Goal: Task Accomplishment & Management: Complete application form

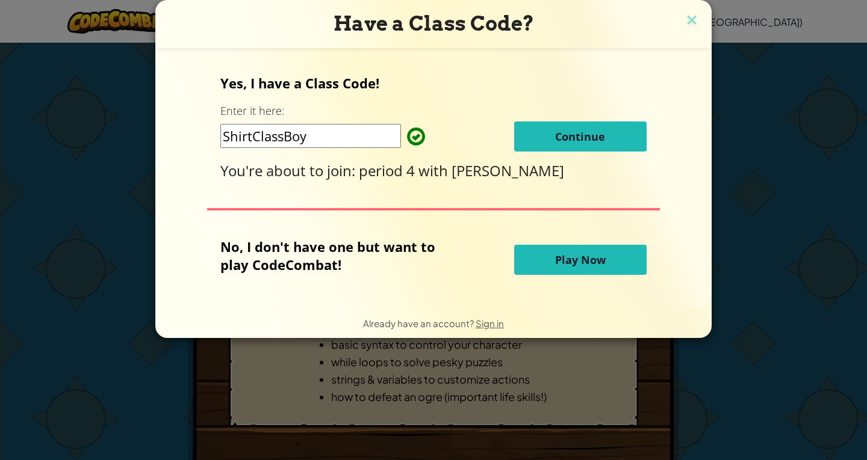
click at [552, 137] on button "Continue" at bounding box center [580, 137] width 132 height 30
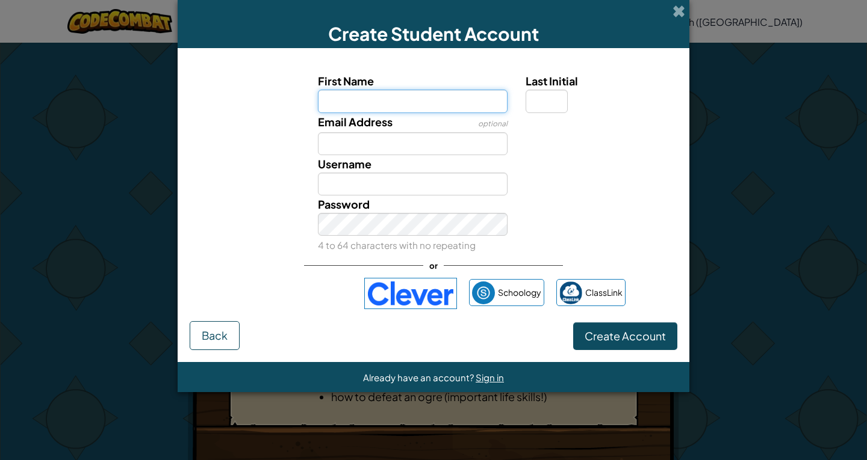
click at [380, 105] on input "First Name" at bounding box center [413, 101] width 190 height 23
type input "kiki"
type input "Kiki"
click at [561, 104] on input "Last Initial" at bounding box center [546, 101] width 42 height 23
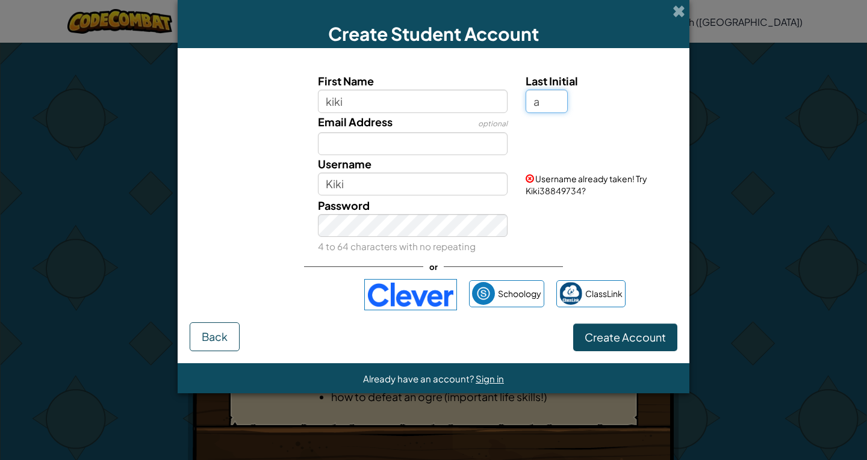
type input "a"
type input "KikiA"
click at [637, 341] on span "Create Account" at bounding box center [624, 337] width 81 height 14
click at [603, 349] on button "Create Account" at bounding box center [625, 338] width 104 height 28
click at [594, 337] on button "Create Account" at bounding box center [625, 338] width 104 height 28
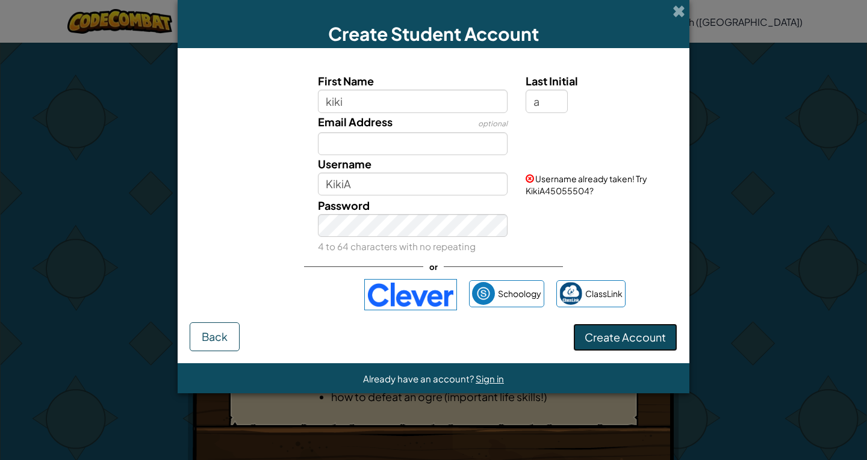
click at [594, 337] on button "Create Account" at bounding box center [625, 338] width 104 height 28
click at [398, 294] on img at bounding box center [410, 294] width 93 height 31
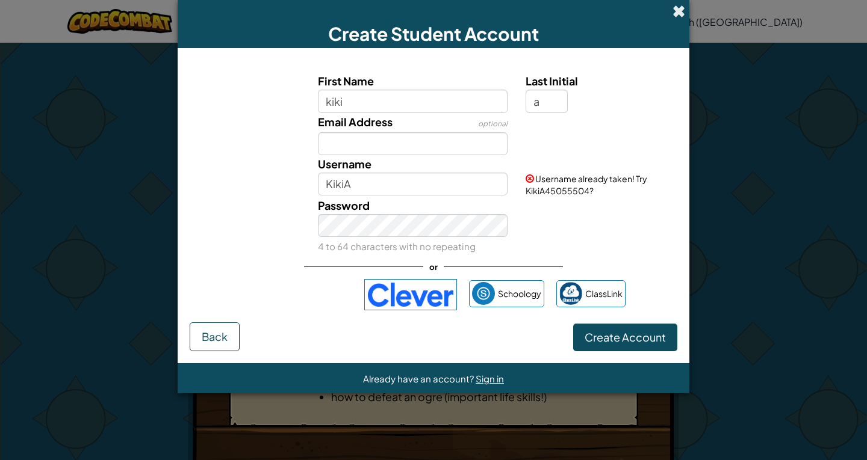
click at [675, 13] on span at bounding box center [678, 11] width 13 height 13
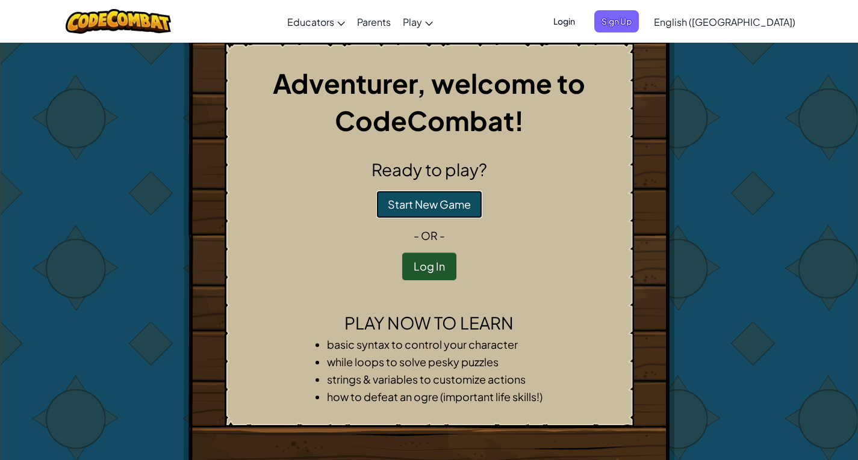
click at [465, 194] on button "Start New Game" at bounding box center [429, 205] width 106 height 28
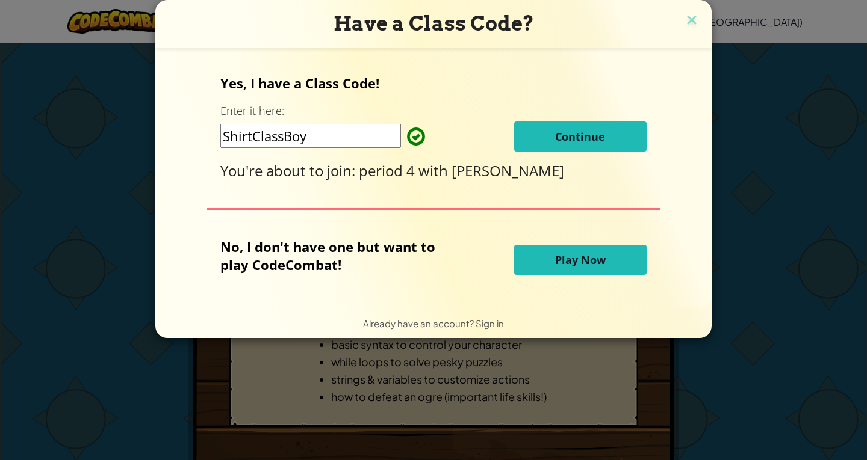
click at [600, 139] on span "Continue" at bounding box center [580, 136] width 50 height 14
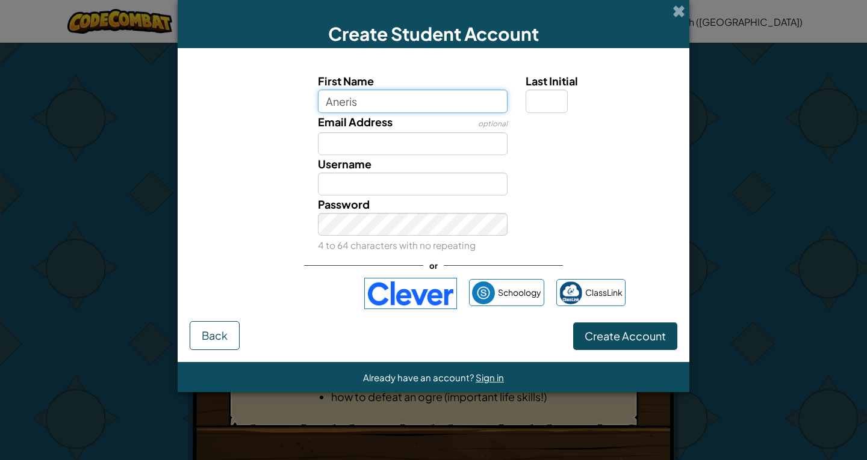
type input "Aneris"
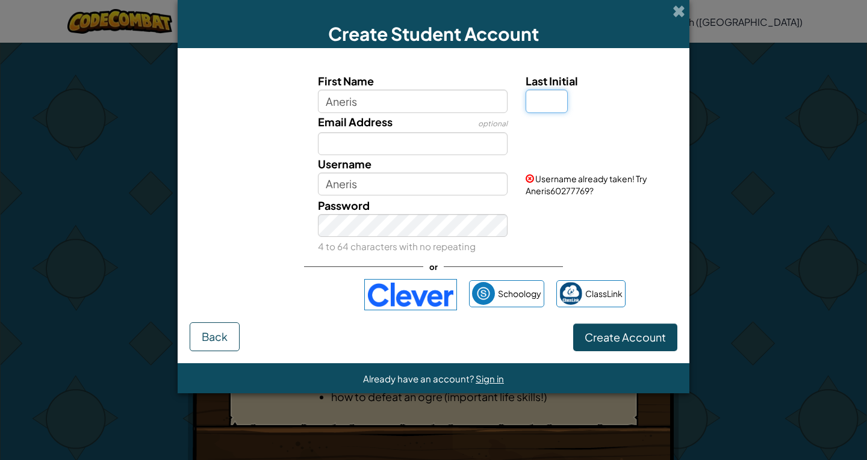
click at [561, 104] on input "Last Initial" at bounding box center [546, 101] width 42 height 23
type input "a"
type input "AnerisA"
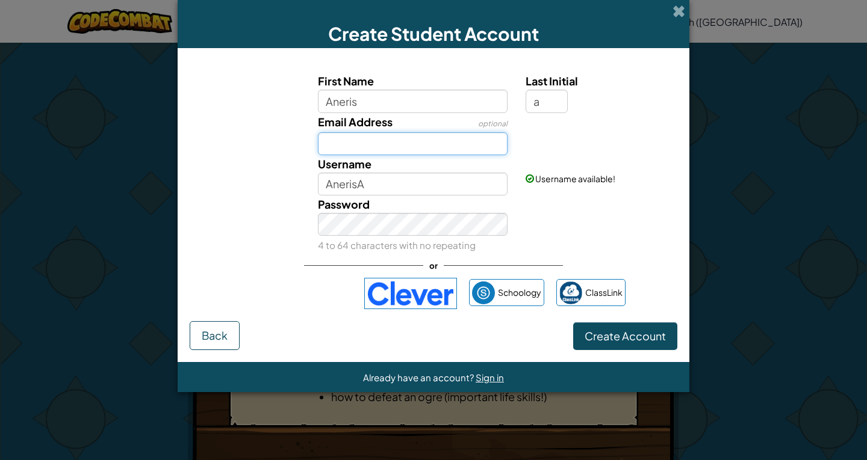
click at [361, 143] on input "Email Address" at bounding box center [413, 143] width 190 height 23
click at [646, 331] on span "Create Account" at bounding box center [624, 336] width 81 height 14
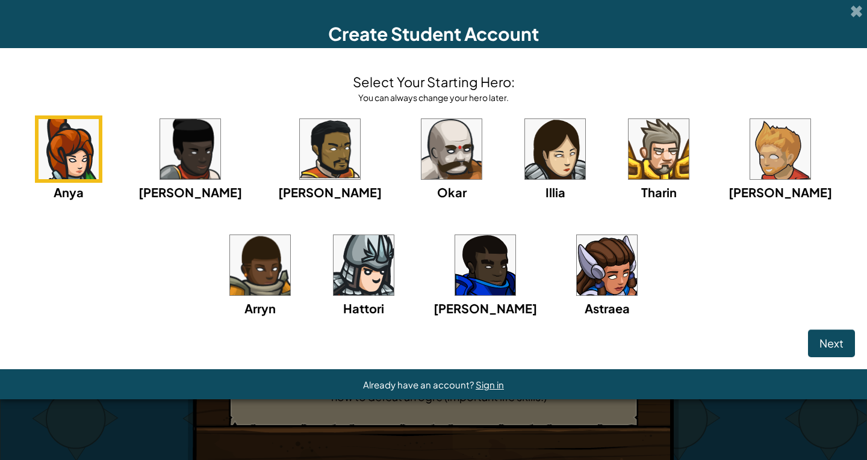
click at [75, 143] on img at bounding box center [69, 149] width 60 height 60
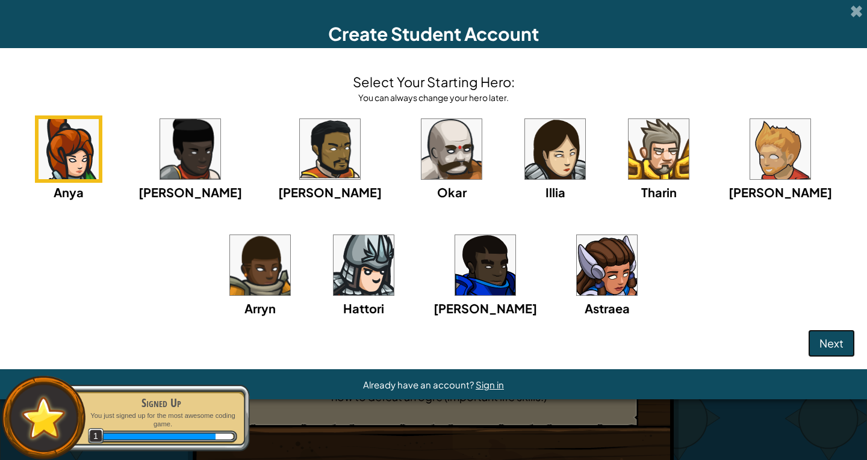
click at [841, 345] on span "Next" at bounding box center [831, 343] width 24 height 14
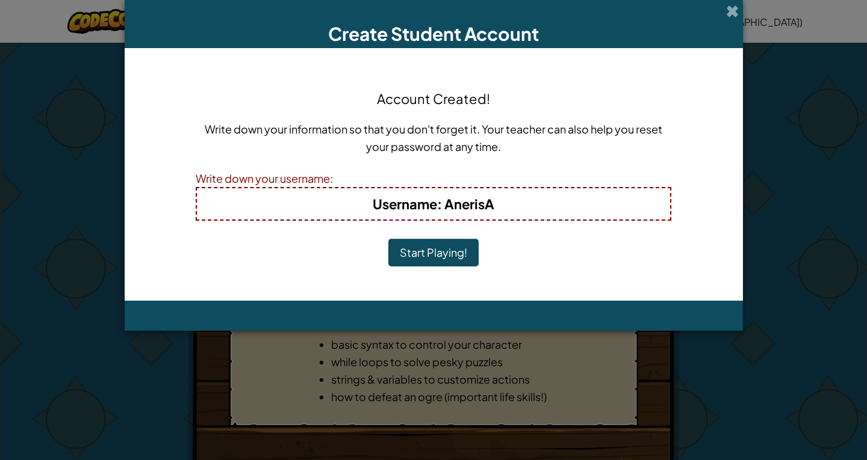
click at [413, 246] on button "Start Playing!" at bounding box center [433, 253] width 90 height 28
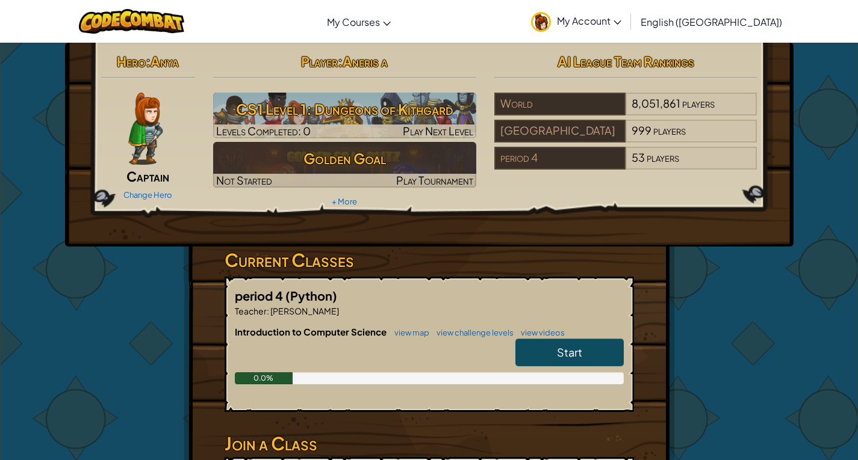
click at [587, 347] on link "Start" at bounding box center [569, 353] width 108 height 28
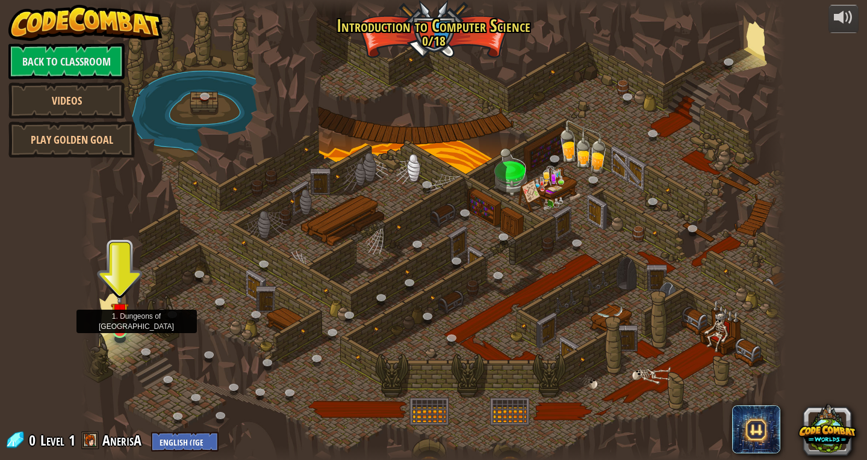
click at [116, 326] on img at bounding box center [120, 311] width 18 height 41
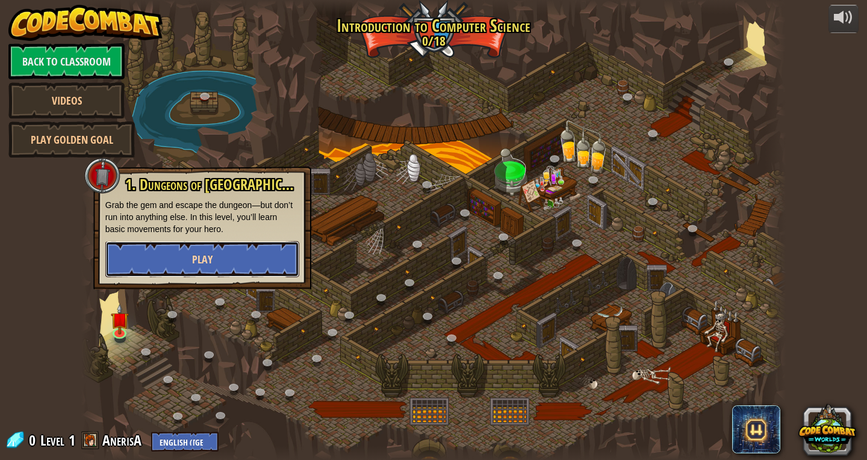
click at [152, 259] on button "Play" at bounding box center [202, 259] width 194 height 36
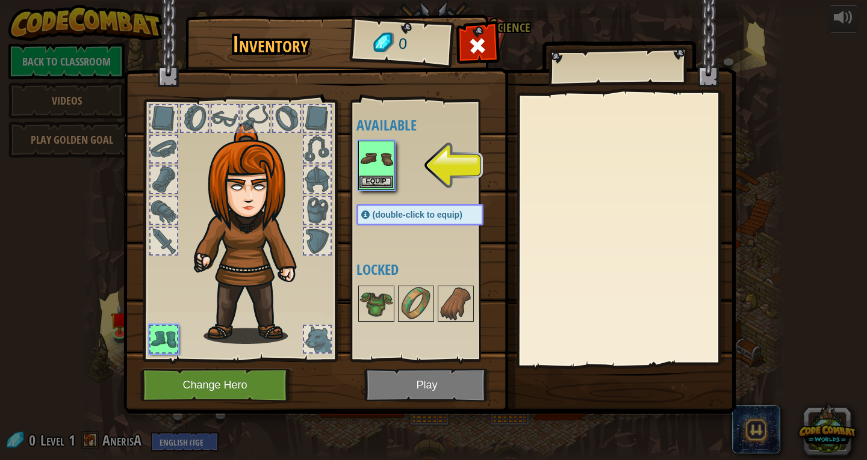
click at [382, 173] on img at bounding box center [376, 159] width 34 height 34
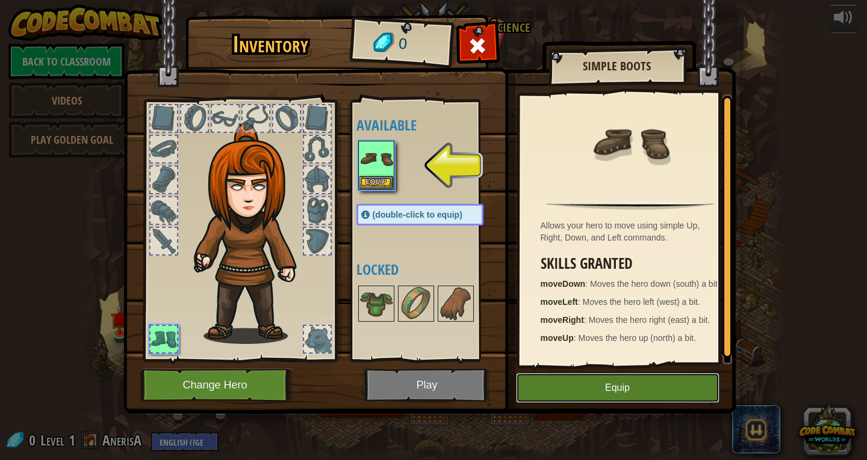
click at [661, 385] on button "Equip" at bounding box center [617, 388] width 203 height 30
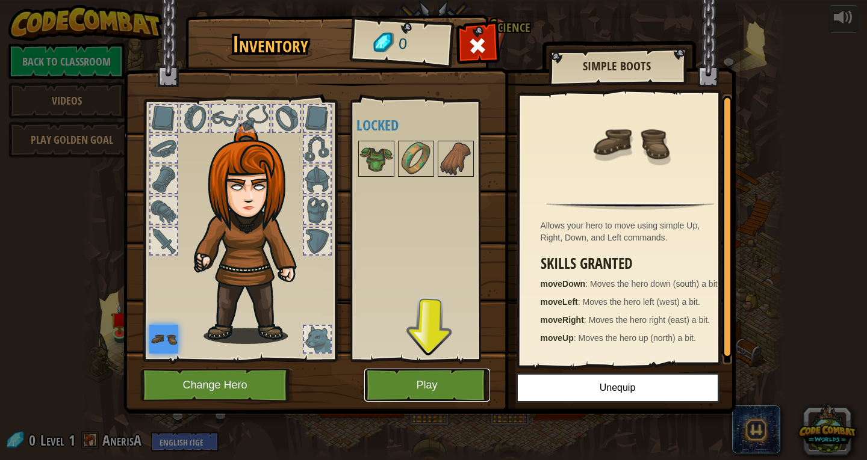
click at [400, 376] on button "Play" at bounding box center [427, 385] width 126 height 33
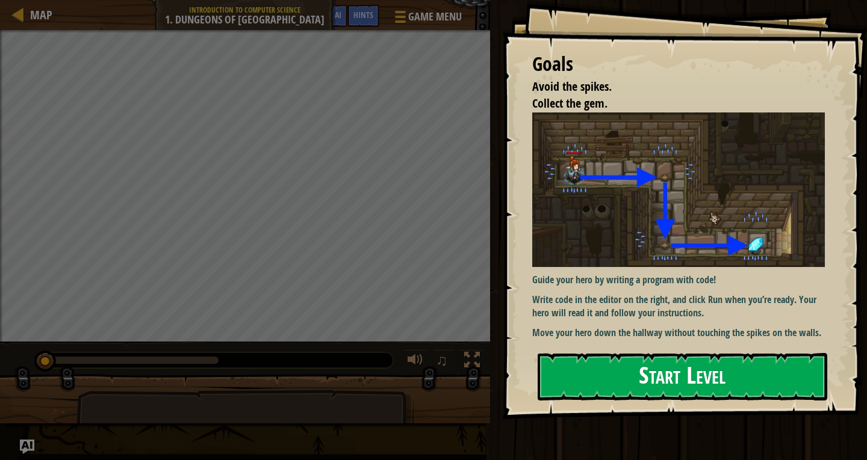
click at [720, 374] on button "Start Level" at bounding box center [681, 377] width 289 height 48
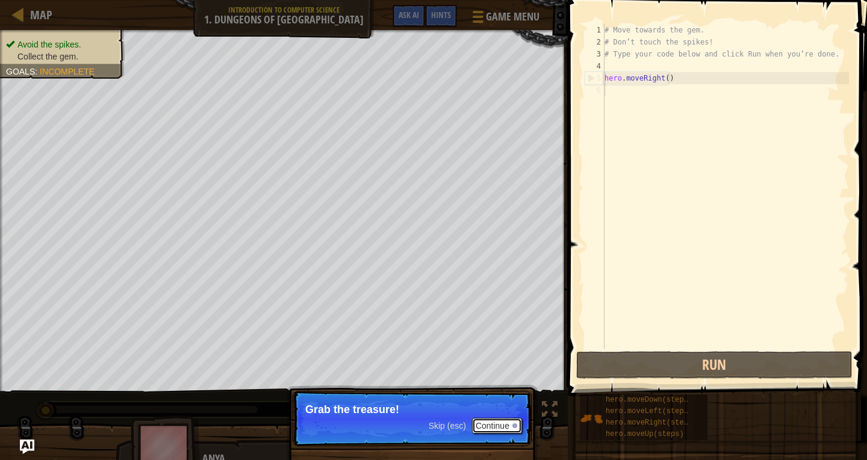
click at [483, 425] on button "Continue" at bounding box center [497, 426] width 50 height 16
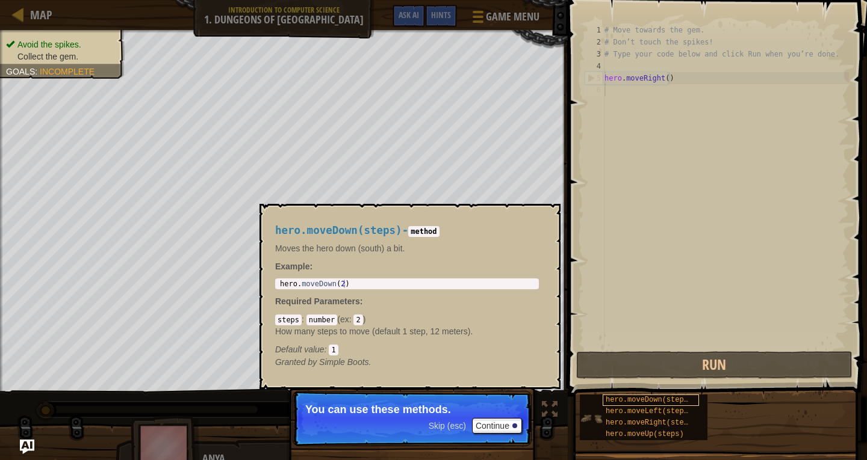
click at [676, 397] on span "hero.moveDown(steps)" at bounding box center [648, 400] width 87 height 8
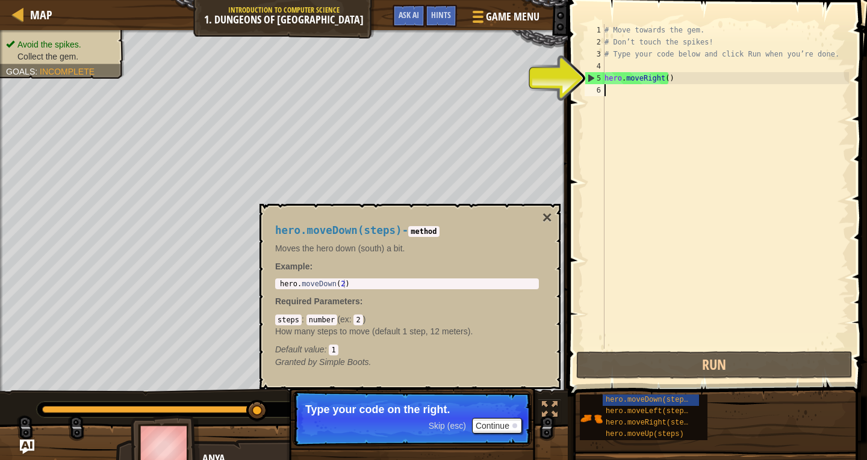
click at [592, 79] on div "5" at bounding box center [594, 78] width 19 height 12
click at [587, 79] on div "5" at bounding box center [594, 78] width 19 height 12
click at [588, 73] on div "5" at bounding box center [594, 78] width 19 height 12
click at [548, 211] on button "×" at bounding box center [547, 217] width 10 height 17
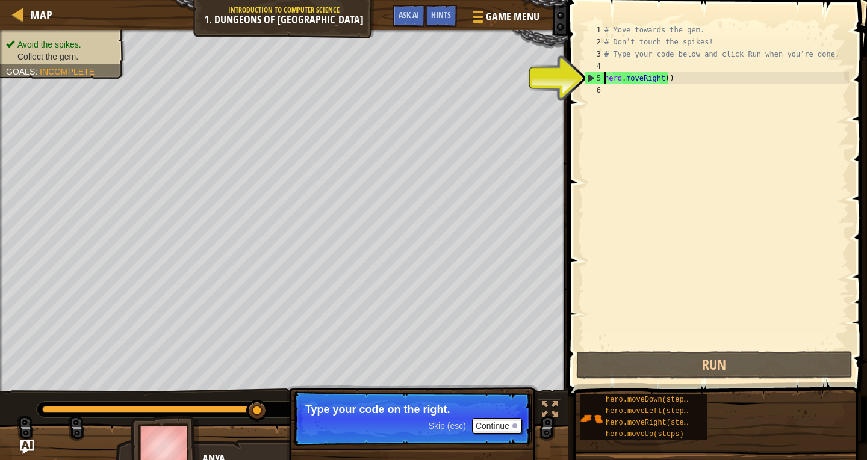
click at [602, 75] on div "5" at bounding box center [594, 78] width 19 height 12
click at [669, 76] on div "# Move towards the gem. # Don’t touch the spikes! # Type your code below and cl…" at bounding box center [725, 198] width 247 height 349
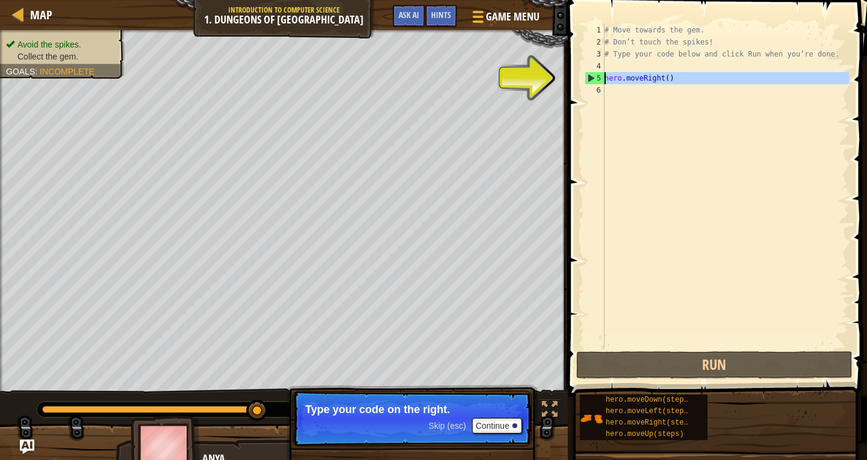
click at [592, 77] on div "5" at bounding box center [594, 78] width 19 height 12
type textarea "hero.moveRight()"
click at [592, 77] on div "5" at bounding box center [594, 78] width 19 height 12
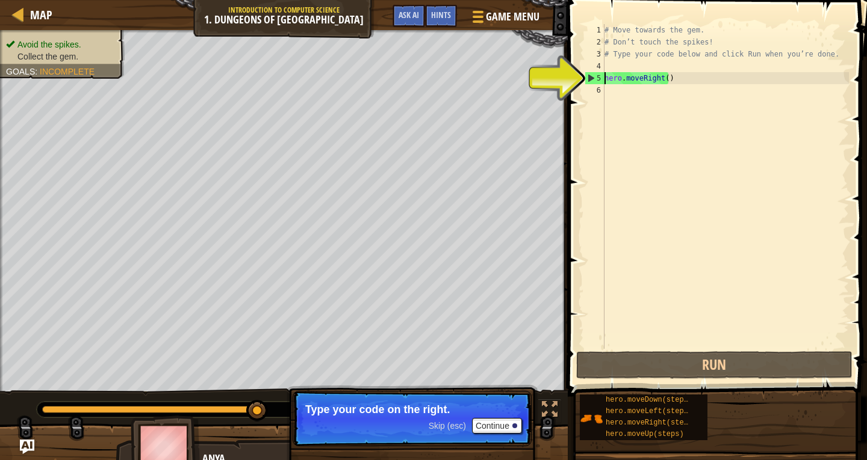
click at [592, 77] on div "5" at bounding box center [594, 78] width 19 height 12
type textarea "hero.moveRight()"
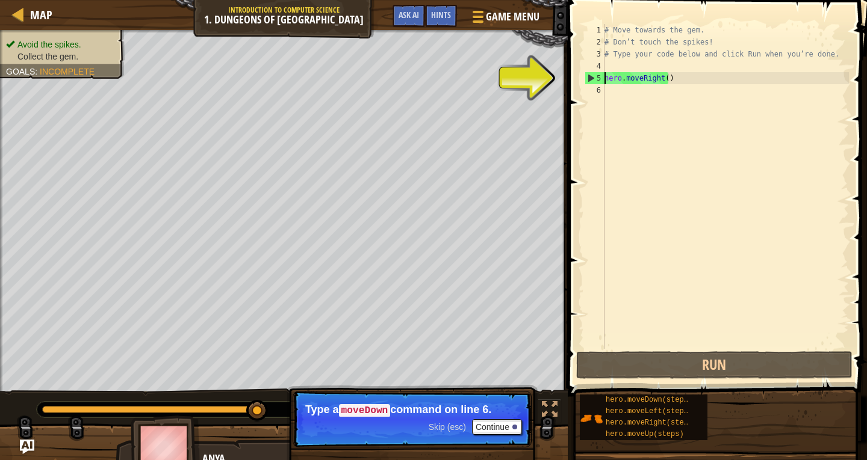
click at [610, 89] on div "# Move towards the gem. # Don’t touch the spikes! # Type your code below and cl…" at bounding box center [725, 198] width 247 height 349
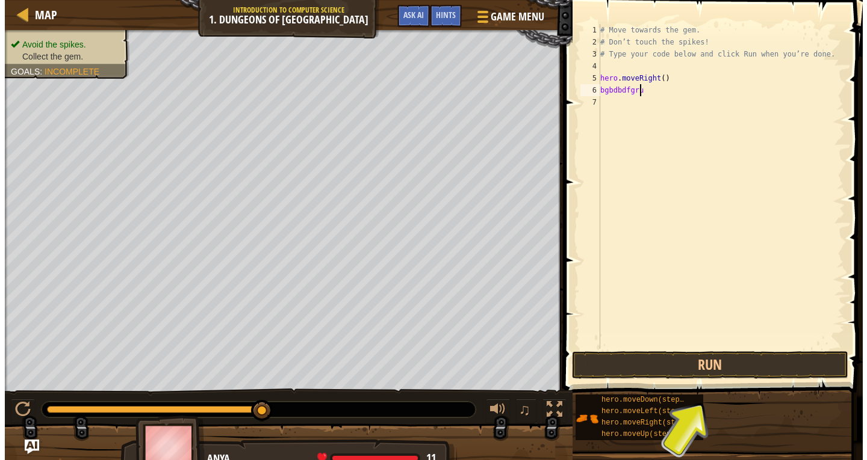
scroll to position [5, 3]
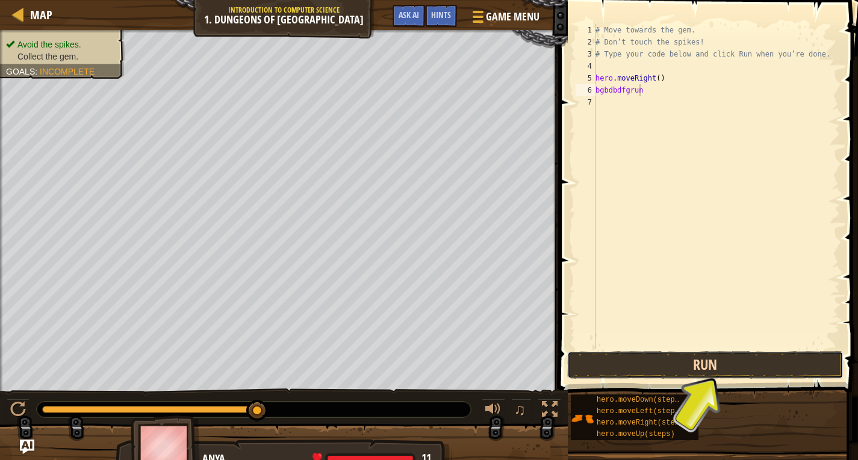
click at [704, 362] on button "Run" at bounding box center [705, 365] width 276 height 28
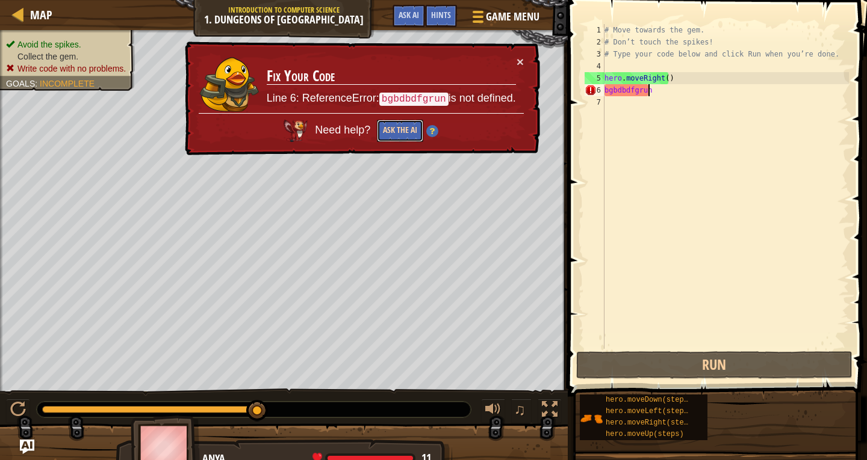
click at [398, 128] on button "Ask the AI" at bounding box center [400, 131] width 46 height 22
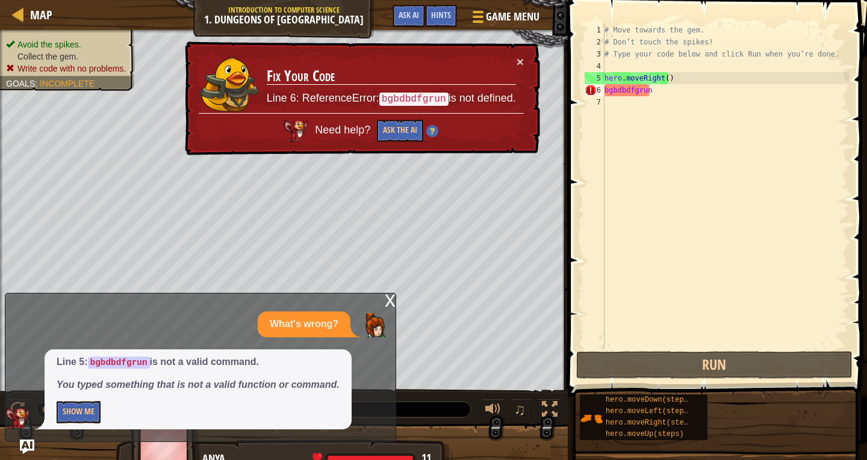
click at [382, 301] on div "x What's wrong? Line 5: bgbdbdfgrun is not a valid command. You typed something…" at bounding box center [200, 367] width 391 height 149
click at [388, 299] on div "x" at bounding box center [390, 300] width 11 height 12
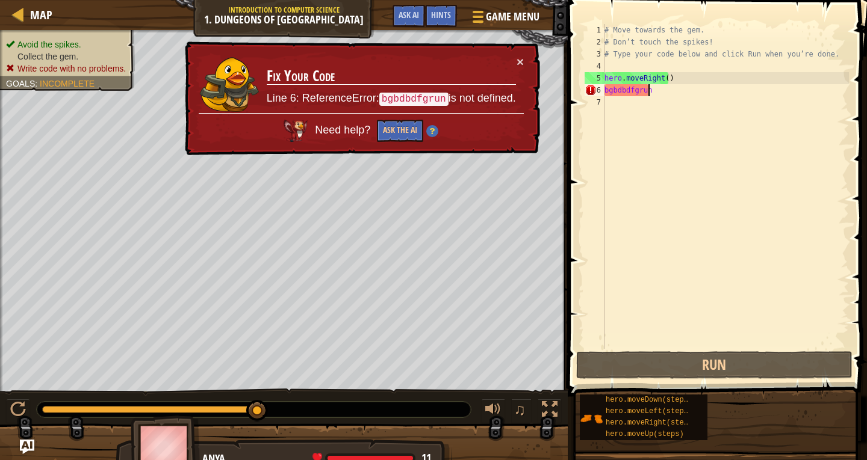
click at [658, 84] on div "# Move towards the gem. # Don’t touch the spikes! # Type your code below and cl…" at bounding box center [725, 198] width 247 height 349
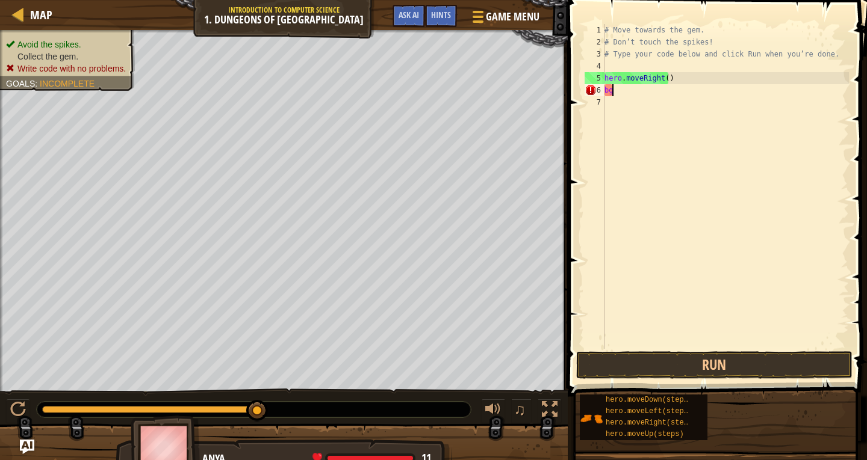
scroll to position [5, 0]
type textarea "b"
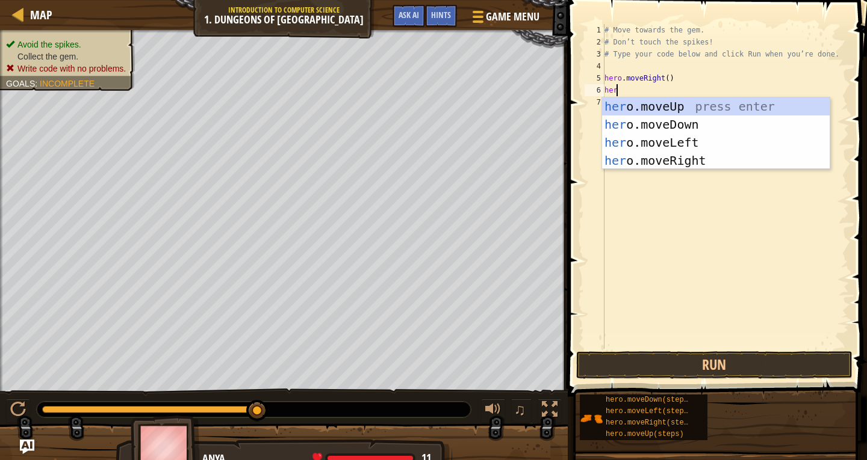
type textarea "hero"
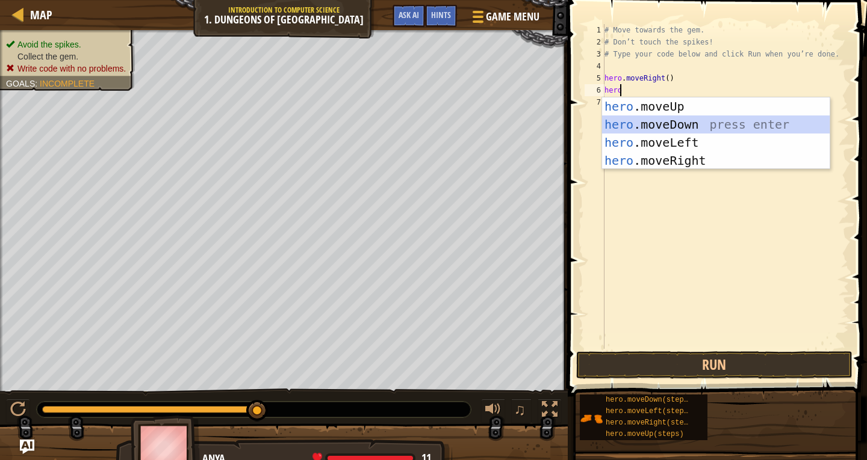
click at [673, 116] on div "hero .moveUp press enter hero .moveDown press enter hero .moveLeft press enter …" at bounding box center [715, 151] width 227 height 108
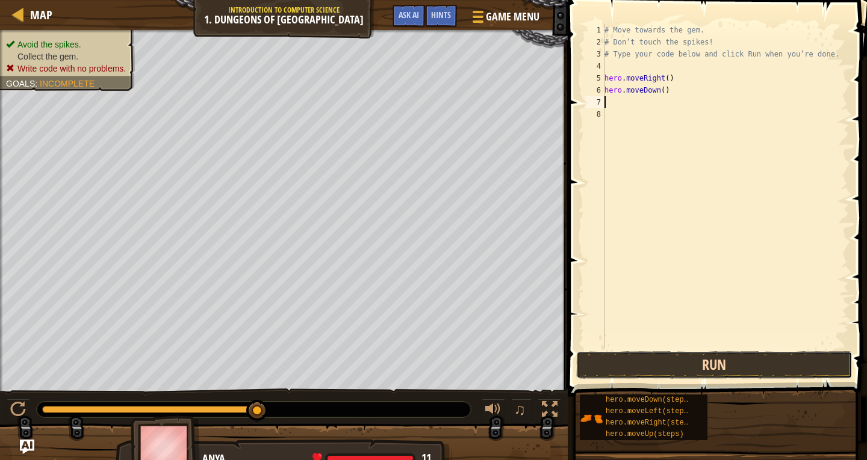
click at [627, 364] on button "Run" at bounding box center [714, 365] width 276 height 28
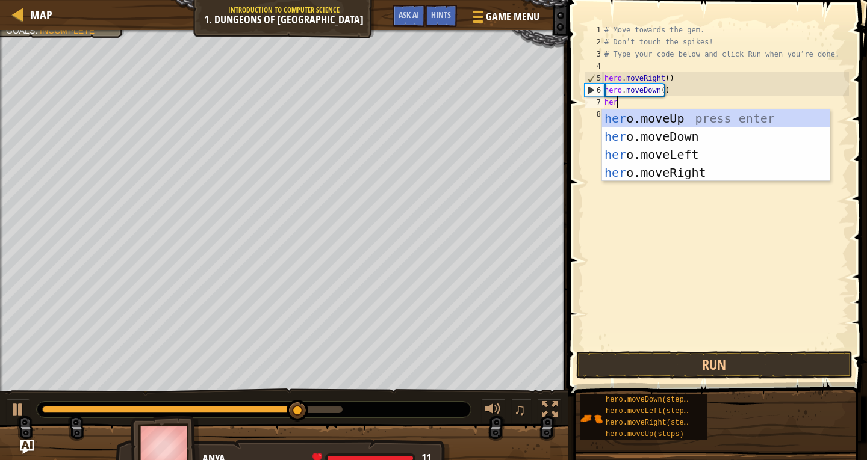
type textarea "hero"
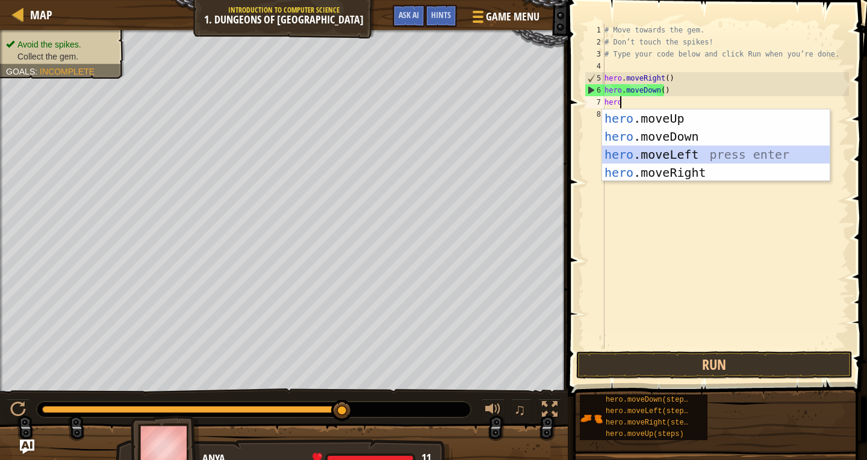
click at [637, 149] on div "hero .moveUp press enter hero .moveDown press enter hero .moveLeft press enter …" at bounding box center [715, 164] width 227 height 108
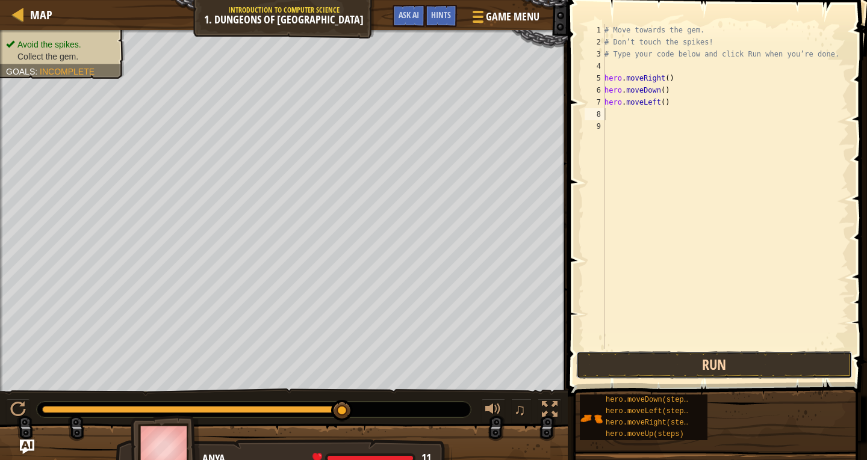
click at [699, 361] on button "Run" at bounding box center [714, 365] width 276 height 28
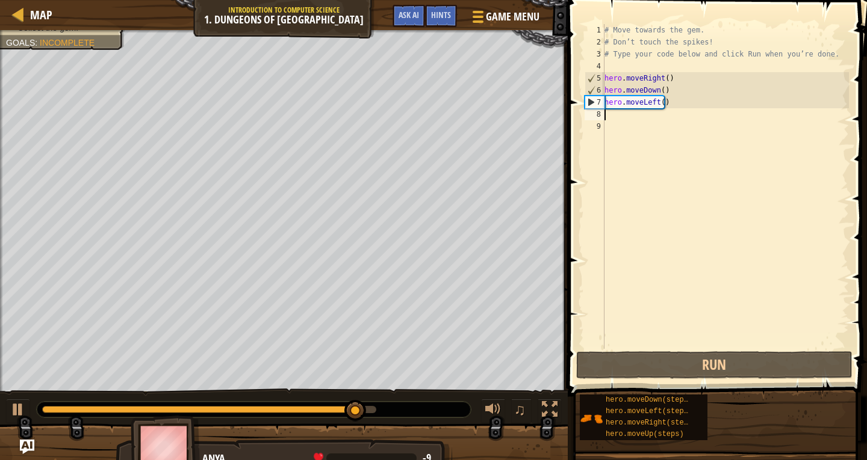
click at [658, 101] on div "# Move towards the gem. # Don’t touch the spikes! # Type your code below and cl…" at bounding box center [725, 198] width 247 height 349
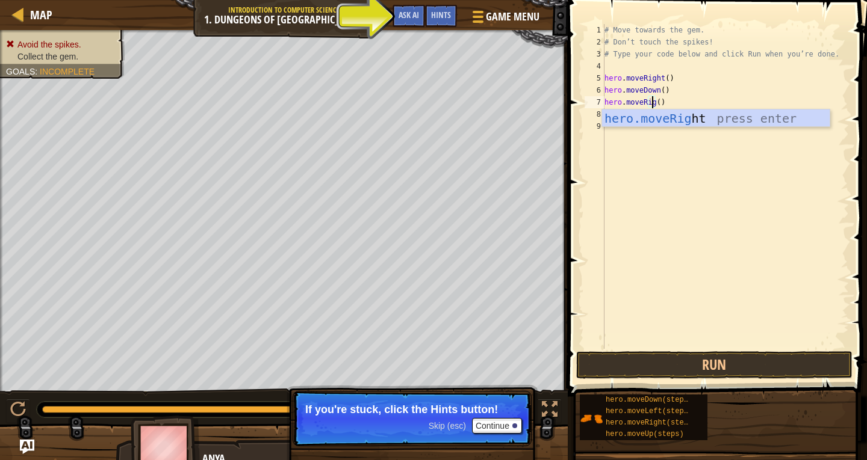
scroll to position [5, 4]
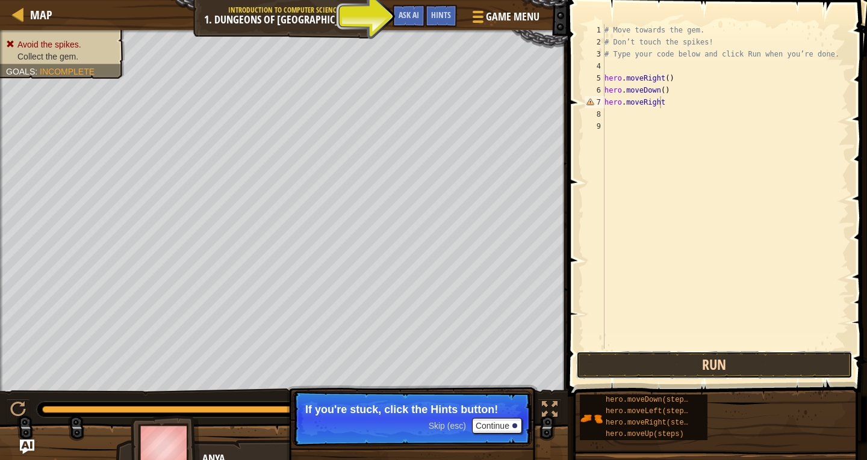
click at [782, 359] on button "Run" at bounding box center [714, 365] width 276 height 28
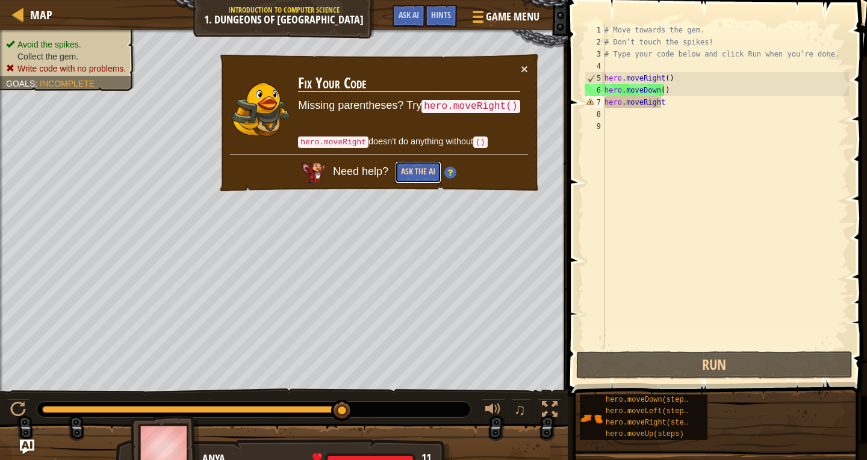
click at [418, 166] on button "Ask the AI" at bounding box center [418, 172] width 46 height 22
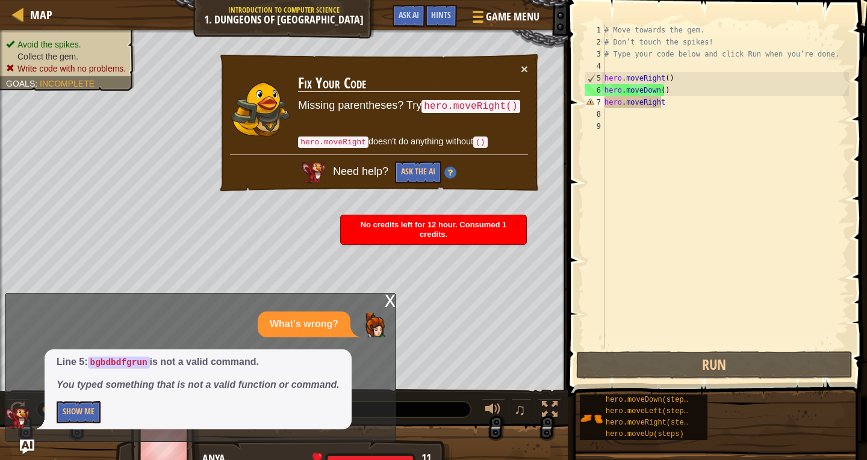
click at [386, 299] on div "x" at bounding box center [390, 300] width 11 height 12
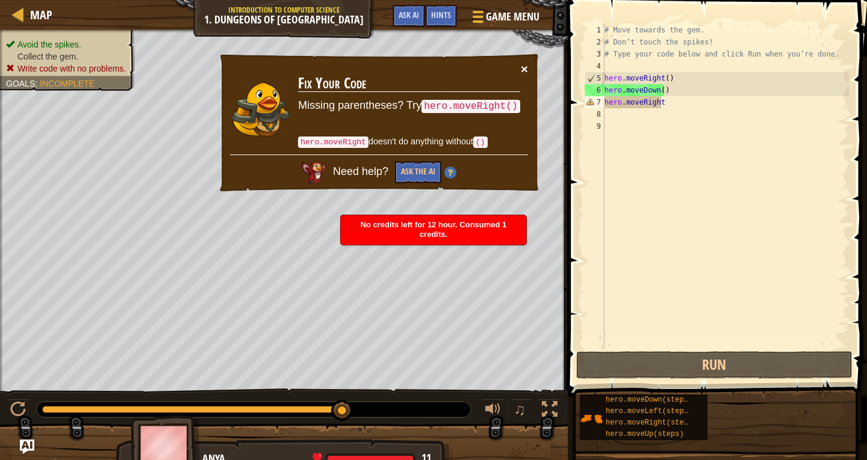
click at [524, 67] on button "×" at bounding box center [524, 69] width 7 height 13
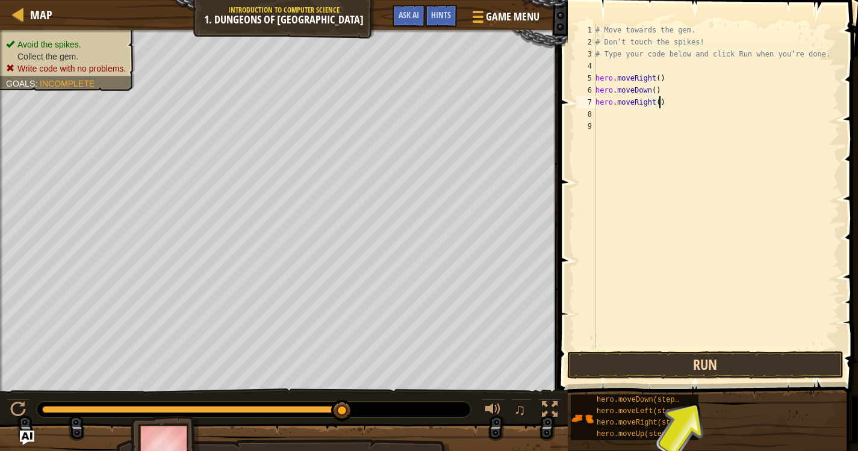
type textarea "hero.moveRight()"
click at [664, 368] on button "Run" at bounding box center [705, 365] width 276 height 28
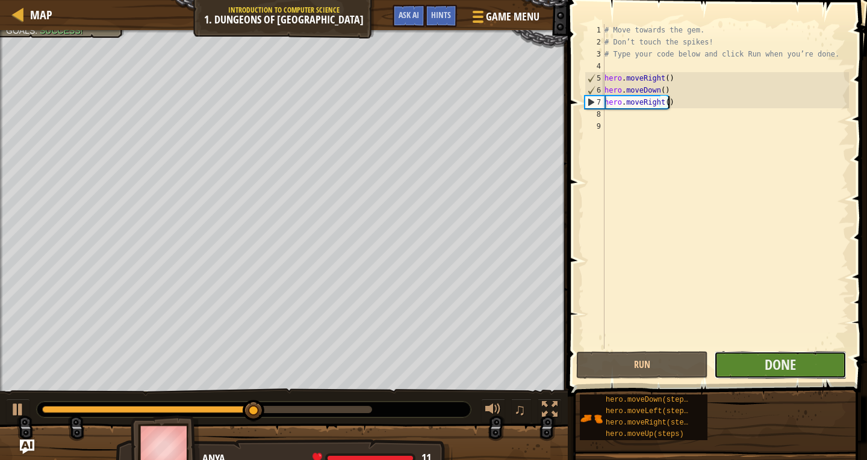
click at [744, 362] on button "Done" at bounding box center [780, 365] width 132 height 28
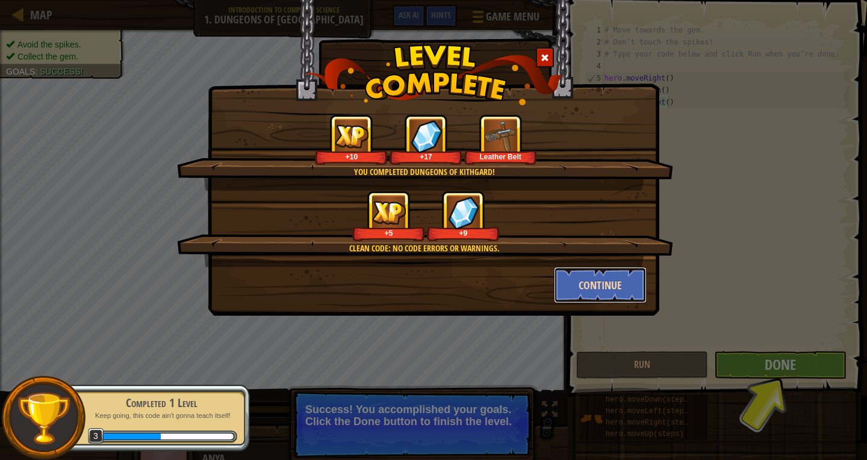
click at [604, 276] on button "Continue" at bounding box center [600, 285] width 93 height 36
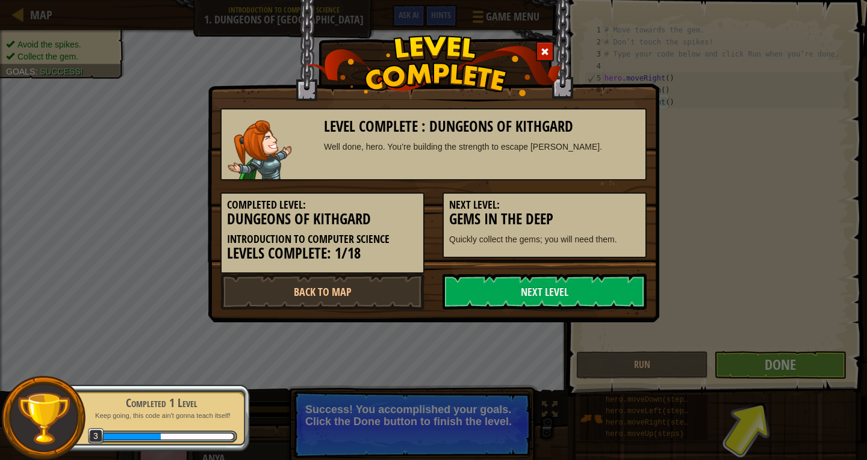
click at [539, 270] on div "Completed Level: Dungeons of Kithgard Introduction to Computer Science Levels C…" at bounding box center [433, 227] width 444 height 93
click at [598, 301] on link "Next Level" at bounding box center [544, 292] width 204 height 36
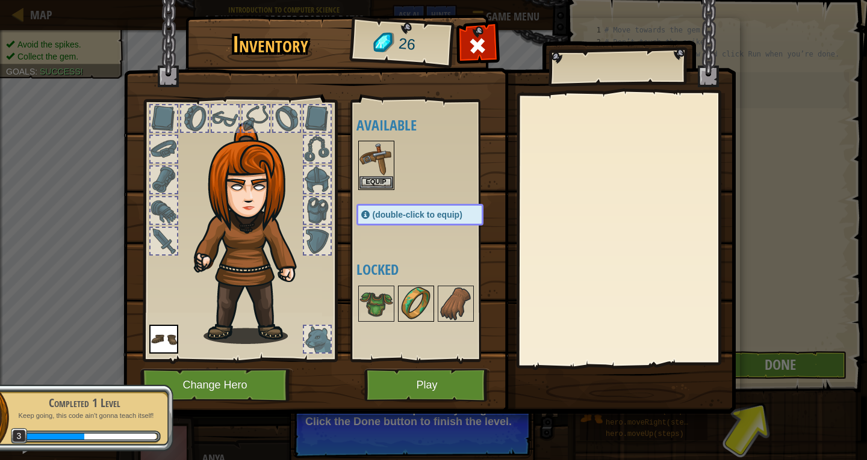
click at [422, 306] on img at bounding box center [416, 304] width 34 height 34
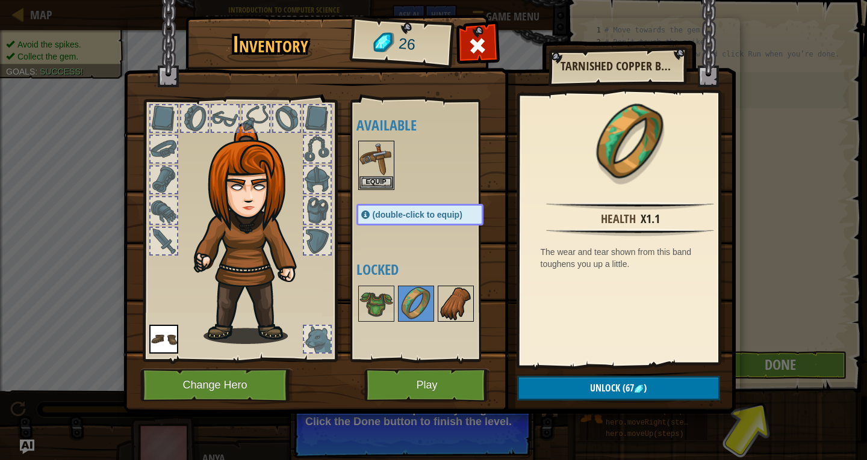
click at [464, 302] on img at bounding box center [456, 304] width 34 height 34
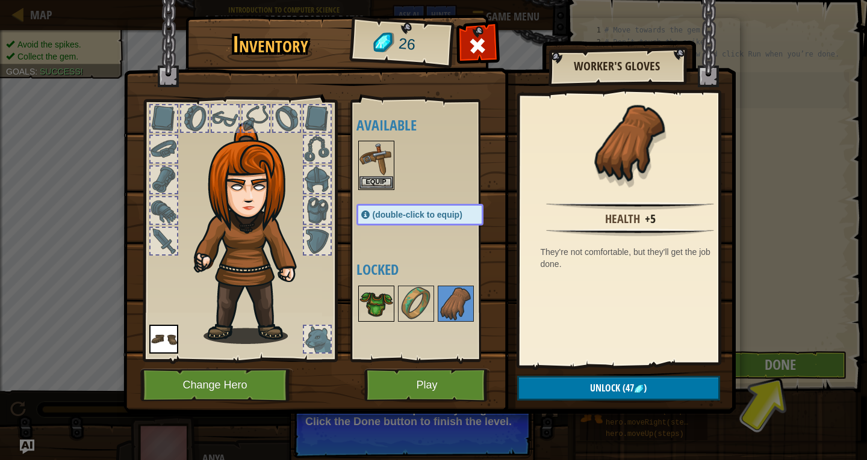
click at [377, 291] on img at bounding box center [376, 304] width 34 height 34
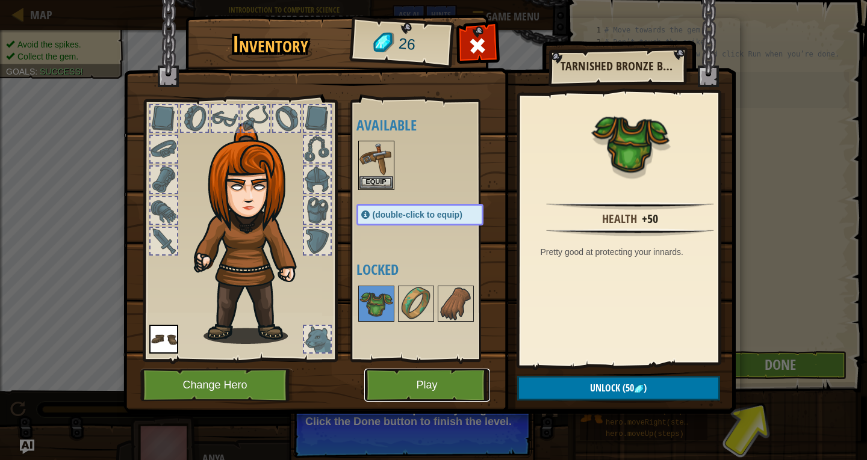
click at [435, 390] on button "Play" at bounding box center [427, 385] width 126 height 33
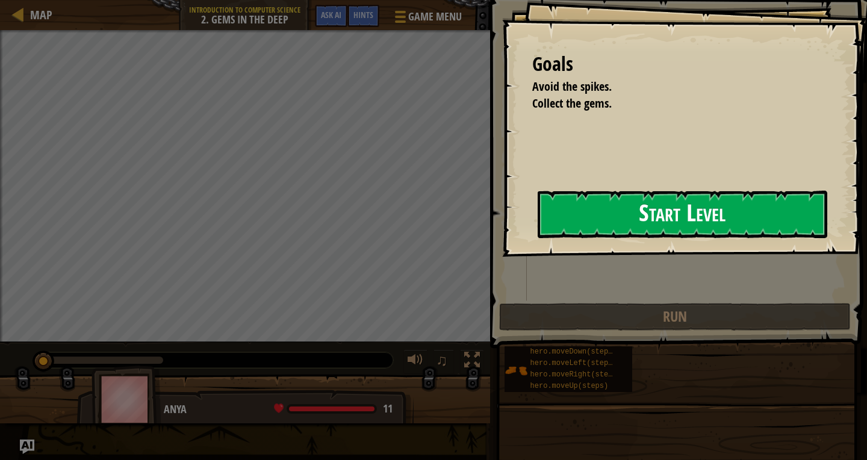
click at [568, 209] on button "Start Level" at bounding box center [681, 215] width 289 height 48
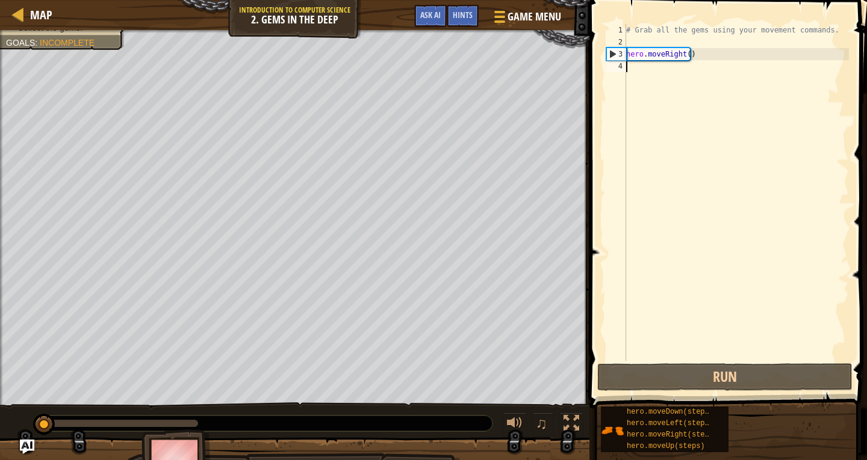
type textarea "h"
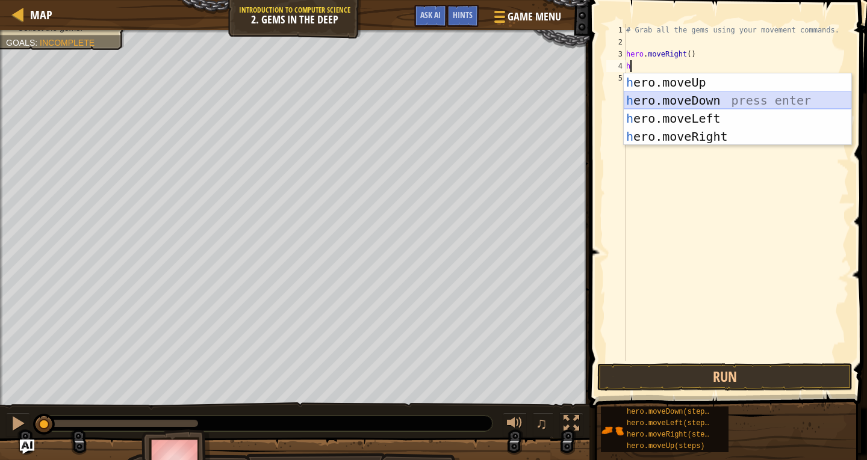
click at [667, 94] on div "h ero.moveUp press enter h ero.moveDown press enter h ero.moveLeft press enter …" at bounding box center [737, 127] width 227 height 108
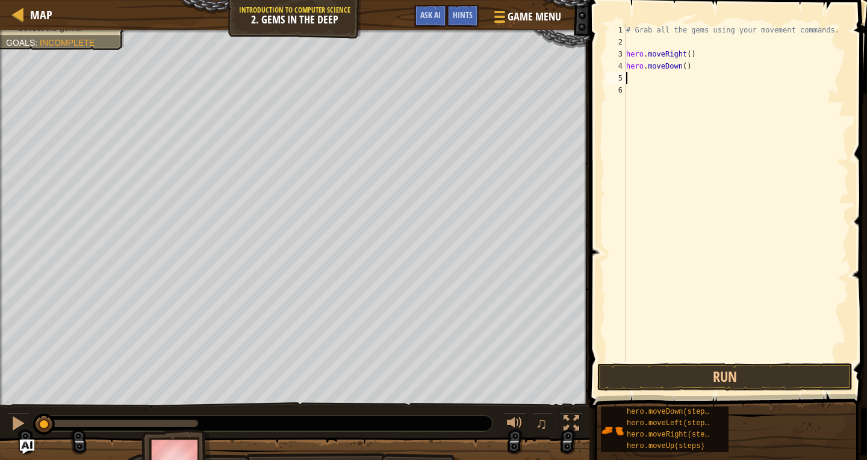
type textarea "h"
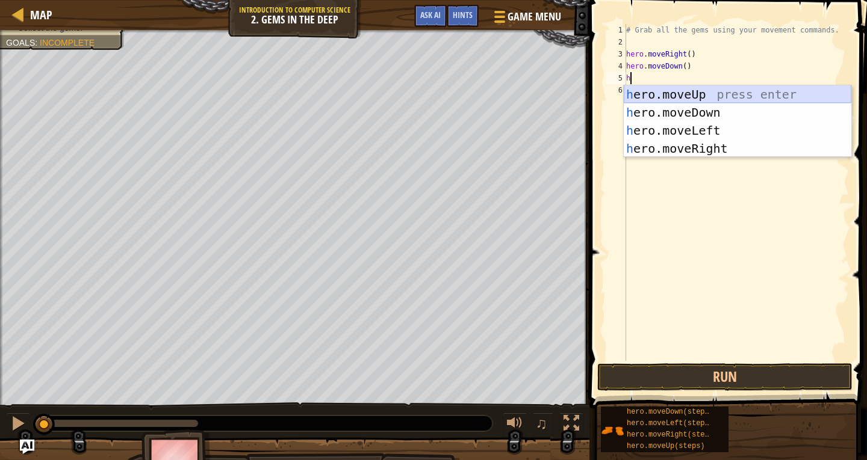
click at [669, 87] on div "h ero.moveUp press enter h ero.moveDown press enter h ero.moveLeft press enter …" at bounding box center [737, 139] width 227 height 108
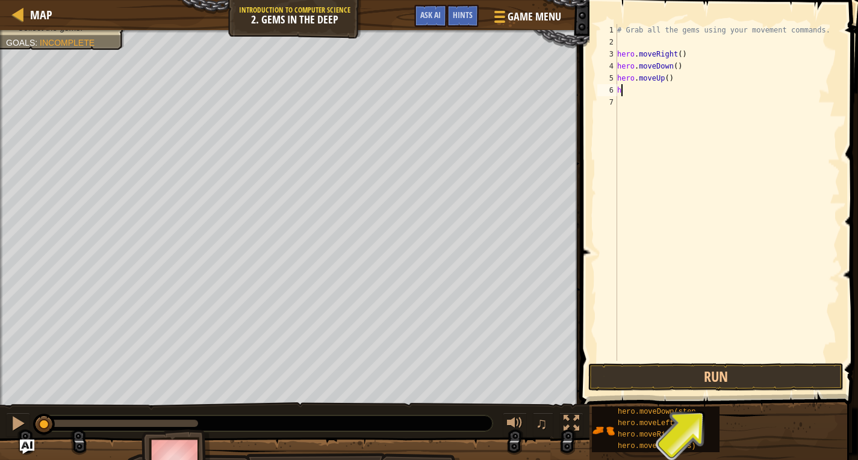
click at [654, 93] on div "# Grab all the gems using your movement commands. hero . moveRight ( ) hero . m…" at bounding box center [726, 204] width 225 height 361
type textarea "he"
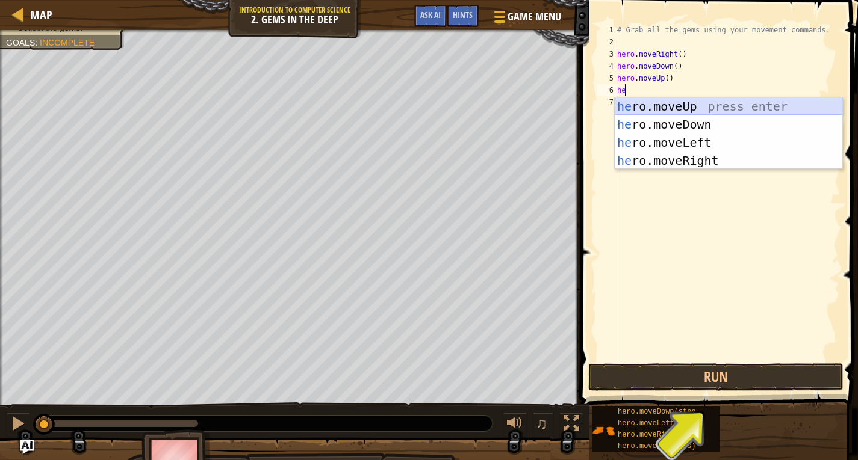
click at [640, 100] on div "he ro.moveUp press enter he ro.moveDown press enter he ro.moveLeft press enter …" at bounding box center [727, 151] width 227 height 108
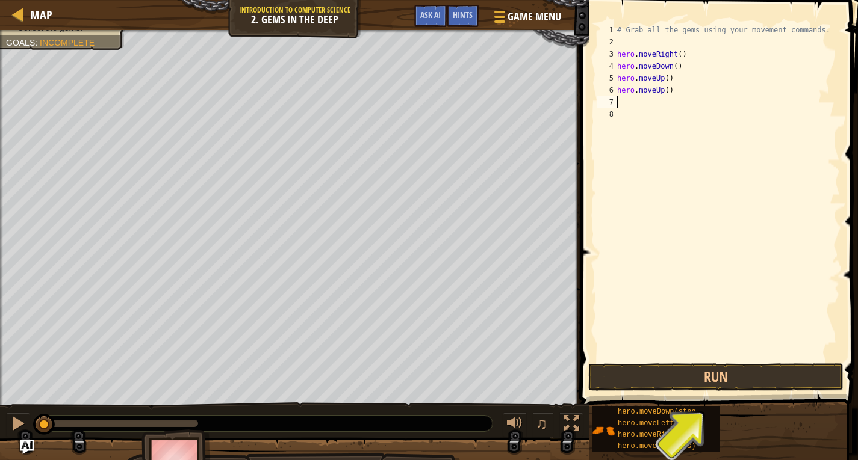
type textarea "h"
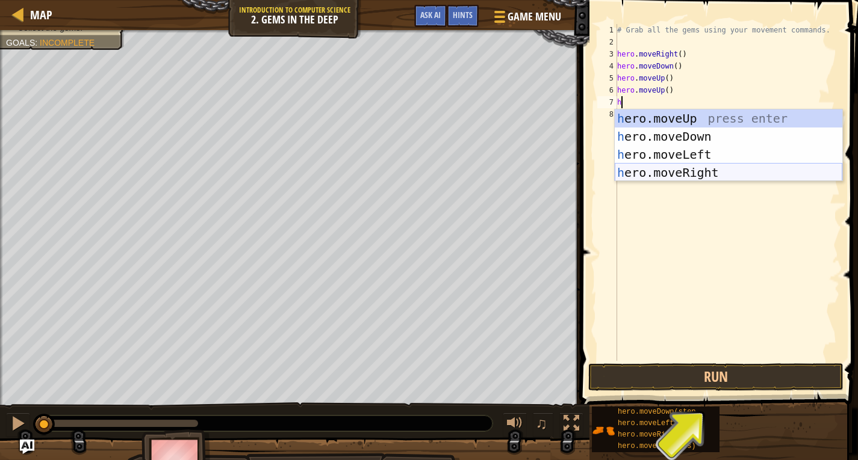
click at [660, 168] on div "h ero.moveUp press enter h ero.moveDown press enter h ero.moveLeft press enter …" at bounding box center [727, 164] width 227 height 108
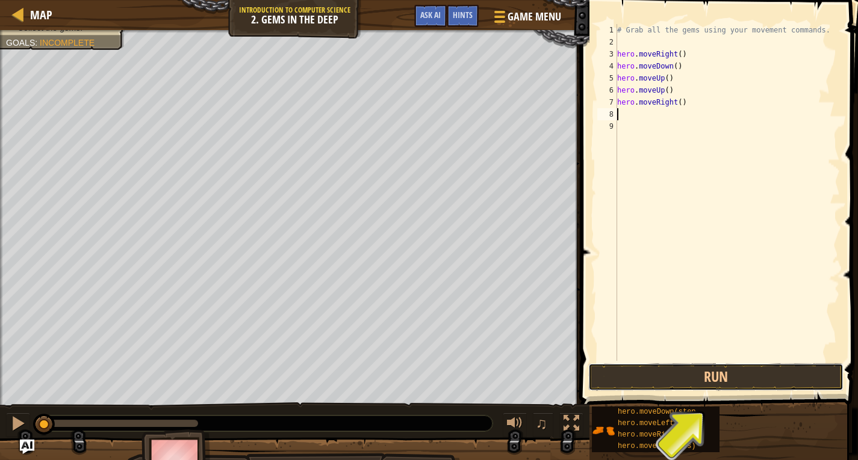
drag, startPoint x: 692, startPoint y: 367, endPoint x: 699, endPoint y: 361, distance: 8.6
click at [695, 365] on button "Run" at bounding box center [715, 378] width 255 height 28
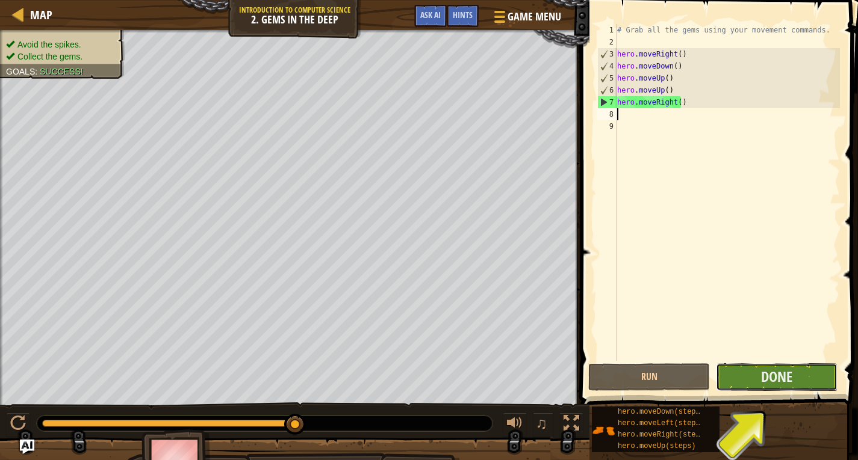
click at [739, 371] on button "Done" at bounding box center [777, 378] width 122 height 28
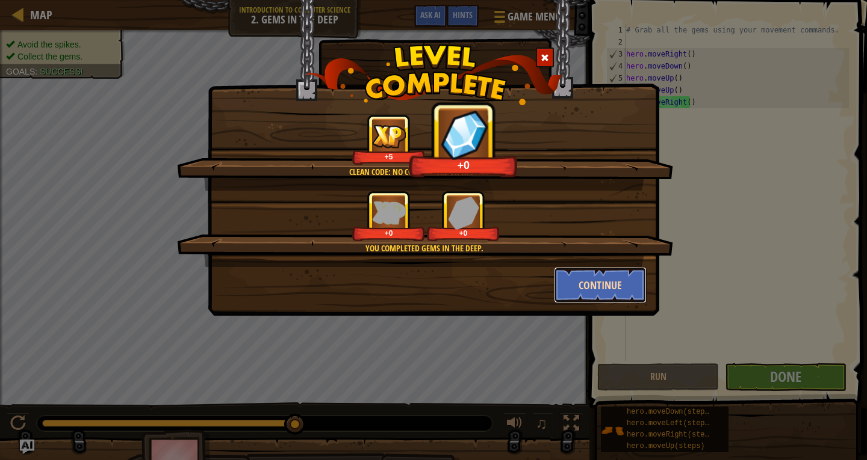
click at [611, 277] on button "Continue" at bounding box center [600, 285] width 93 height 36
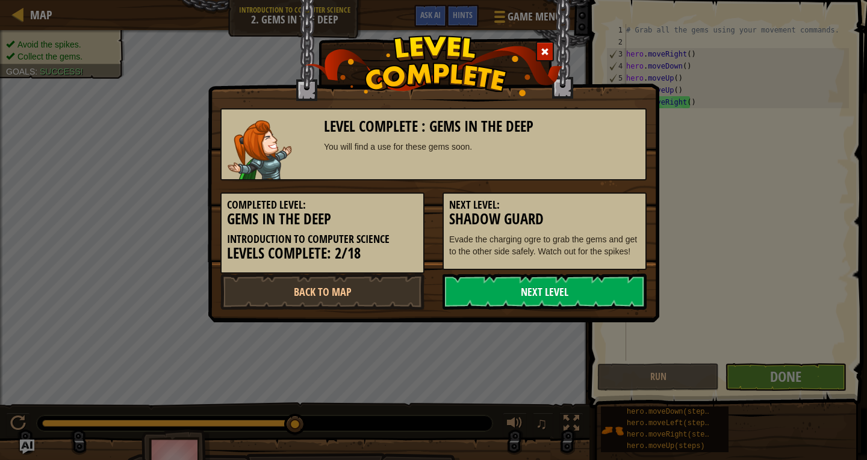
click at [480, 283] on link "Next Level" at bounding box center [544, 292] width 204 height 36
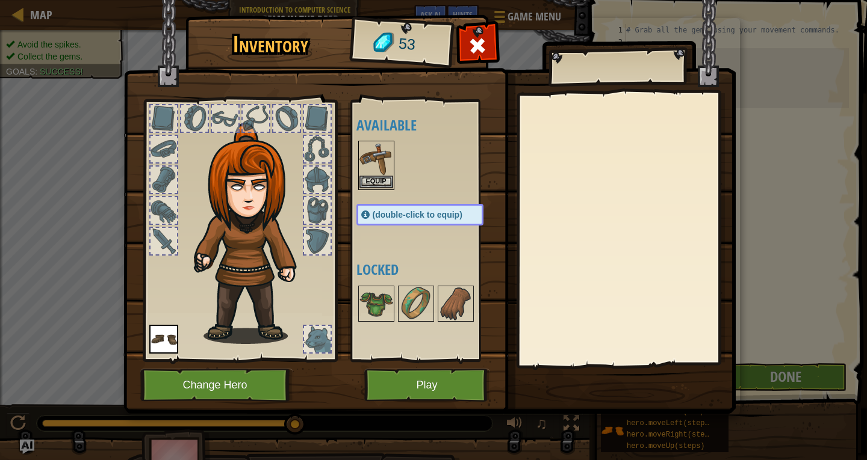
click at [364, 173] on img at bounding box center [376, 159] width 34 height 34
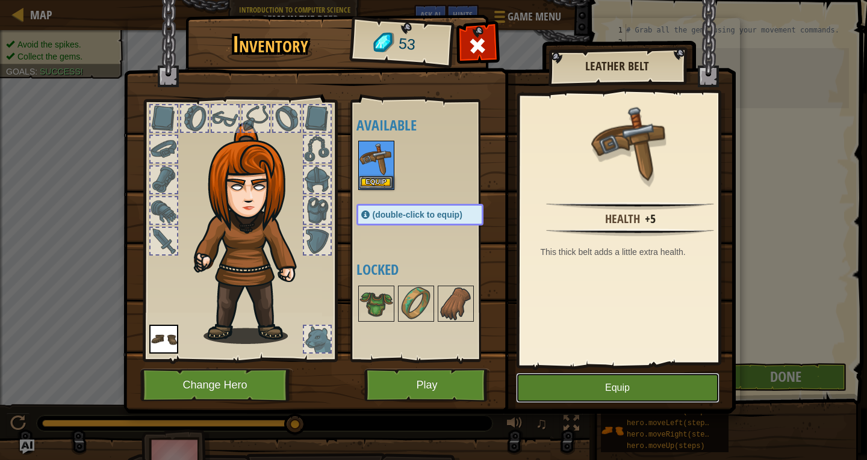
click at [662, 384] on button "Equip" at bounding box center [617, 388] width 203 height 30
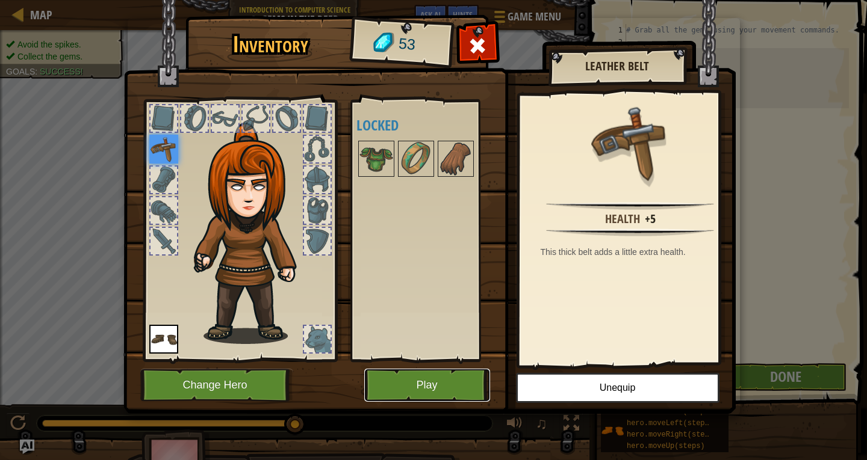
click at [436, 378] on button "Play" at bounding box center [427, 385] width 126 height 33
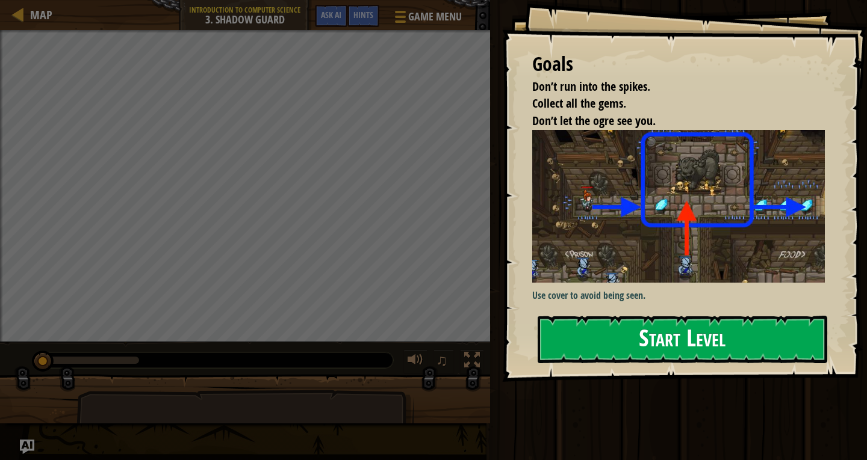
click at [653, 335] on button "Start Level" at bounding box center [681, 340] width 289 height 48
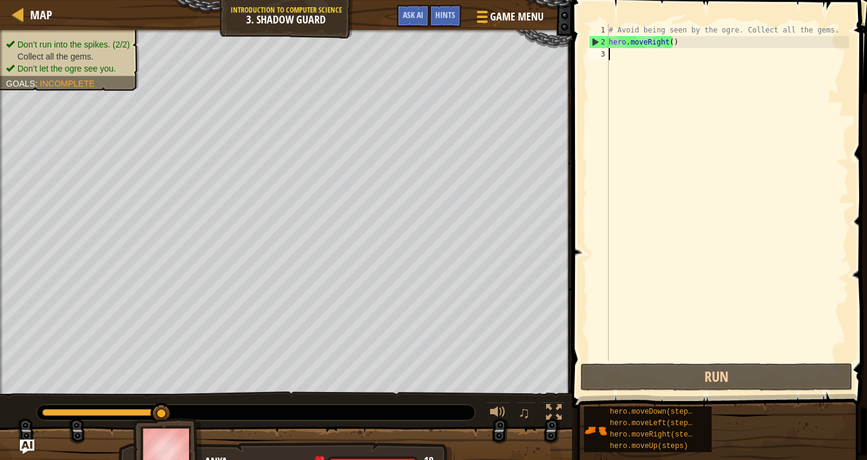
type textarea "h"
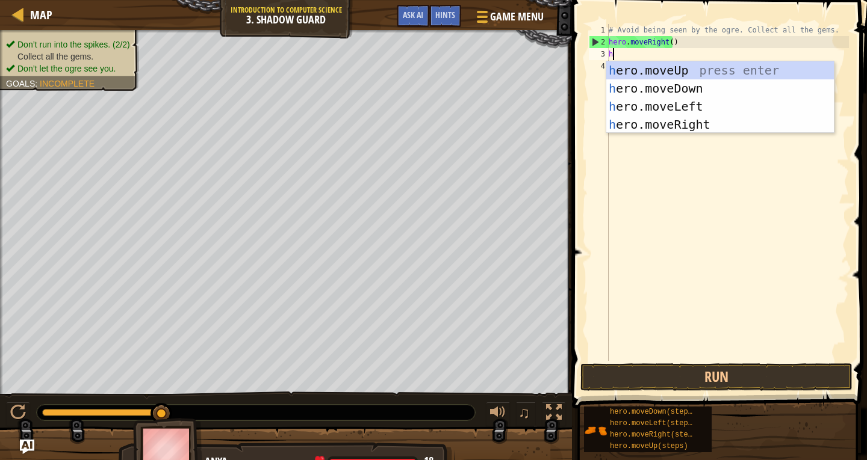
scroll to position [5, 0]
click at [630, 124] on div "h ero.moveUp press enter h ero.moveDown press enter h ero.moveLeft press enter …" at bounding box center [719, 115] width 227 height 108
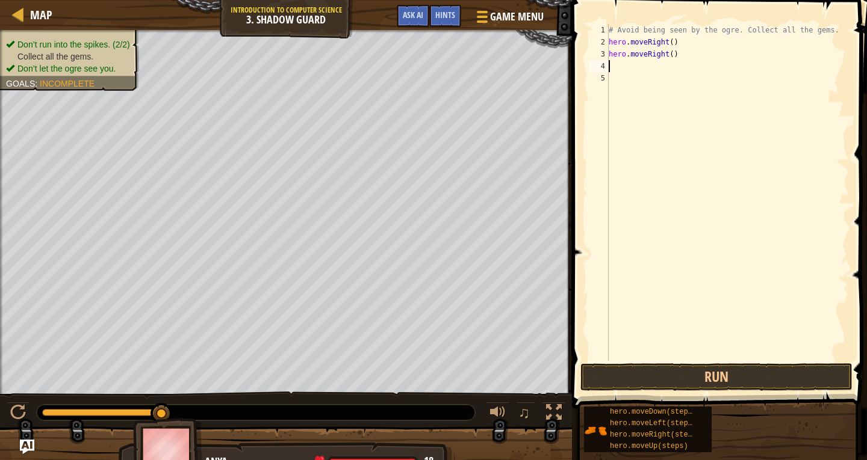
type textarea "h"
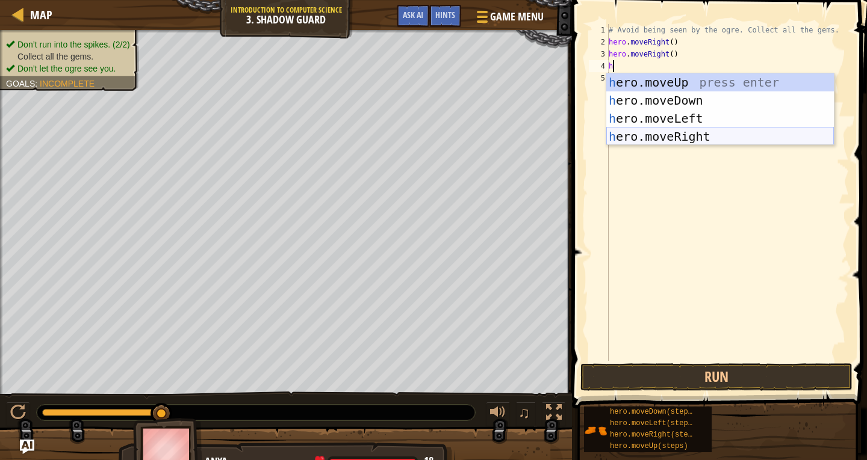
click at [618, 138] on div "h ero.moveUp press enter h ero.moveDown press enter h ero.moveLeft press enter …" at bounding box center [719, 127] width 227 height 108
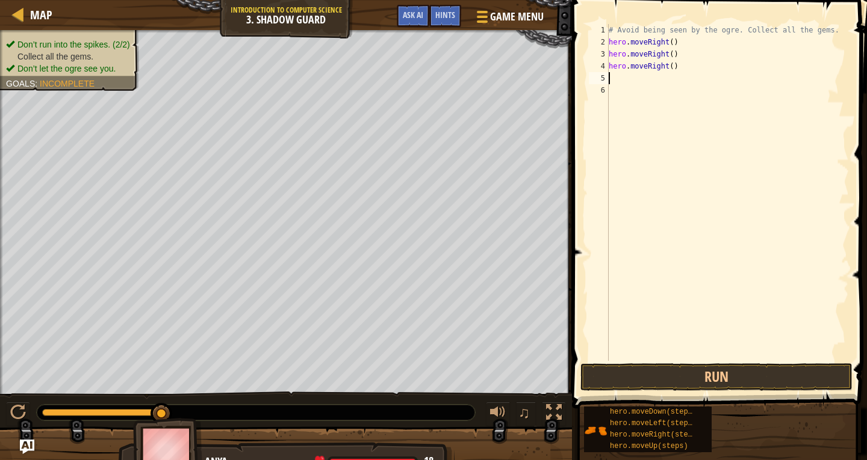
type textarea "h"
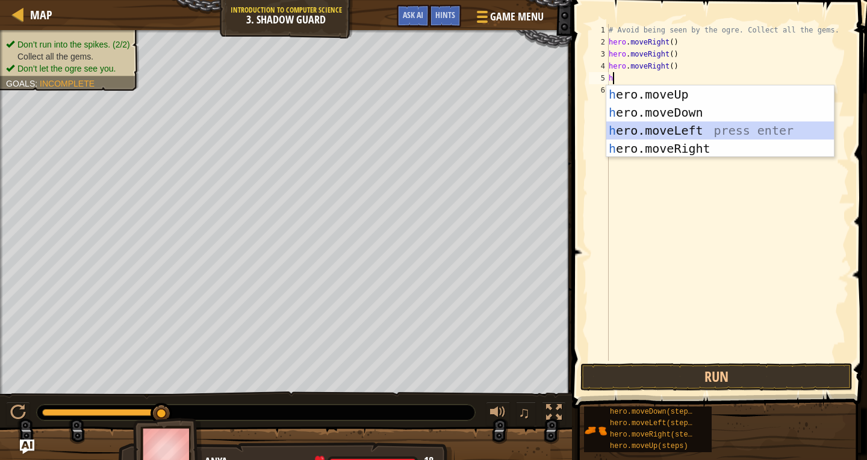
click at [623, 130] on div "h ero.moveUp press enter h ero.moveDown press enter h ero.moveLeft press enter …" at bounding box center [719, 139] width 227 height 108
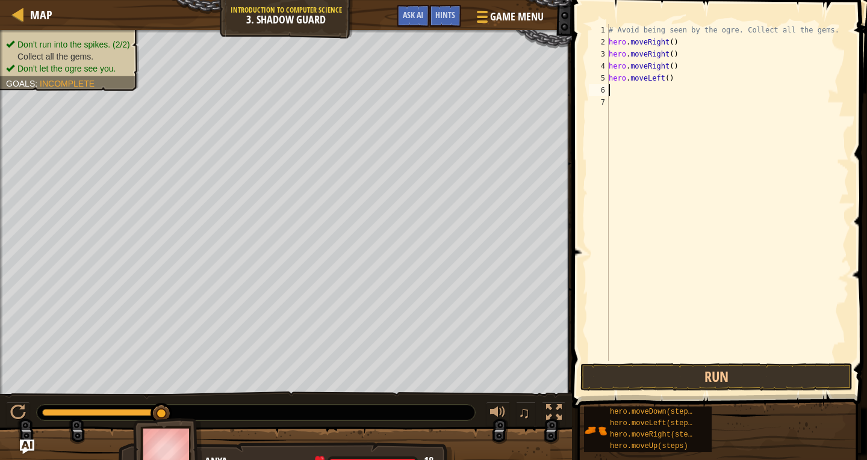
type textarea "h"
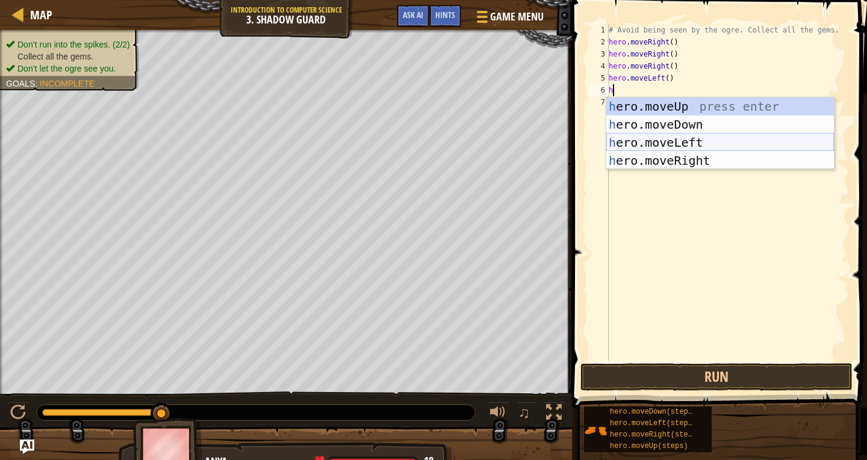
click at [629, 138] on div "h ero.moveUp press enter h ero.moveDown press enter h ero.moveLeft press enter …" at bounding box center [719, 151] width 227 height 108
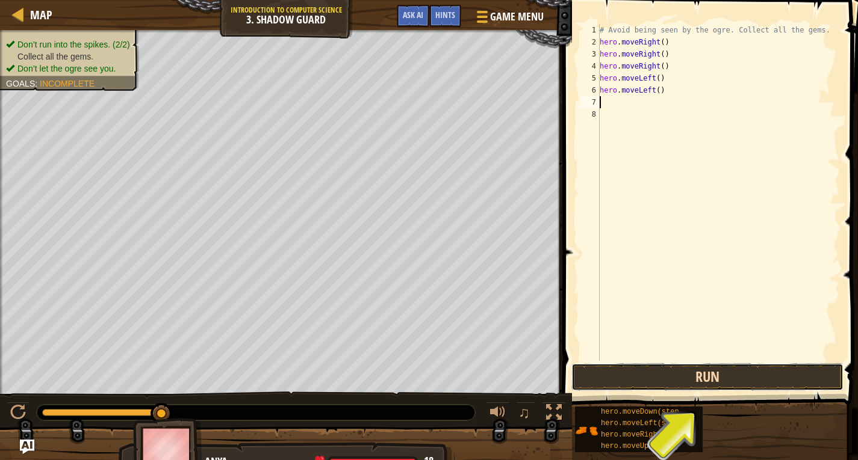
click at [648, 380] on button "Run" at bounding box center [707, 378] width 272 height 28
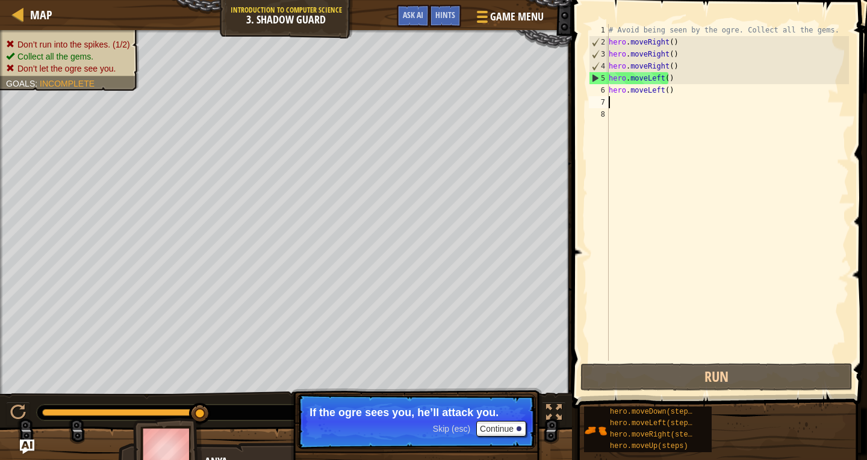
click at [668, 93] on div "# Avoid being seen by the ogre. Collect all the gems. hero . moveRight ( ) hero…" at bounding box center [727, 204] width 243 height 361
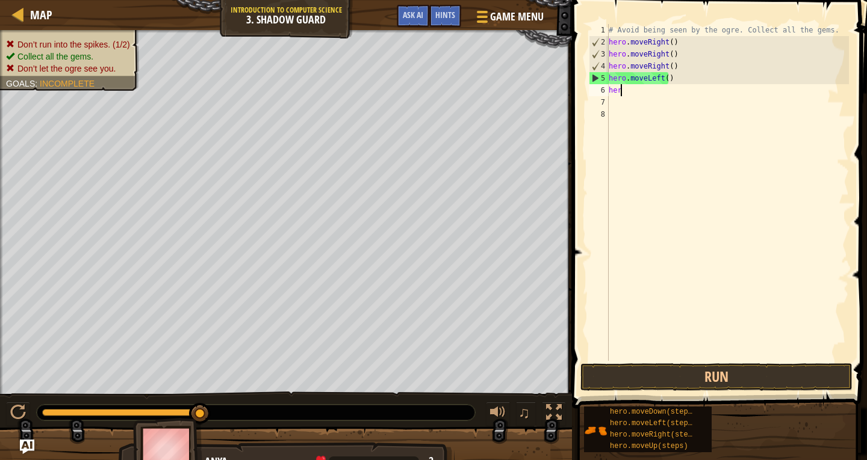
type textarea "h"
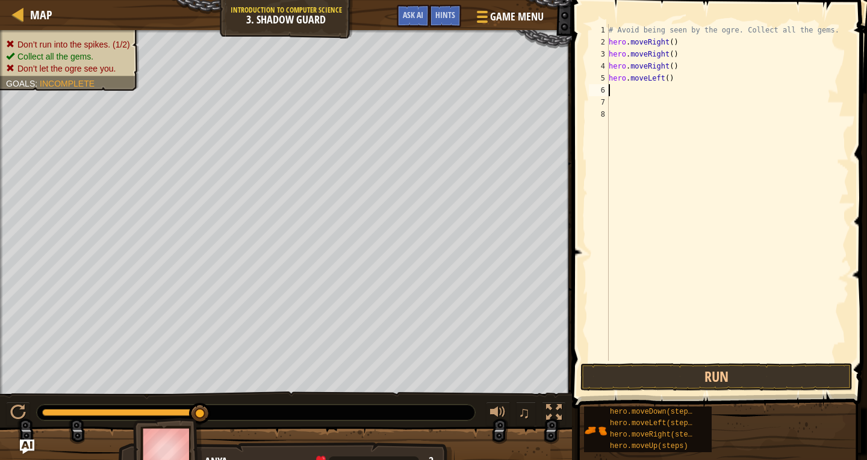
click at [669, 81] on div "# Avoid being seen by the ogre. Collect all the gems. hero . moveRight ( ) hero…" at bounding box center [727, 204] width 243 height 361
type textarea "h"
click at [675, 70] on div "# Avoid being seen by the ogre. Collect all the gems. hero . moveRight ( ) hero…" at bounding box center [727, 204] width 243 height 361
type textarea "h"
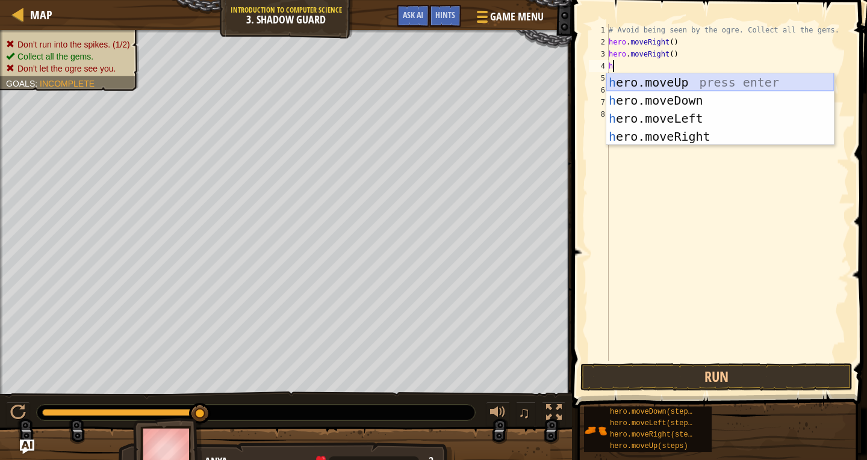
click at [679, 82] on div "h ero.moveUp press enter h ero.moveDown press enter h ero.moveLeft press enter …" at bounding box center [719, 127] width 227 height 108
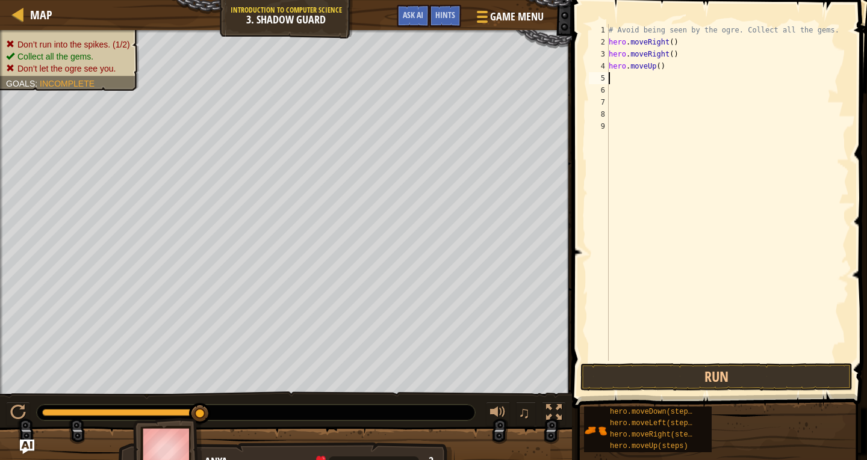
type textarea "h"
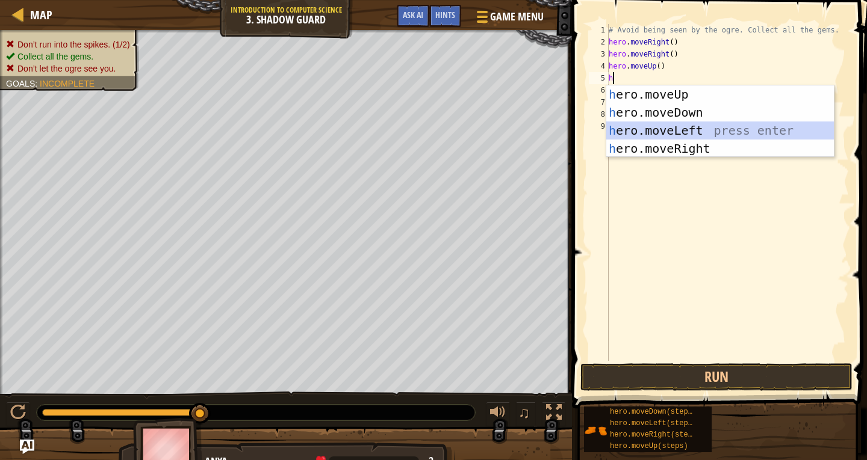
click at [663, 129] on div "h ero.moveUp press enter h ero.moveDown press enter h ero.moveLeft press enter …" at bounding box center [719, 139] width 227 height 108
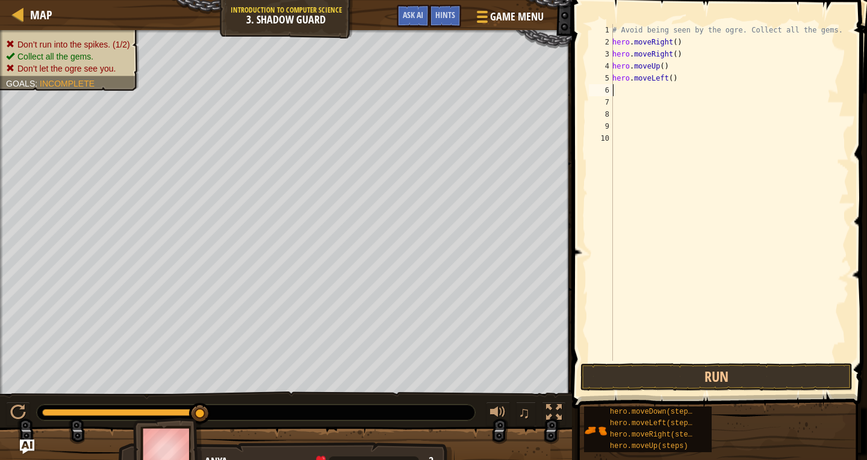
type textarea "h"
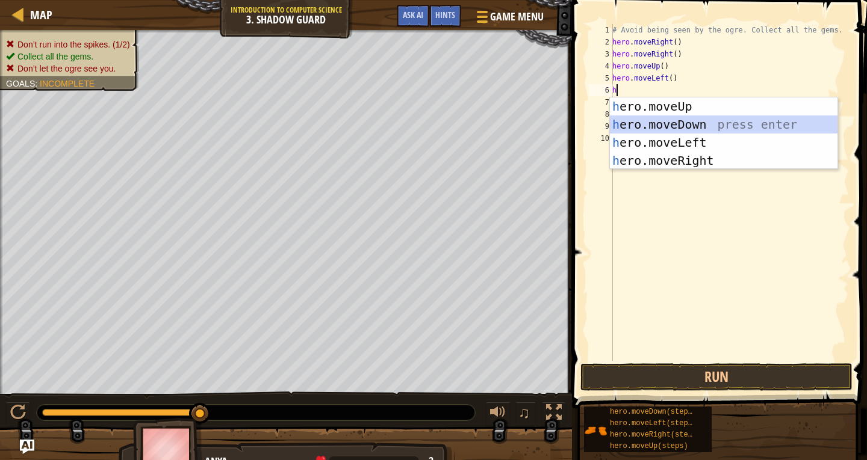
click at [646, 121] on div "h ero.moveUp press enter h ero.moveDown press enter h ero.moveLeft press enter …" at bounding box center [723, 151] width 227 height 108
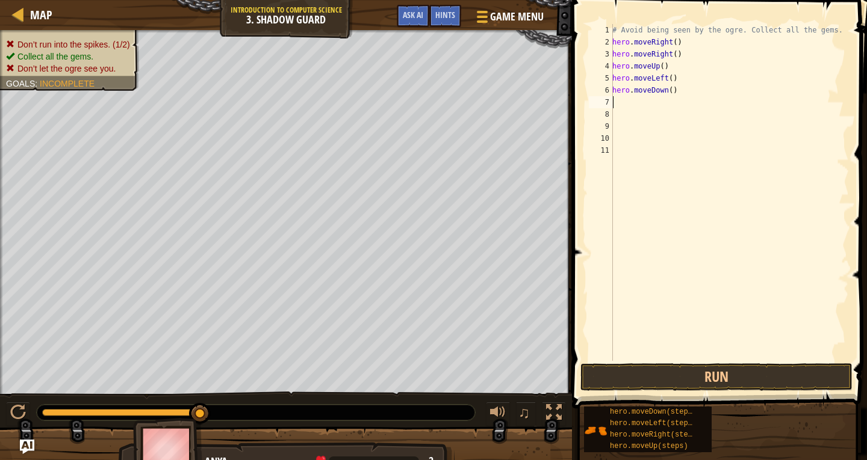
type textarea "h"
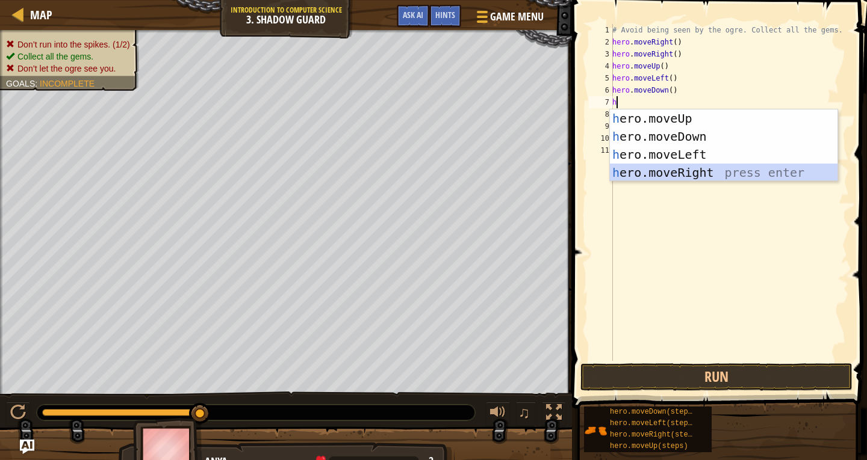
click at [648, 165] on div "h ero.moveUp press enter h ero.moveDown press enter h ero.moveLeft press enter …" at bounding box center [723, 164] width 227 height 108
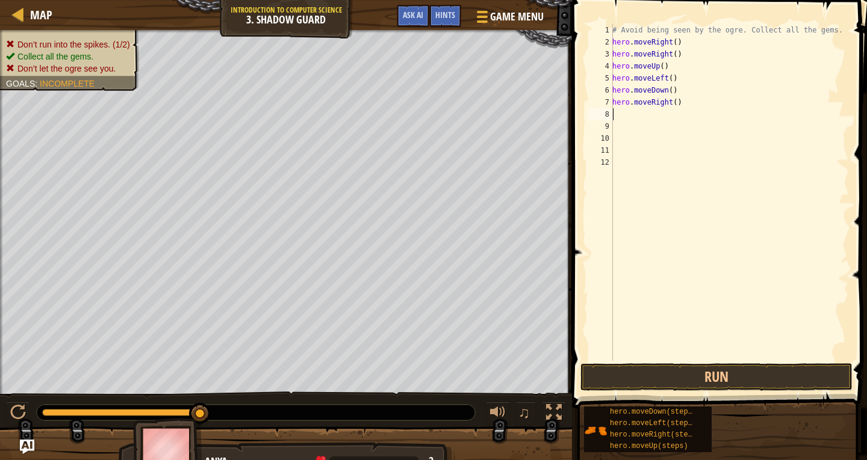
type textarea "h"
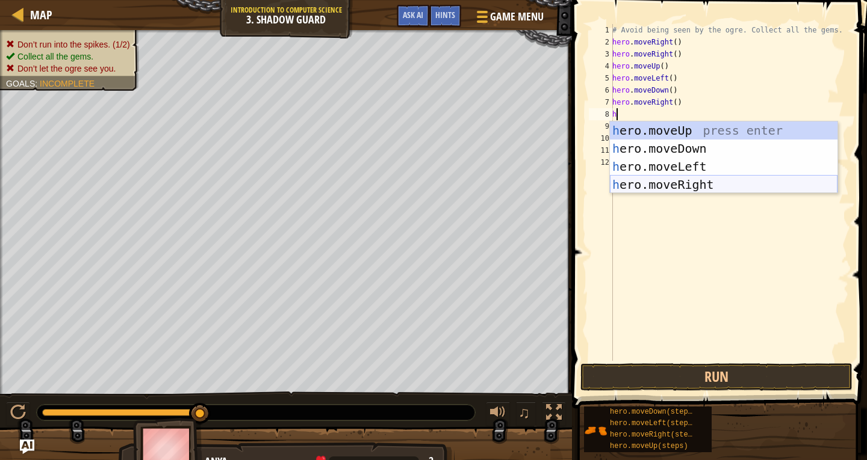
click at [643, 178] on div "h ero.moveUp press enter h ero.moveDown press enter h ero.moveLeft press enter …" at bounding box center [723, 176] width 227 height 108
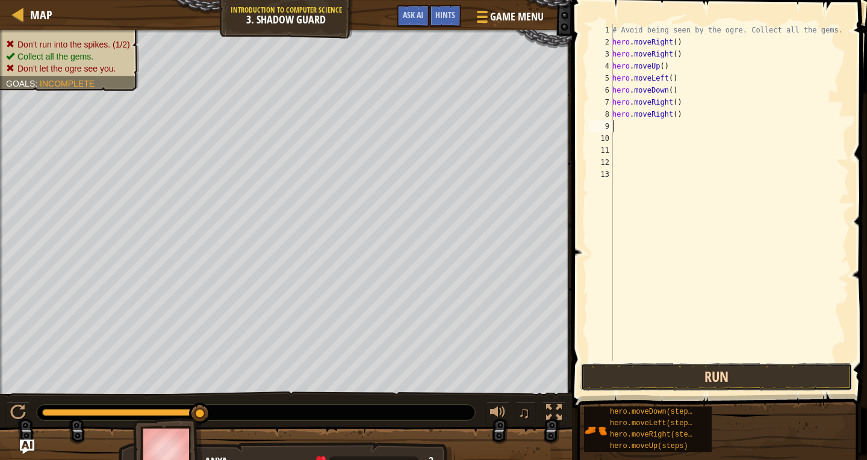
click at [639, 375] on button "Run" at bounding box center [716, 378] width 272 height 28
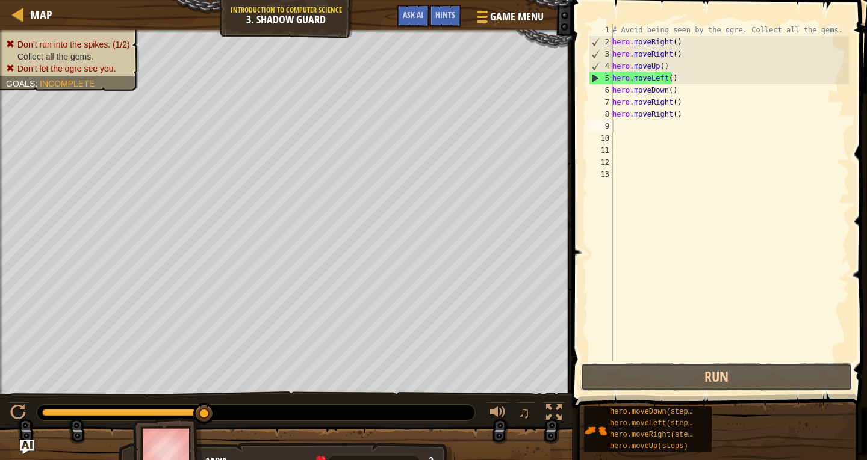
click at [646, 363] on div "1 2 3 4 5 6 7 8 9 10 11 12 13 # Avoid being seen by the ogre. Collect all the g…" at bounding box center [717, 228] width 299 height 444
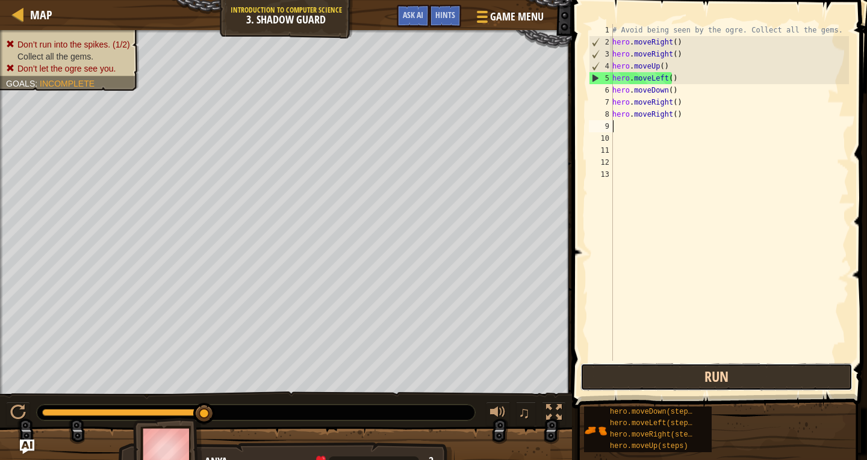
drag, startPoint x: 642, startPoint y: 370, endPoint x: 636, endPoint y: 373, distance: 6.7
click at [636, 373] on button "Run" at bounding box center [716, 378] width 272 height 28
click at [740, 383] on button "Run" at bounding box center [716, 378] width 272 height 28
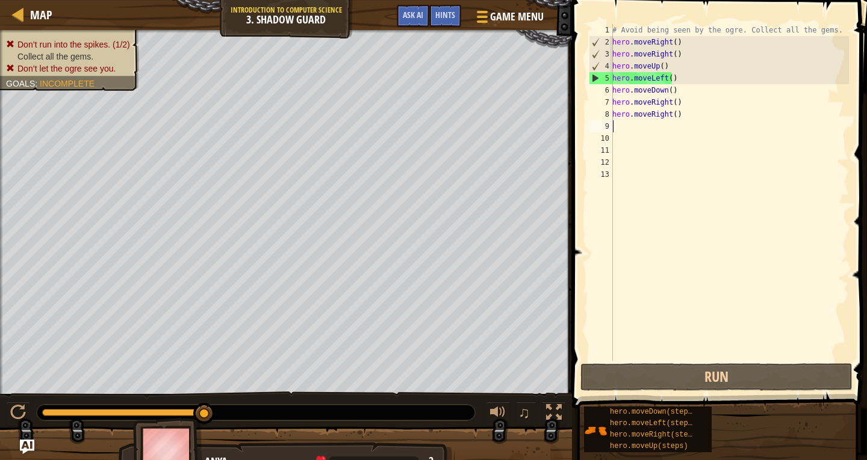
click at [685, 118] on div "# Avoid being seen by the ogre. Collect all the gems. hero . moveRight ( ) hero…" at bounding box center [729, 204] width 239 height 361
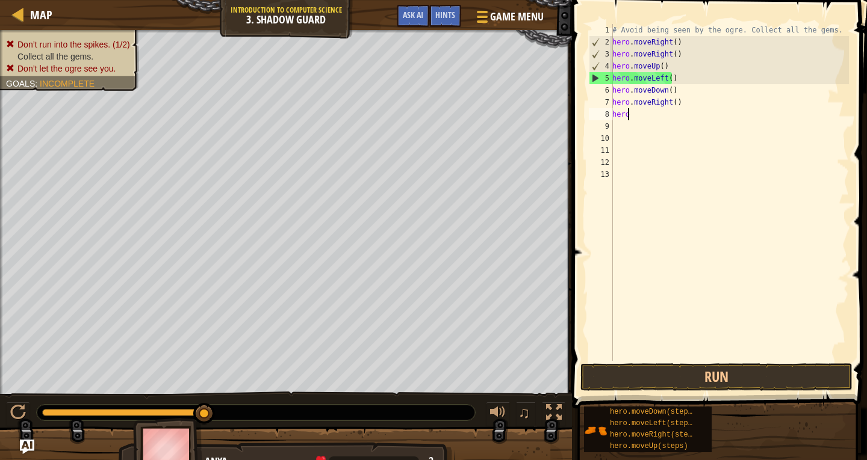
type textarea "h"
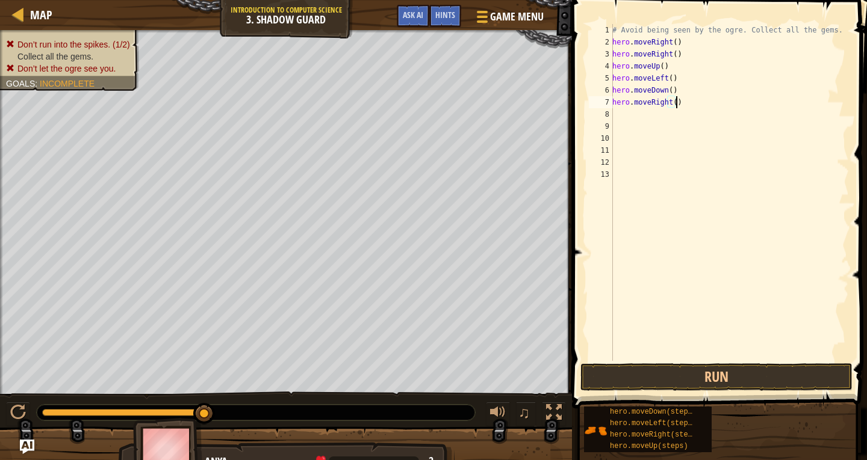
click at [675, 98] on div "# Avoid being seen by the ogre. Collect all the gems. hero . moveRight ( ) hero…" at bounding box center [729, 204] width 239 height 361
type textarea "h"
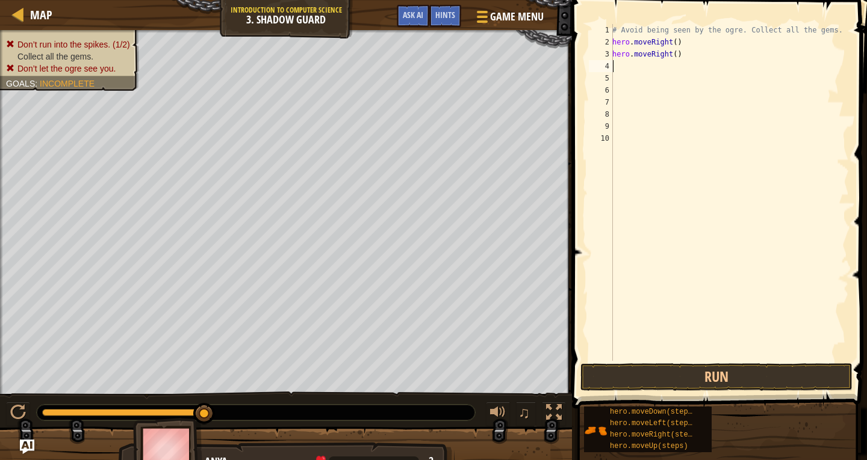
type textarea "h"
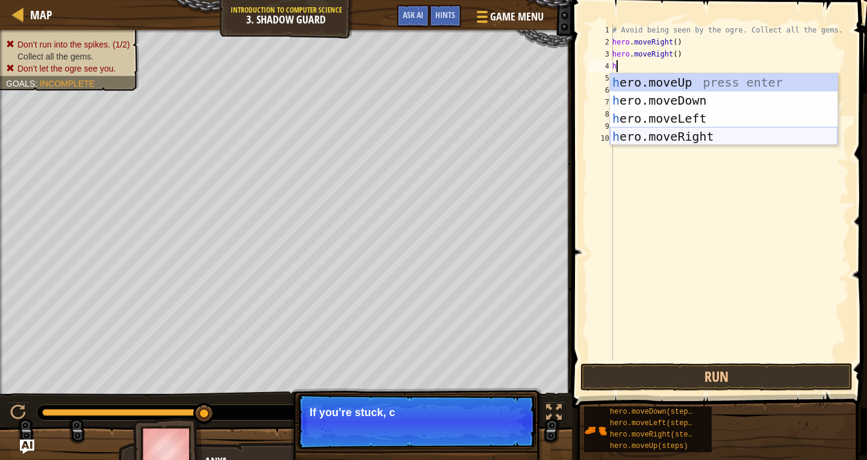
click at [692, 135] on div "h ero.moveUp press enter h ero.moveDown press enter h ero.moveLeft press enter …" at bounding box center [723, 127] width 227 height 108
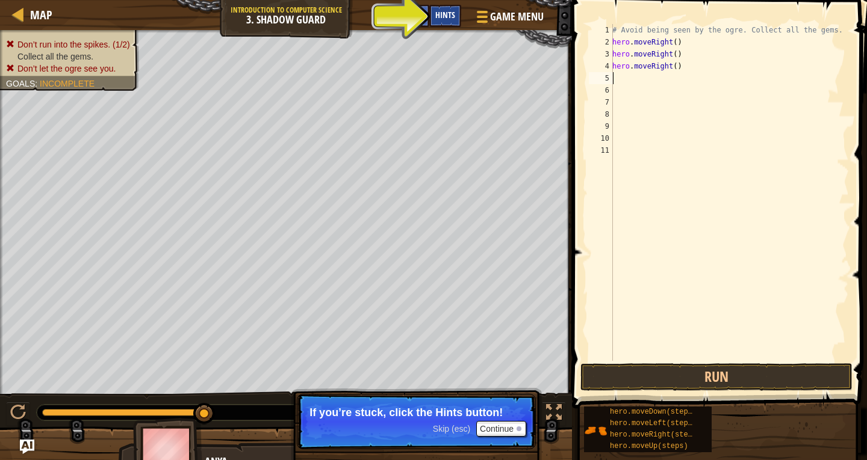
click at [448, 9] on div "Hints" at bounding box center [445, 16] width 32 height 22
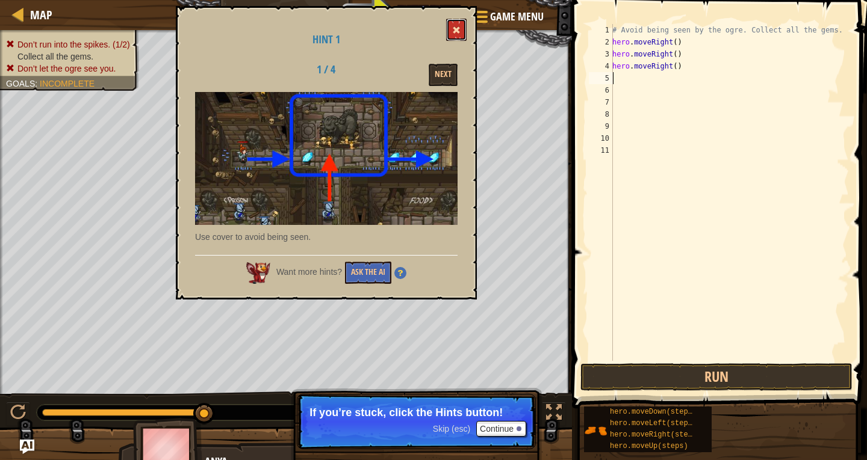
click at [455, 26] on button at bounding box center [456, 30] width 20 height 22
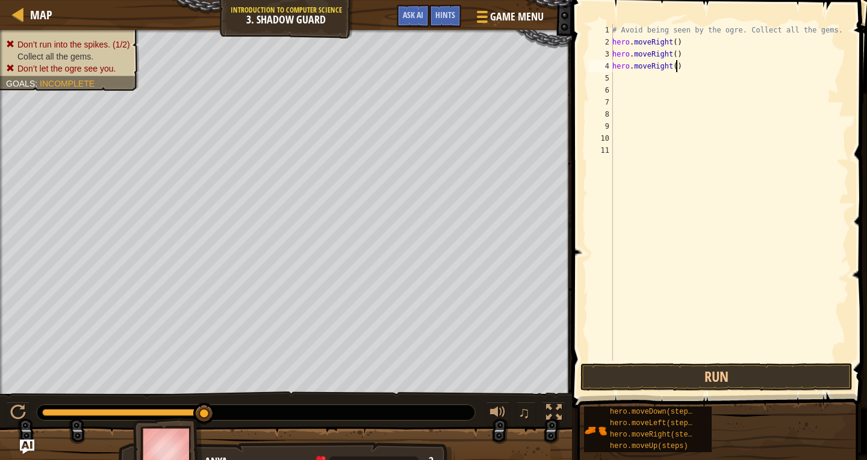
click at [678, 70] on div "# Avoid being seen by the ogre. Collect all the gems. hero . moveRight ( ) hero…" at bounding box center [729, 204] width 239 height 361
type textarea "h"
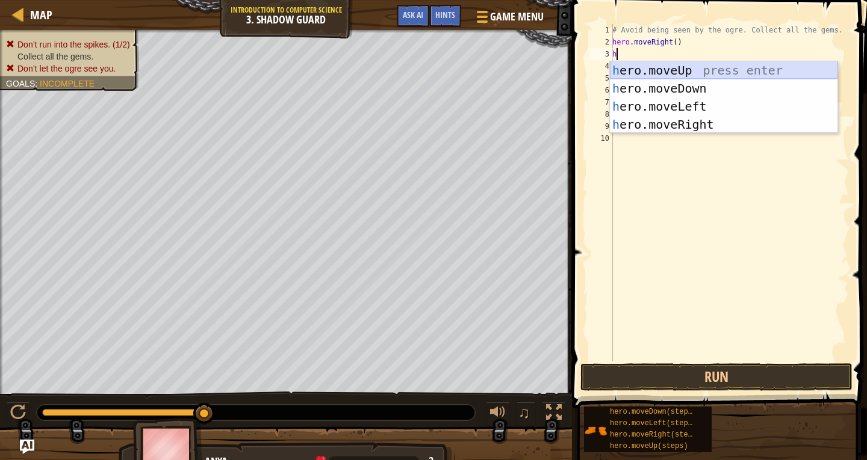
click at [644, 68] on div "h ero.moveUp press enter h ero.moveDown press enter h ero.moveLeft press enter …" at bounding box center [723, 115] width 227 height 108
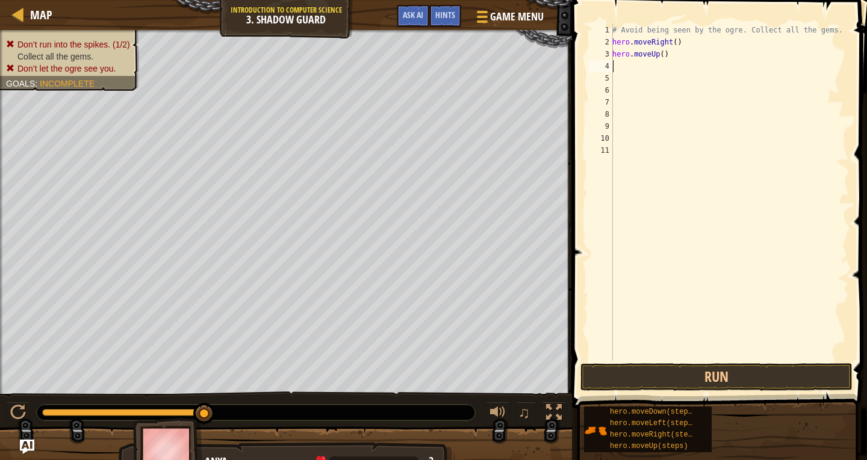
type textarea "h"
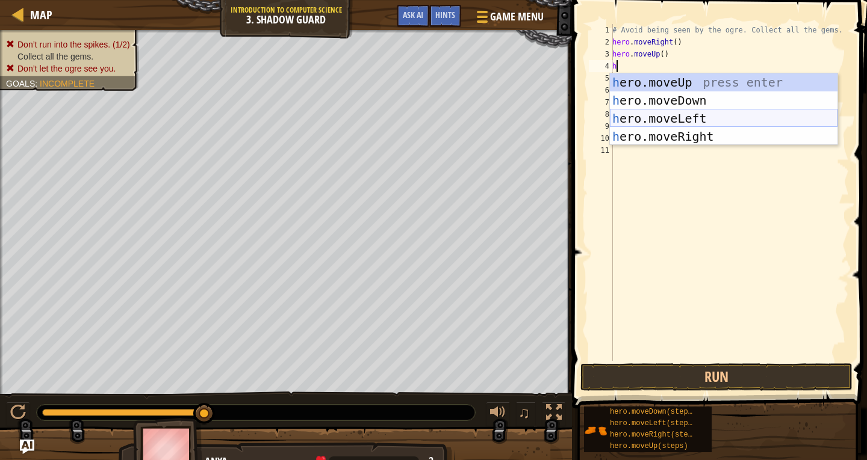
click at [655, 126] on div "h ero.moveUp press enter h ero.moveDown press enter h ero.moveLeft press enter …" at bounding box center [723, 127] width 227 height 108
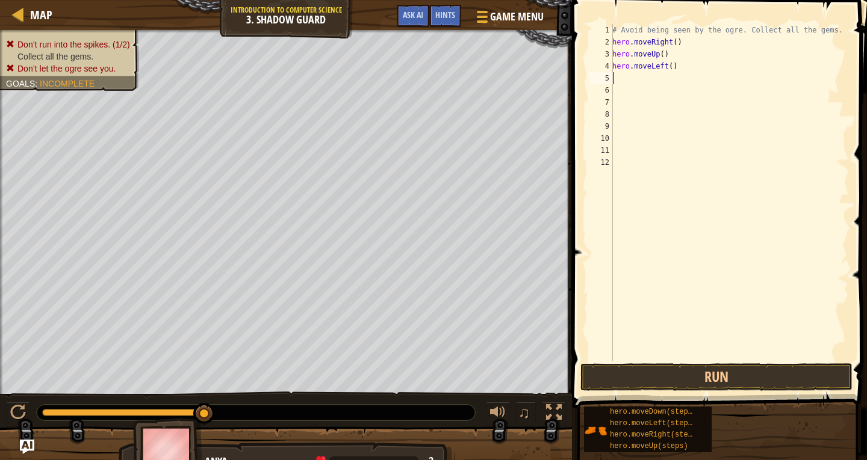
type textarea "h"
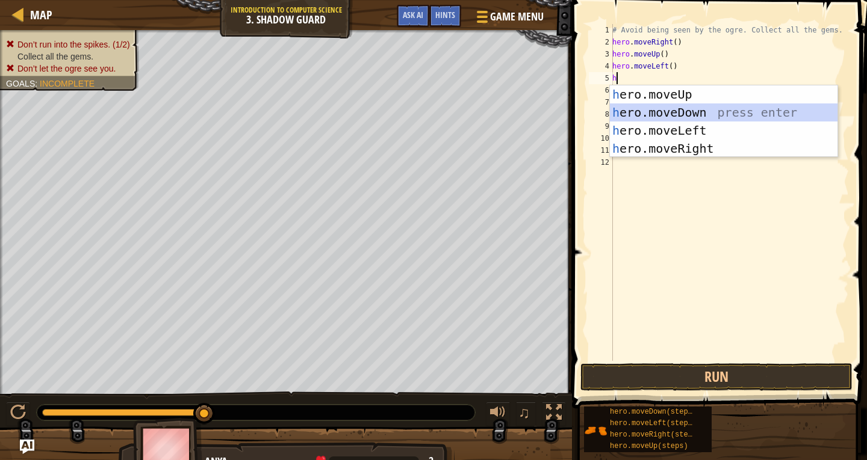
click at [662, 112] on div "h ero.moveUp press enter h ero.moveDown press enter h ero.moveLeft press enter …" at bounding box center [723, 139] width 227 height 108
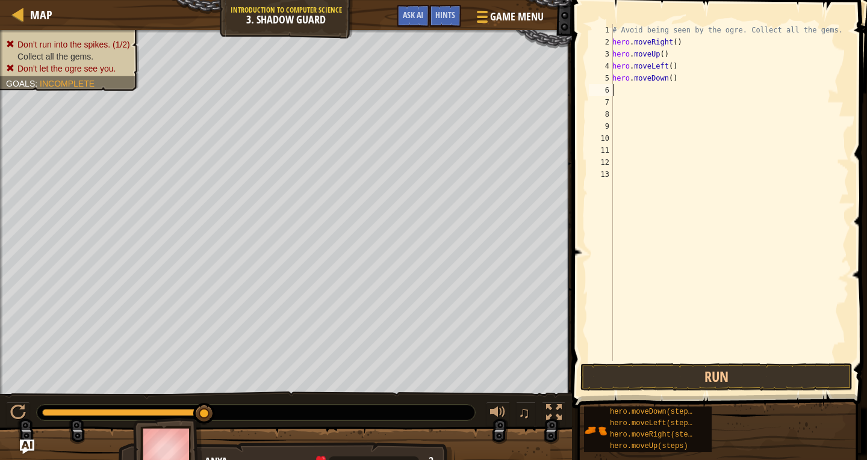
type textarea "h"
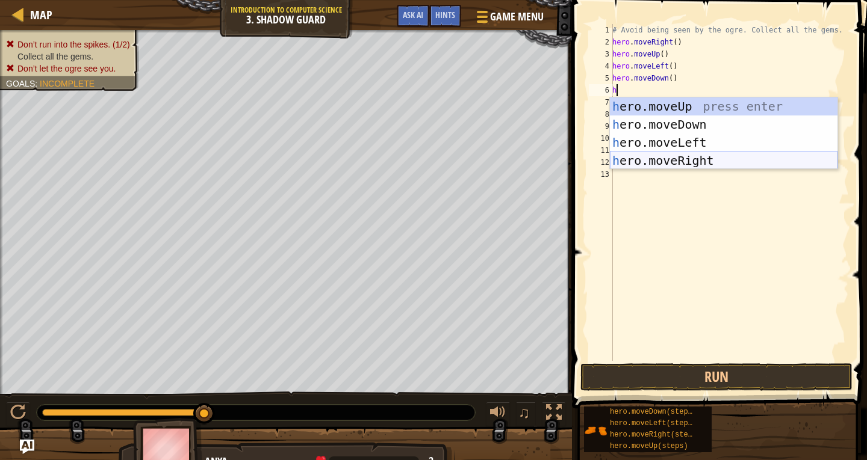
click at [663, 161] on div "h ero.moveUp press enter h ero.moveDown press enter h ero.moveLeft press enter …" at bounding box center [723, 151] width 227 height 108
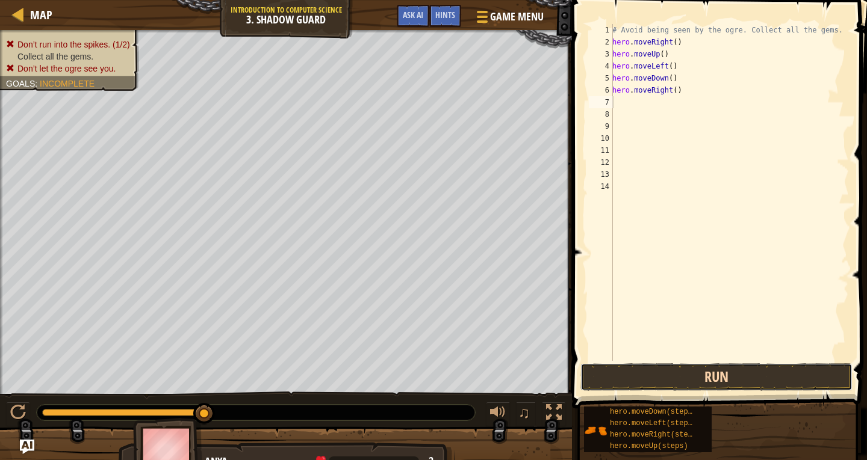
click at [677, 373] on button "Run" at bounding box center [716, 378] width 272 height 28
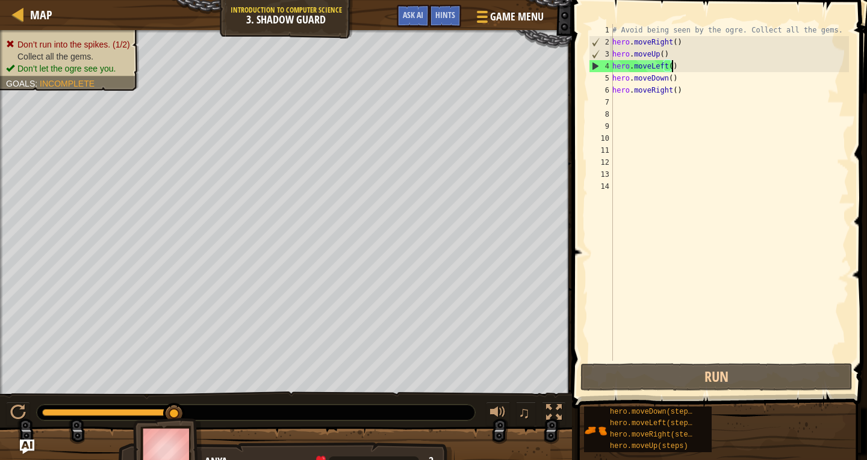
click at [670, 66] on div "# Avoid being seen by the ogre. Collect all the gems. hero . moveRight ( ) hero…" at bounding box center [729, 204] width 239 height 361
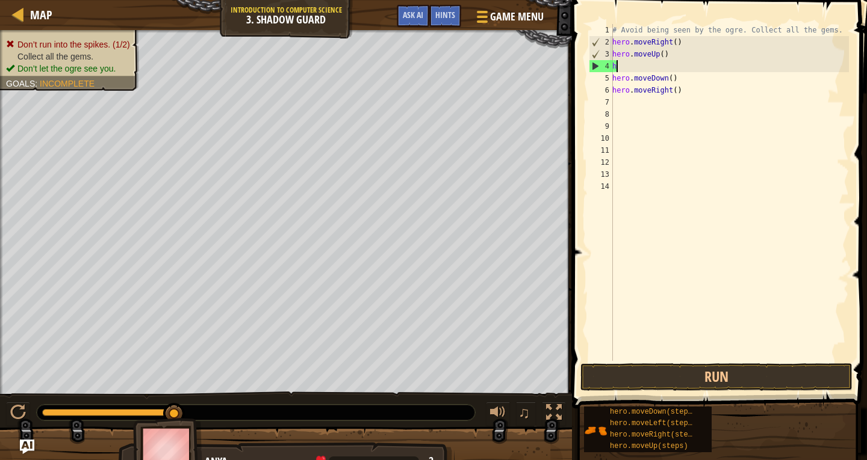
type textarea "h"
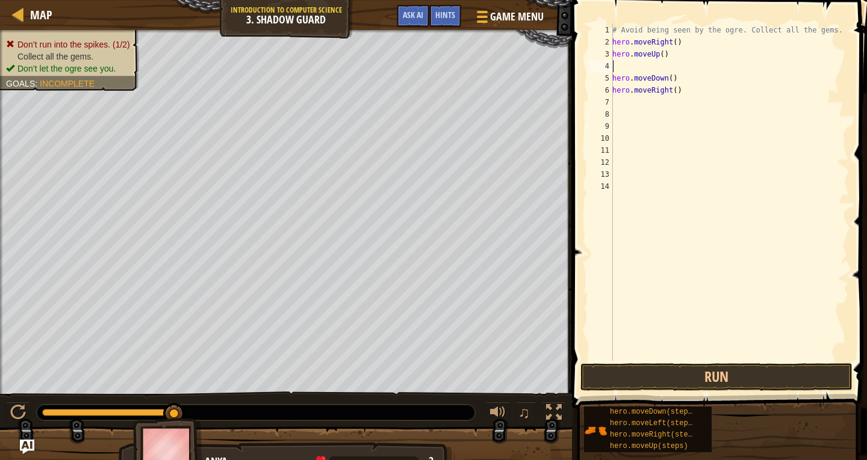
type textarea "h"
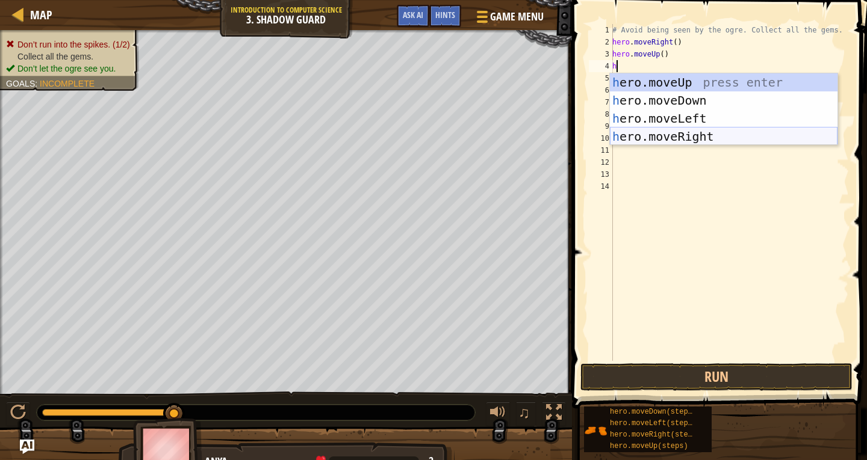
click at [667, 127] on div "h ero.moveUp press enter h ero.moveDown press enter h ero.moveLeft press enter …" at bounding box center [723, 127] width 227 height 108
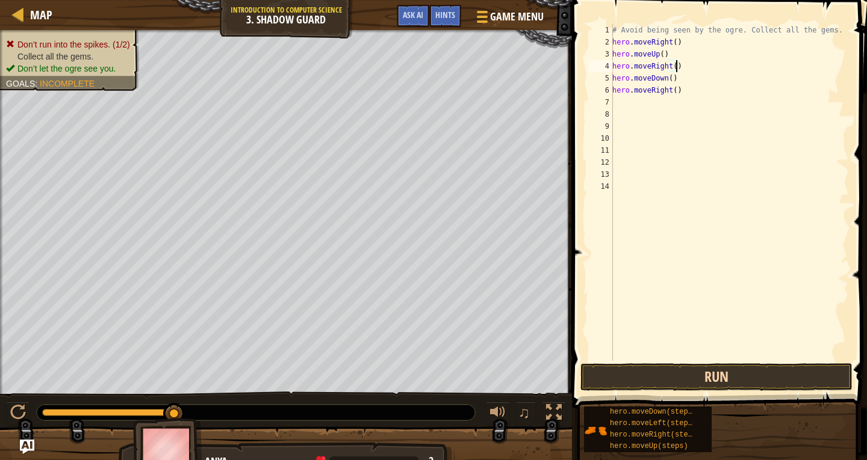
type textarea "hero.moveRight()"
click at [602, 383] on button "Run" at bounding box center [716, 378] width 272 height 28
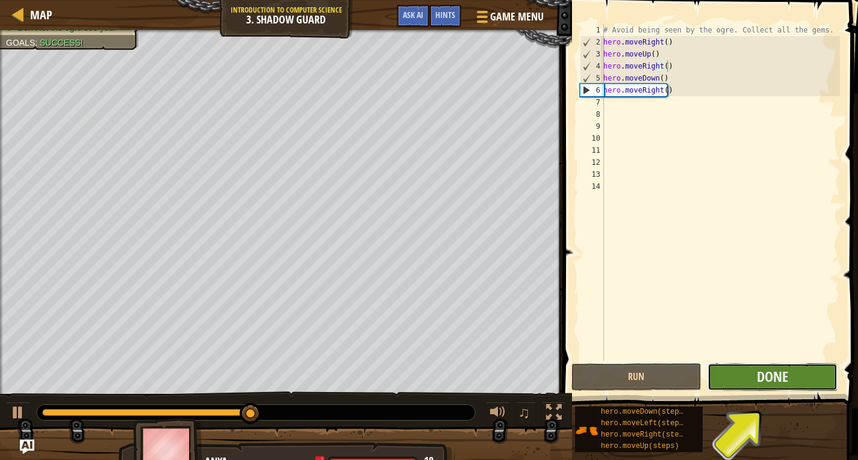
click at [799, 380] on button "Done" at bounding box center [772, 378] width 130 height 28
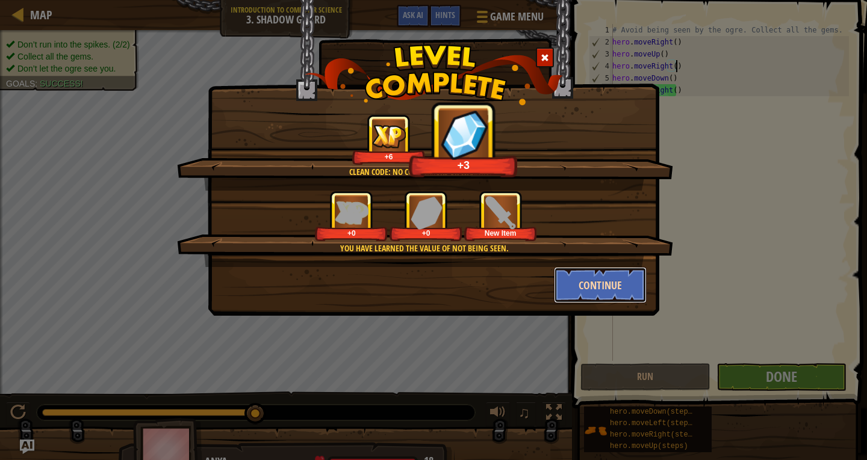
click at [572, 278] on button "Continue" at bounding box center [600, 285] width 93 height 36
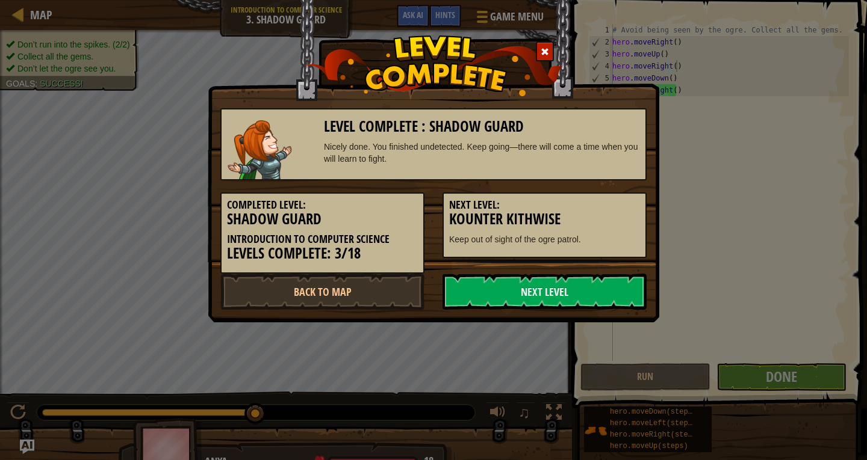
click at [572, 278] on link "Next Level" at bounding box center [544, 292] width 204 height 36
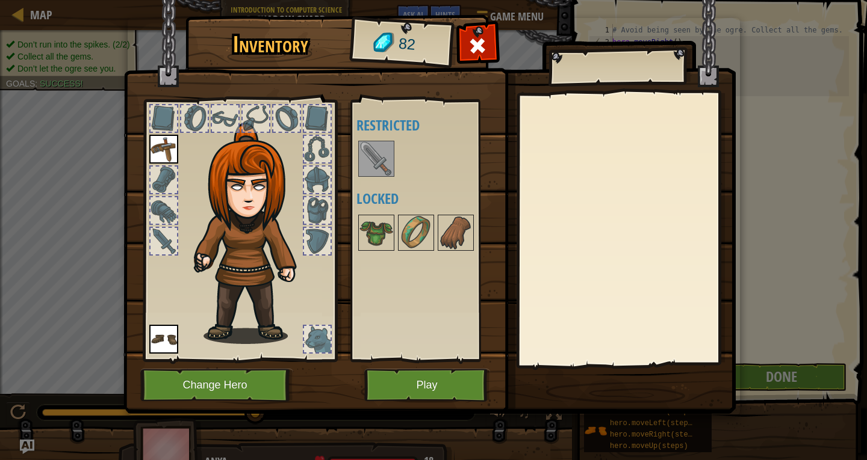
click at [373, 147] on img at bounding box center [376, 159] width 34 height 34
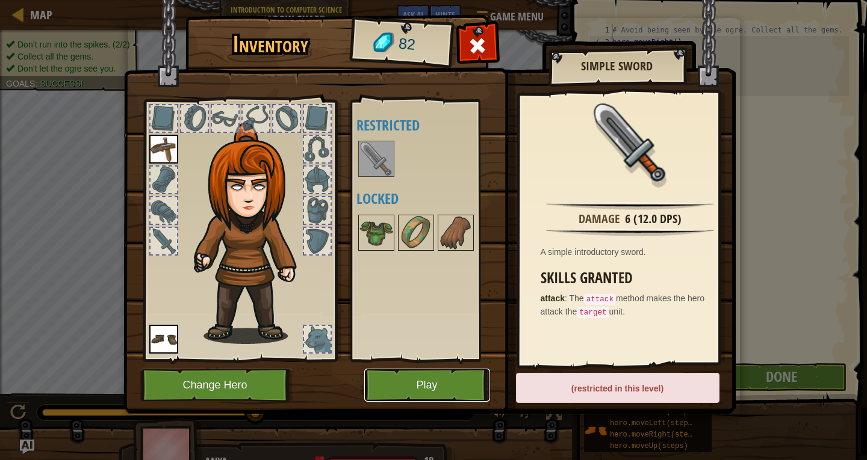
click at [453, 379] on button "Play" at bounding box center [427, 385] width 126 height 33
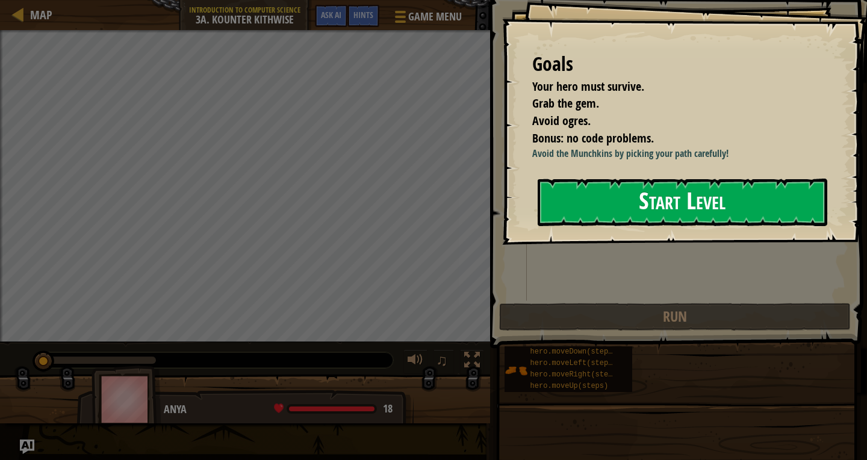
click at [617, 245] on div "Goals Your hero must survive. Grab the gem. Avoid ogres. Bonus: no code problem…" at bounding box center [684, 122] width 365 height 245
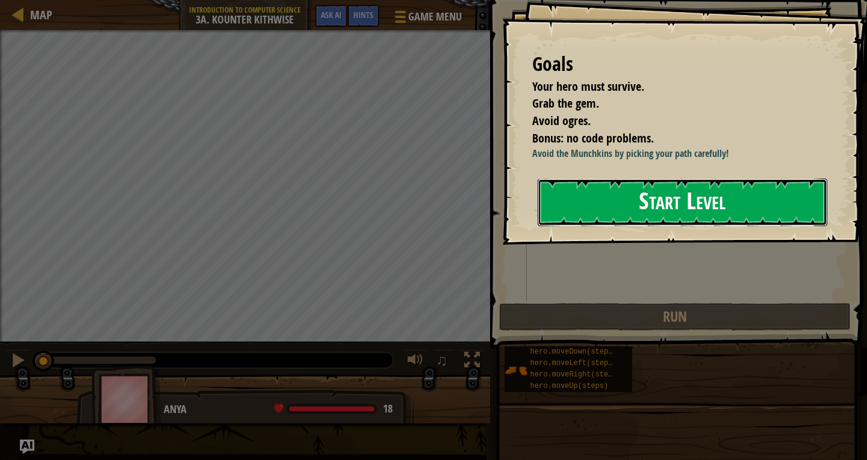
click at [620, 186] on button "Start Level" at bounding box center [681, 203] width 289 height 48
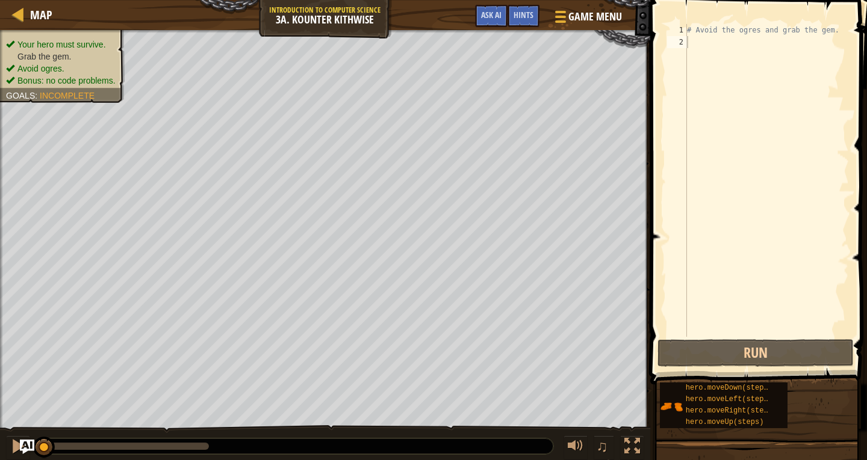
type textarea "# Avoid the ogres and grab the gem."
click at [698, 34] on div "# Avoid the ogres and grab the gem." at bounding box center [766, 192] width 164 height 337
click at [695, 45] on div "# Avoid the ogres and grab the gem." at bounding box center [766, 192] width 164 height 337
type textarea "h"
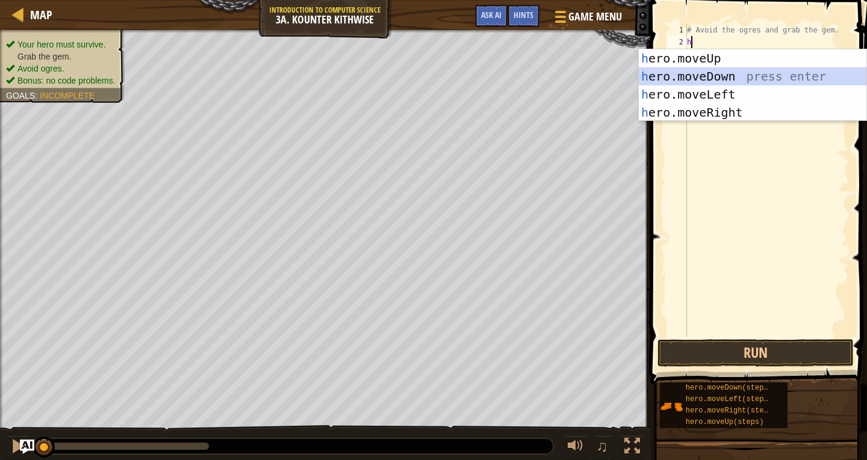
click at [671, 70] on div "h ero.moveUp press enter h ero.moveDown press enter h ero.moveLeft press enter …" at bounding box center [752, 103] width 227 height 108
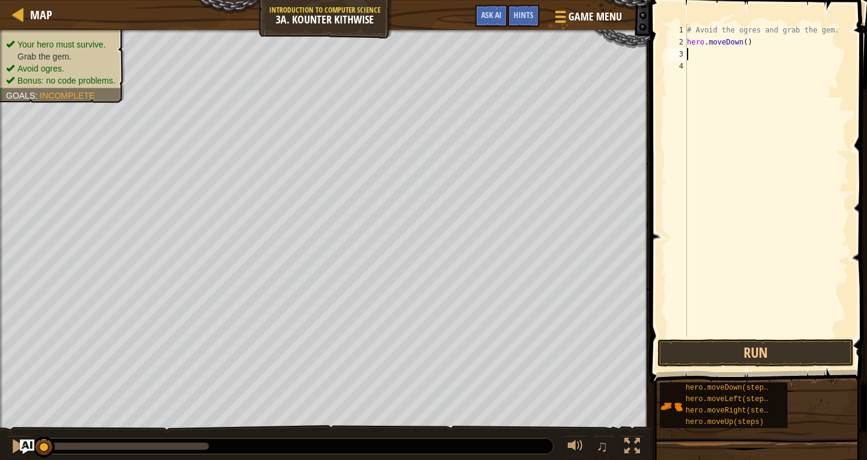
type textarea "h"
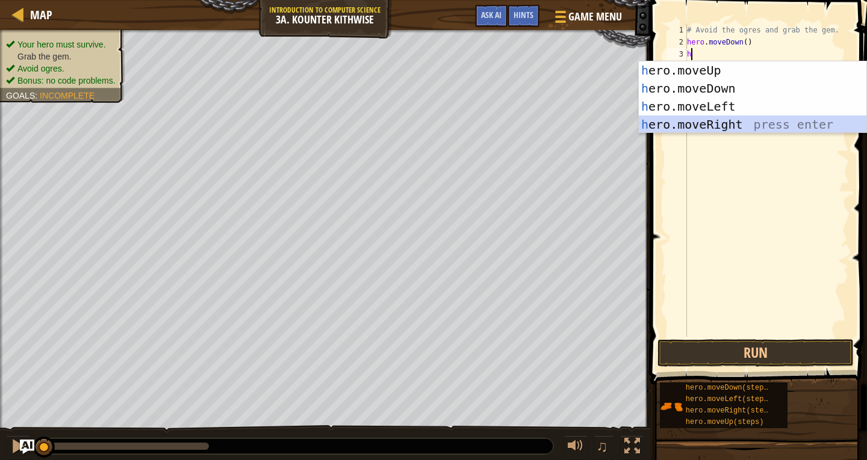
click at [700, 117] on div "h ero.moveUp press enter h ero.moveDown press enter h ero.moveLeft press enter …" at bounding box center [752, 115] width 227 height 108
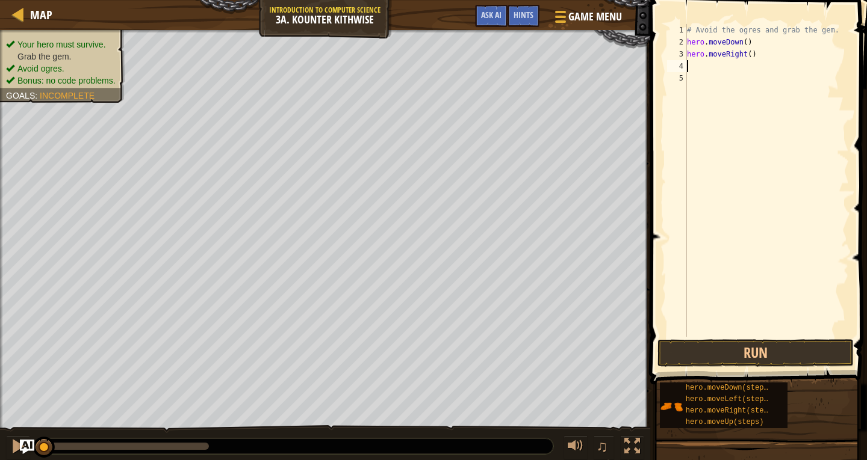
type textarea "h"
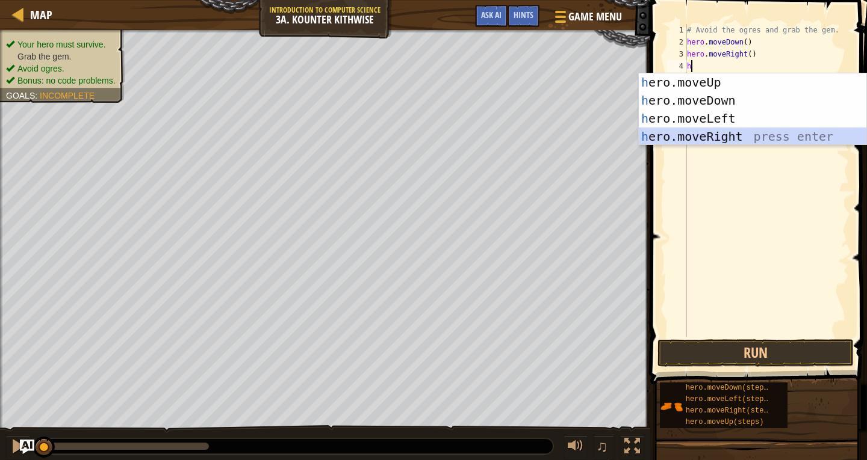
click at [710, 135] on div "h ero.moveUp press enter h ero.moveDown press enter h ero.moveLeft press enter …" at bounding box center [752, 127] width 227 height 108
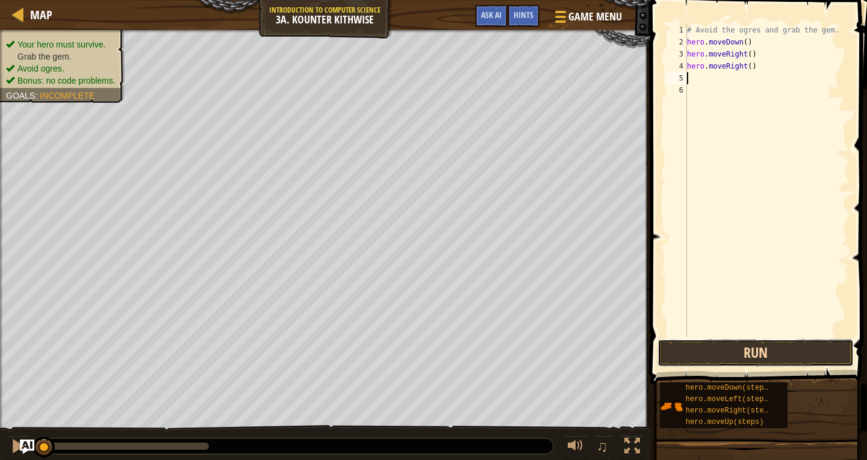
click at [695, 345] on button "Run" at bounding box center [755, 353] width 196 height 28
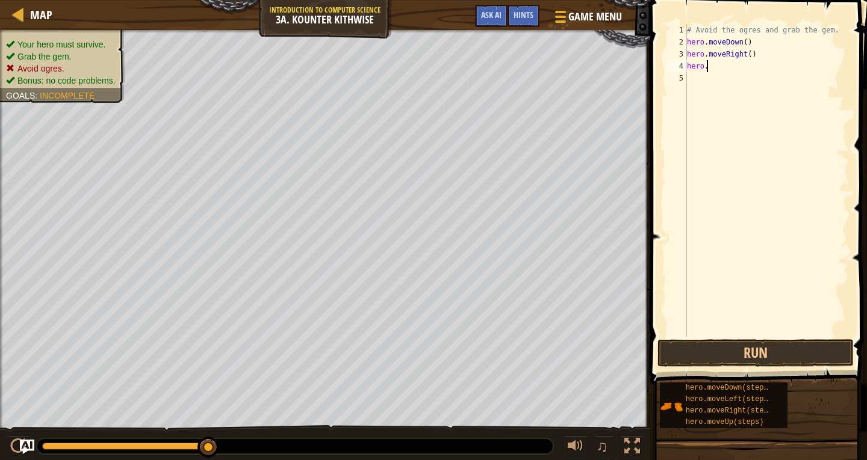
type textarea "h"
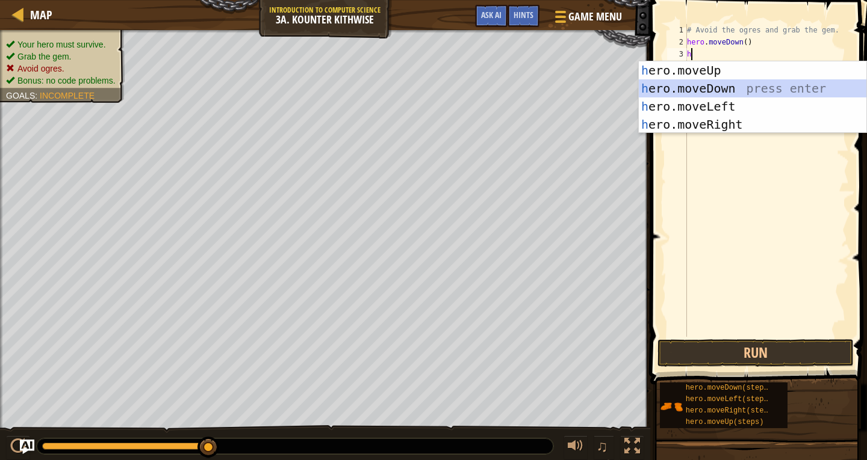
click at [709, 85] on div "h ero.moveUp press enter h ero.moveDown press enter h ero.moveLeft press enter …" at bounding box center [752, 115] width 227 height 108
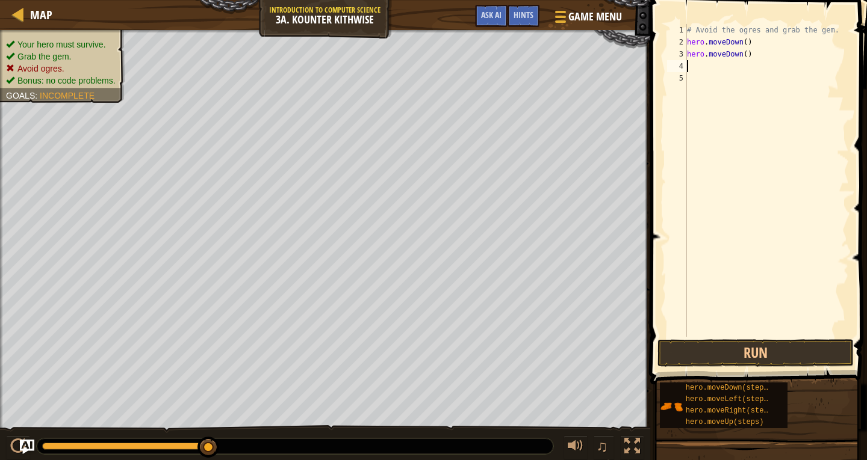
type textarea "h"
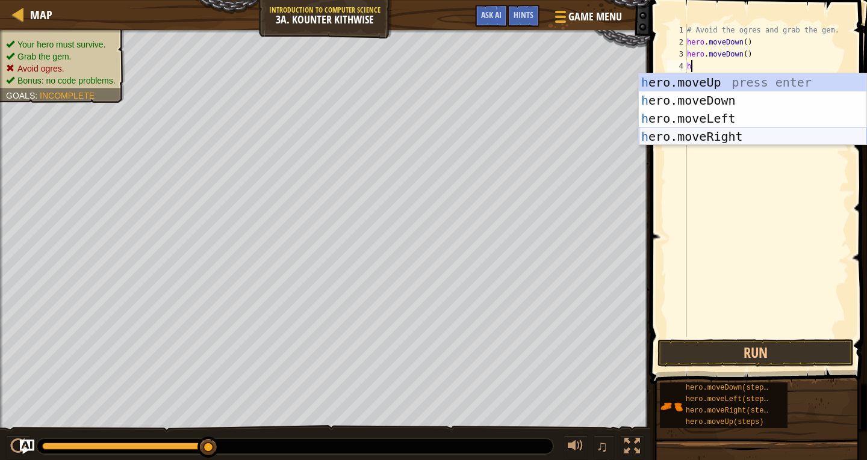
click at [707, 131] on div "h ero.moveUp press enter h ero.moveDown press enter h ero.moveLeft press enter …" at bounding box center [752, 127] width 227 height 108
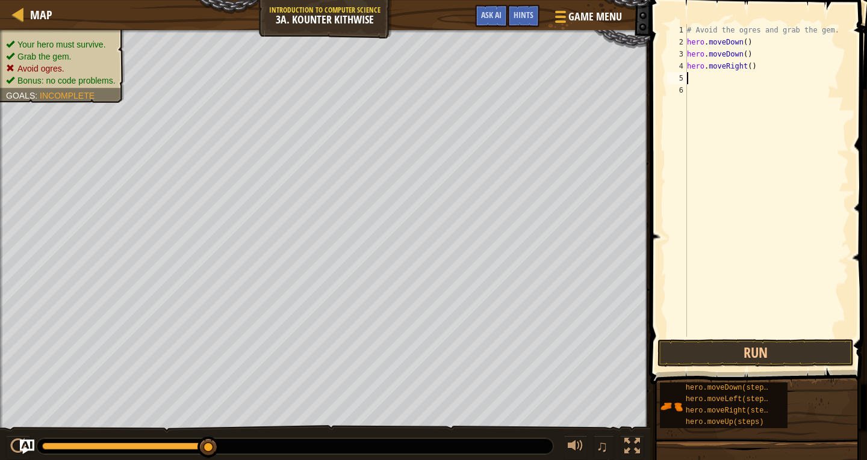
type textarea "h"
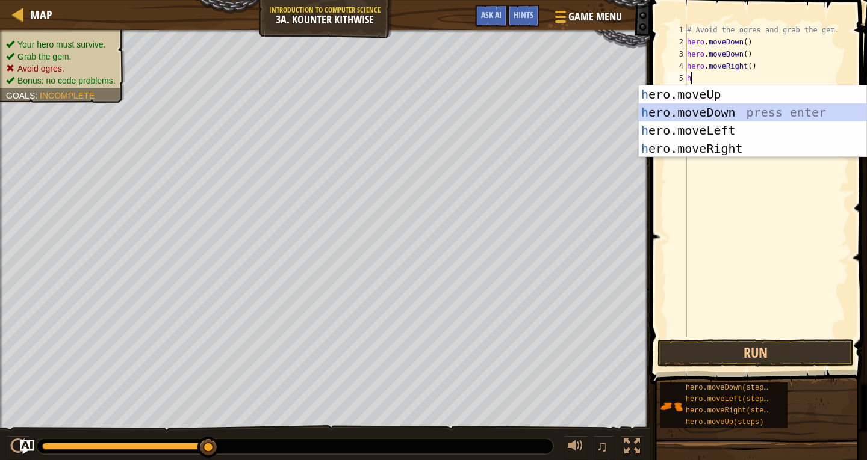
click at [726, 120] on div "h ero.moveUp press enter h ero.moveDown press enter h ero.moveLeft press enter …" at bounding box center [752, 139] width 227 height 108
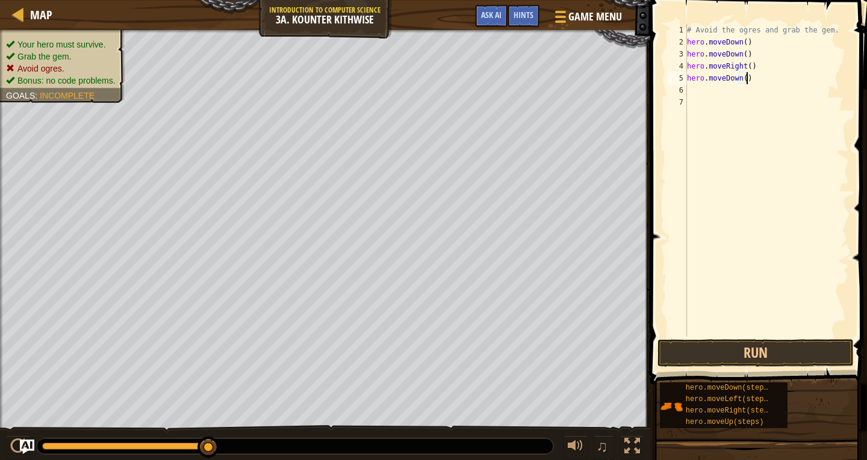
click at [749, 76] on div "# Avoid the ogres and grab the gem. hero . moveDown ( ) hero . moveDown ( ) her…" at bounding box center [766, 192] width 164 height 337
type textarea "h"
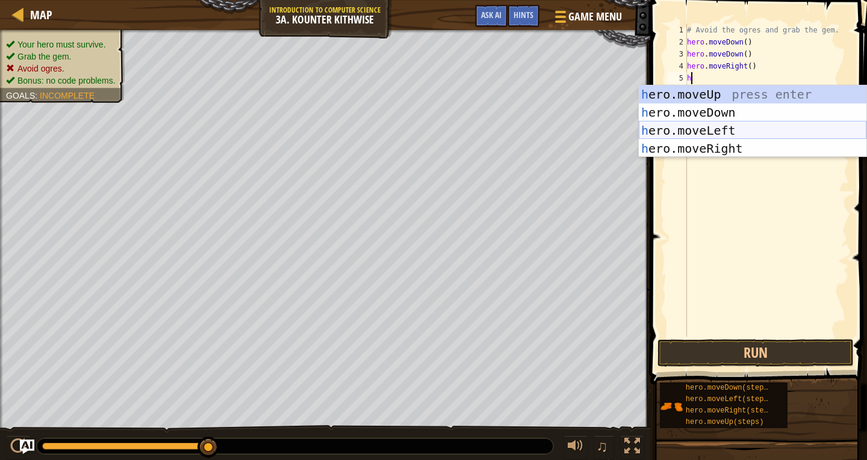
click at [690, 125] on div "h ero.moveUp press enter h ero.moveDown press enter h ero.moveLeft press enter …" at bounding box center [752, 139] width 227 height 108
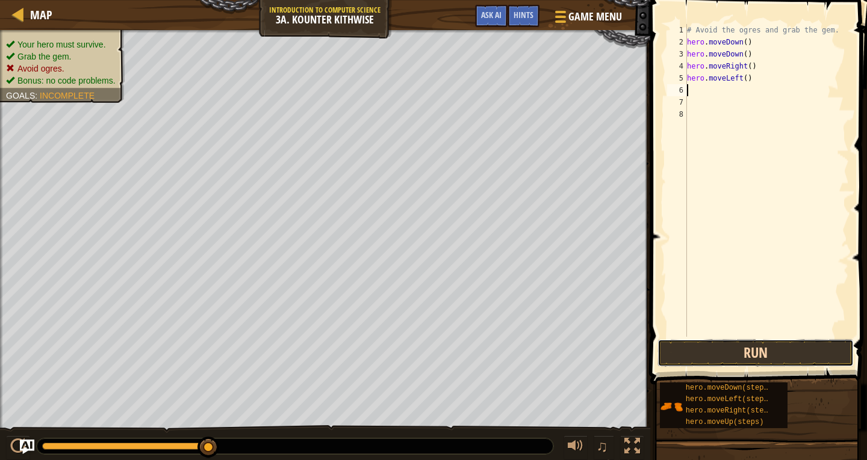
click at [673, 351] on button "Run" at bounding box center [755, 353] width 196 height 28
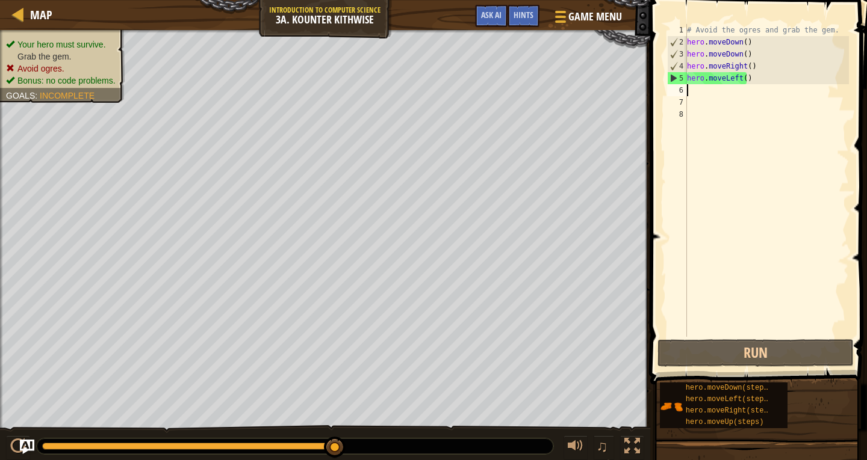
click at [762, 81] on div "# Avoid the ogres and grab the gem. hero . moveDown ( ) hero . moveDown ( ) her…" at bounding box center [766, 192] width 164 height 337
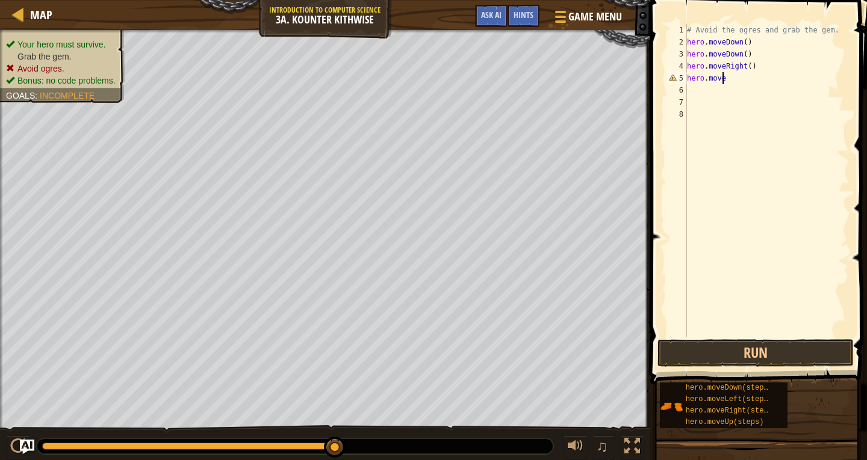
type textarea "h"
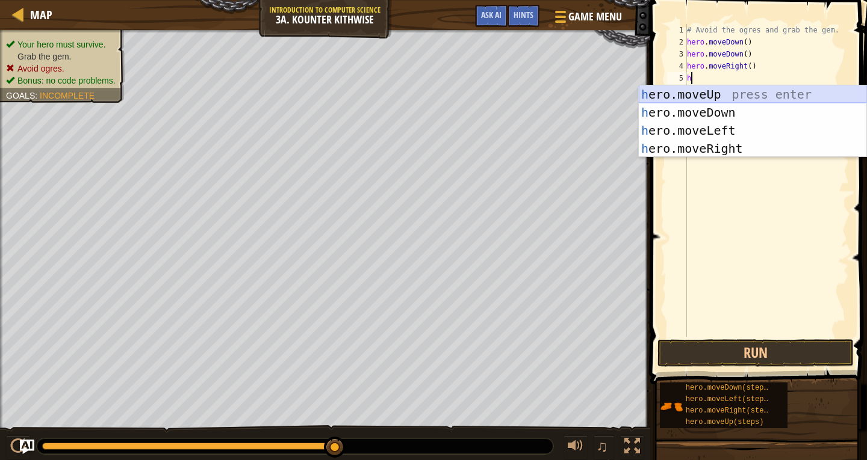
click at [709, 86] on div "h ero.moveUp press enter h ero.moveDown press enter h ero.moveLeft press enter …" at bounding box center [752, 139] width 227 height 108
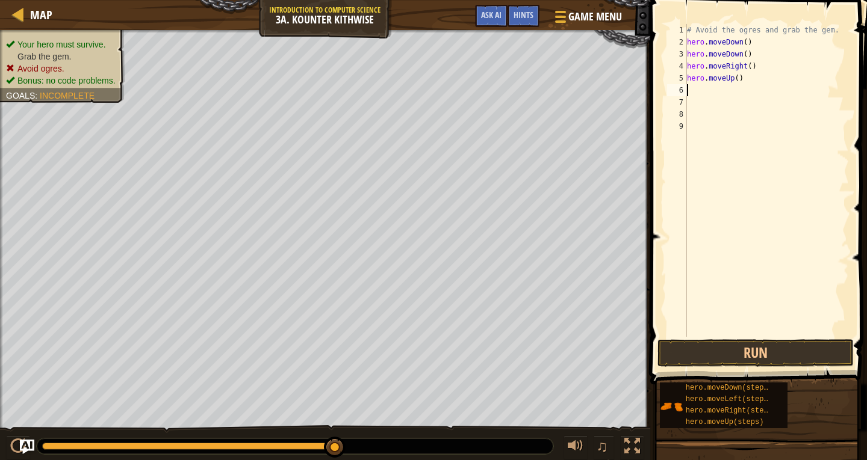
type textarea "h"
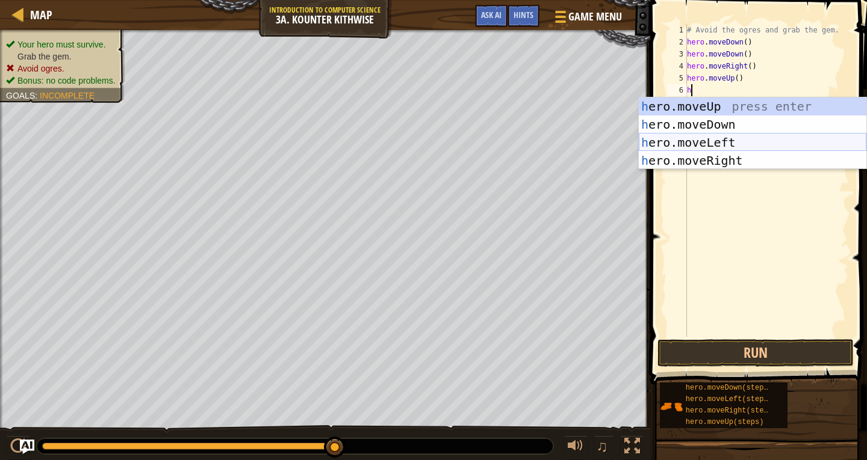
click at [707, 150] on div "h ero.moveUp press enter h ero.moveDown press enter h ero.moveLeft press enter …" at bounding box center [752, 151] width 227 height 108
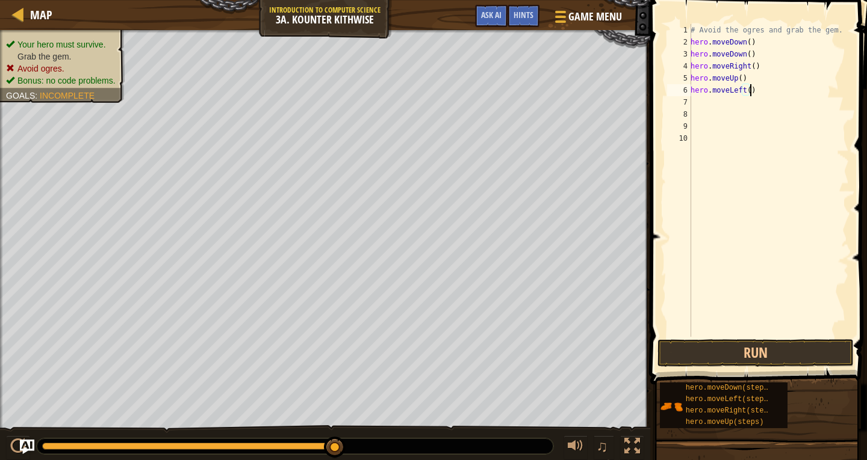
click at [758, 91] on div "# Avoid the ogres and grab the gem. hero . moveDown ( ) hero . moveDown ( ) her…" at bounding box center [768, 192] width 161 height 337
type textarea "h"
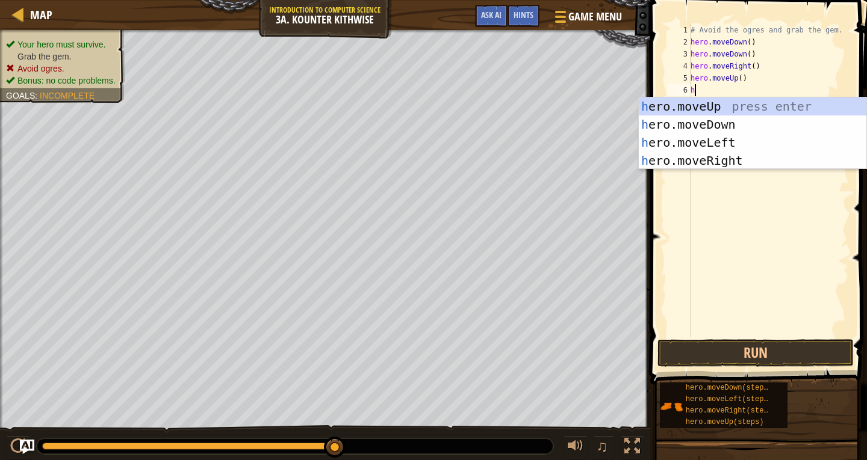
type textarea "h"
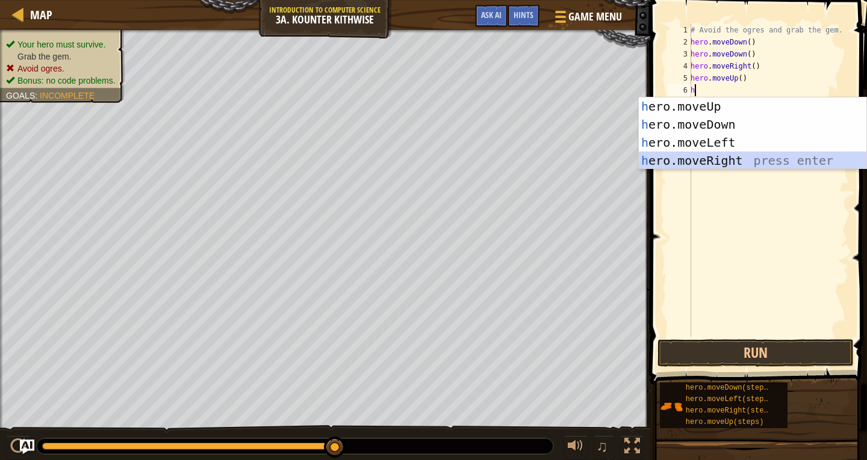
click at [734, 161] on div "h ero.moveUp press enter h ero.moveDown press enter h ero.moveLeft press enter …" at bounding box center [752, 151] width 227 height 108
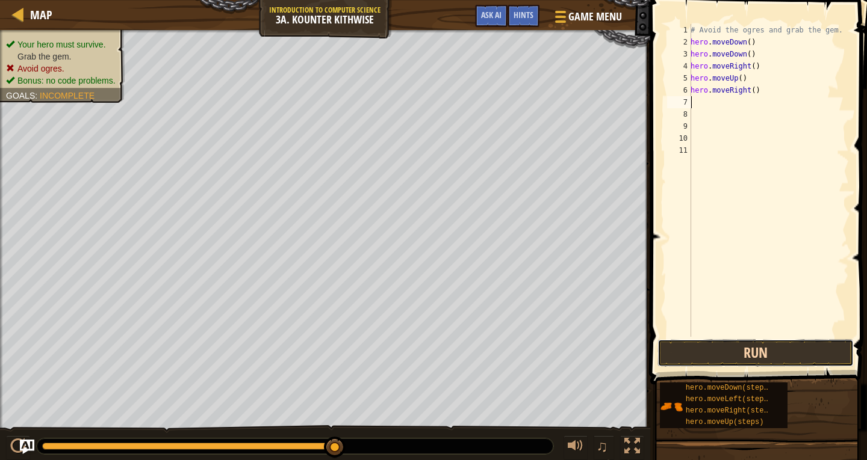
click at [731, 344] on button "Run" at bounding box center [755, 353] width 196 height 28
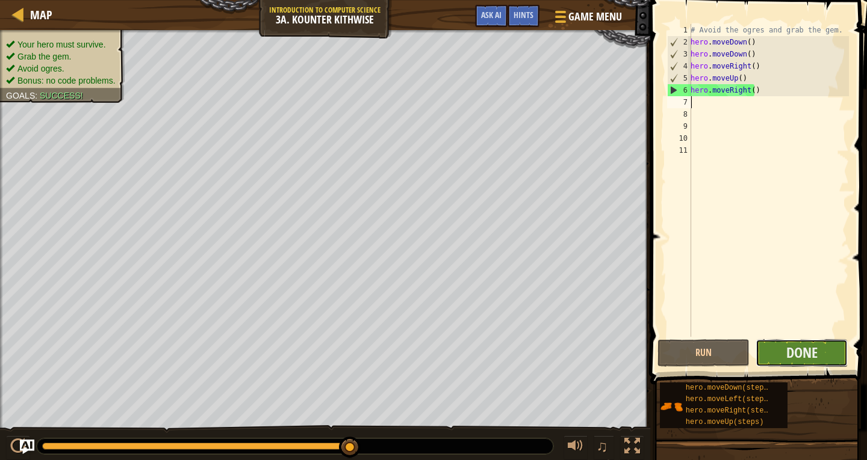
click at [829, 350] on button "Done" at bounding box center [801, 353] width 92 height 28
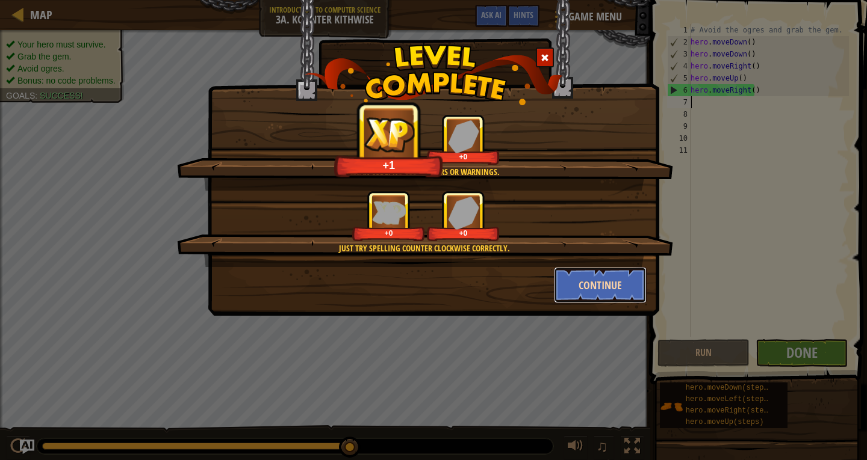
click at [564, 277] on button "Continue" at bounding box center [600, 285] width 93 height 36
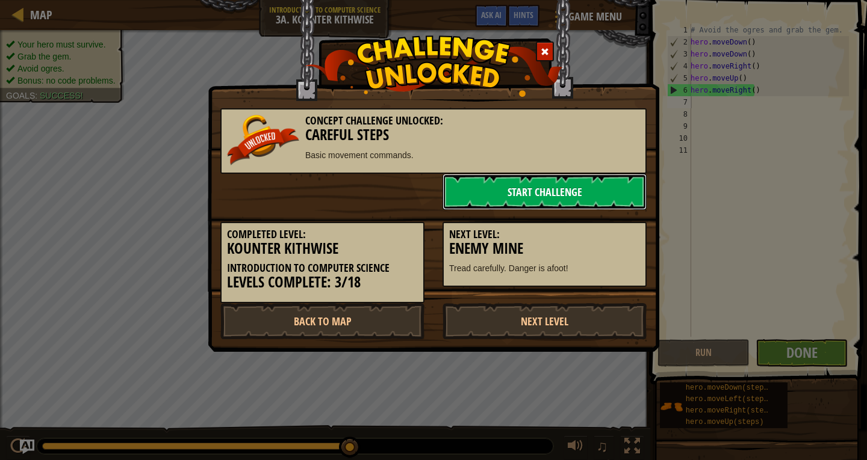
click at [593, 191] on link "Start Challenge" at bounding box center [544, 192] width 204 height 36
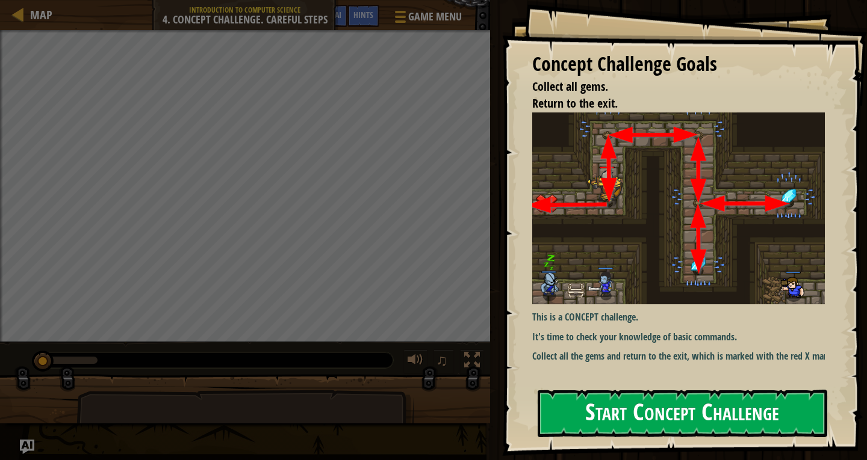
click at [622, 398] on button "Start Concept Challenge" at bounding box center [681, 414] width 289 height 48
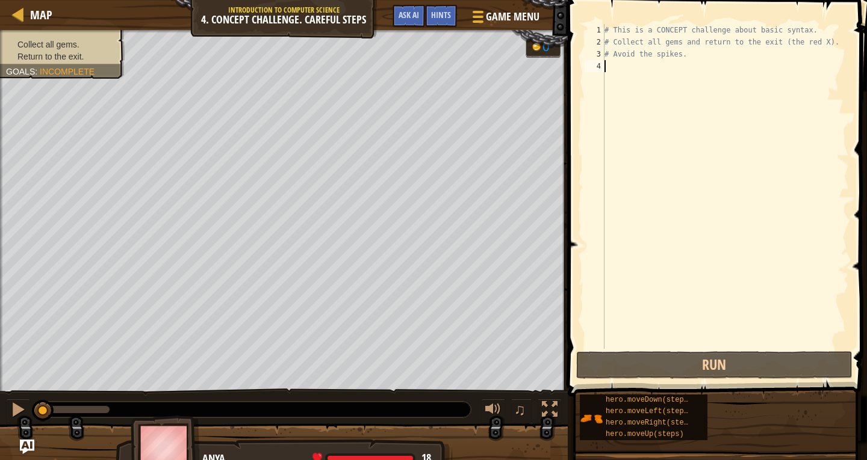
type textarea "h"
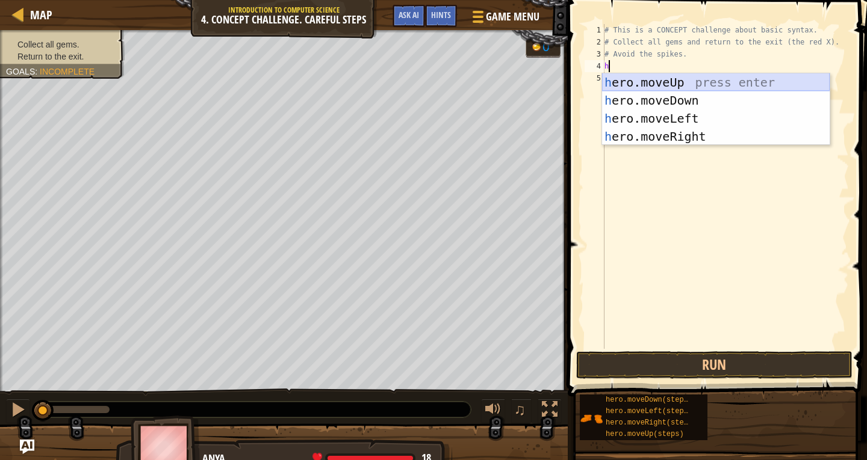
click at [685, 76] on div "h ero.moveUp press enter h ero.moveDown press enter h ero.moveLeft press enter …" at bounding box center [715, 127] width 227 height 108
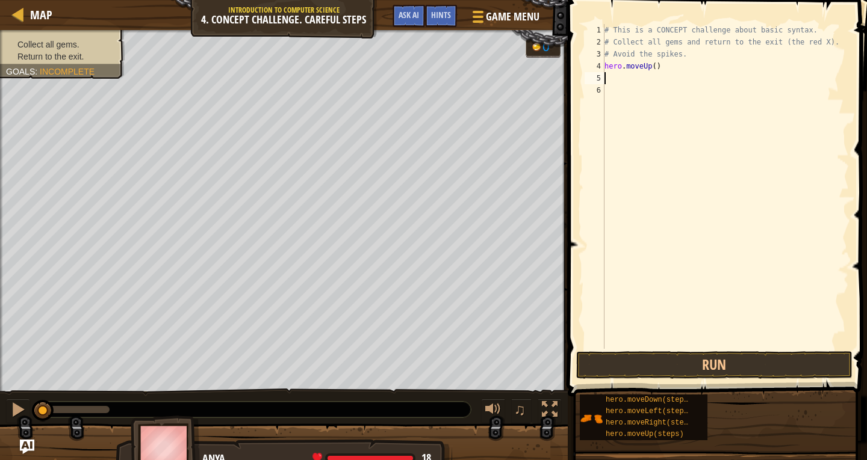
type textarea "h"
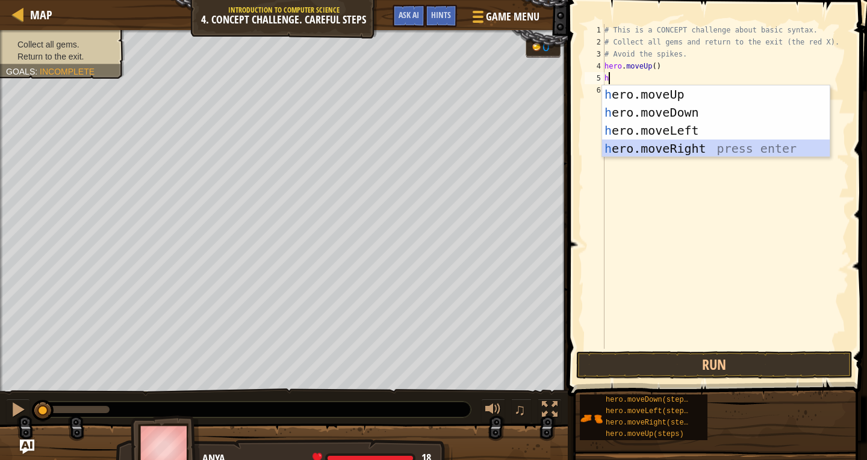
click at [682, 145] on div "h ero.moveUp press enter h ero.moveDown press enter h ero.moveLeft press enter …" at bounding box center [715, 139] width 227 height 108
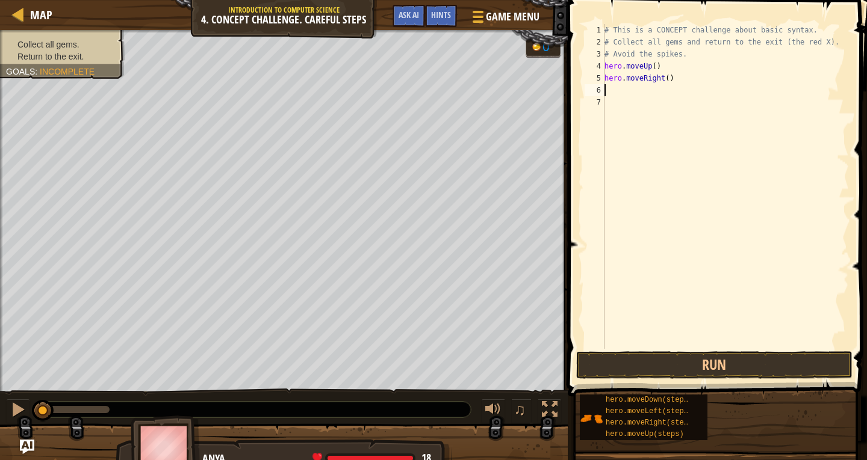
type textarea "h"
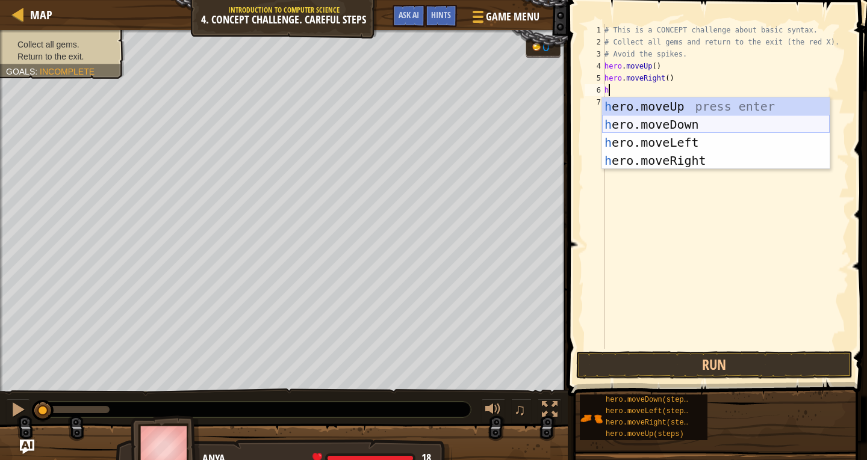
click at [662, 119] on div "h ero.moveUp press enter h ero.moveDown press enter h ero.moveLeft press enter …" at bounding box center [715, 151] width 227 height 108
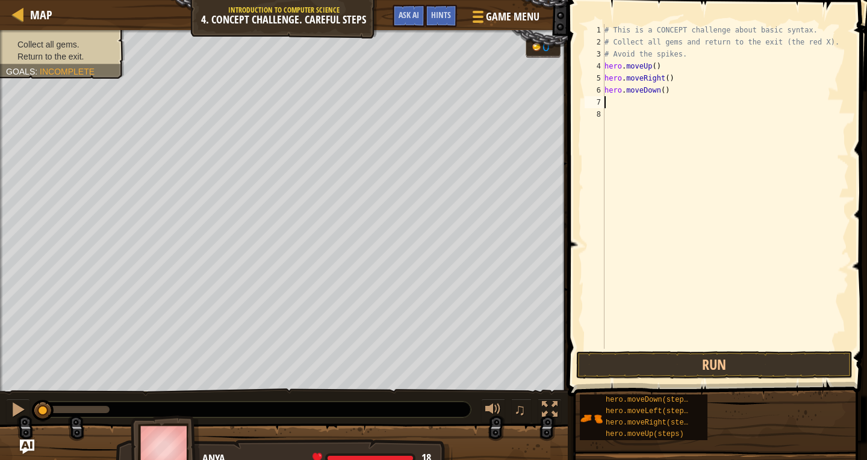
type textarea "h"
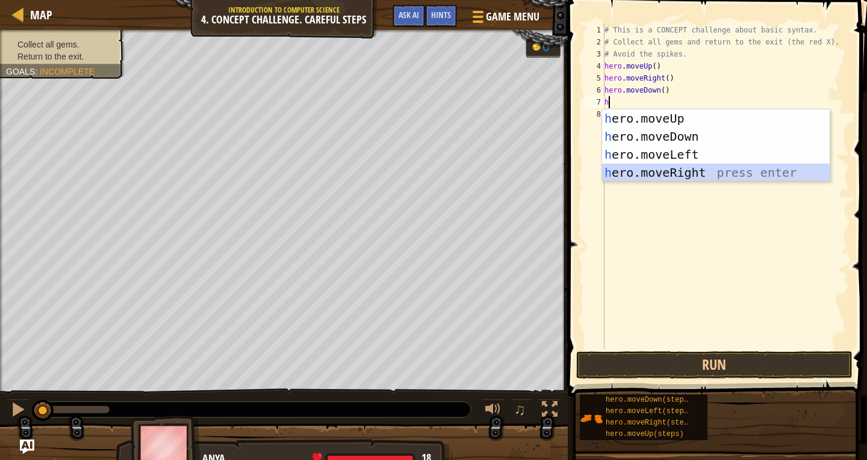
click at [654, 169] on div "h ero.moveUp press enter h ero.moveDown press enter h ero.moveLeft press enter …" at bounding box center [715, 164] width 227 height 108
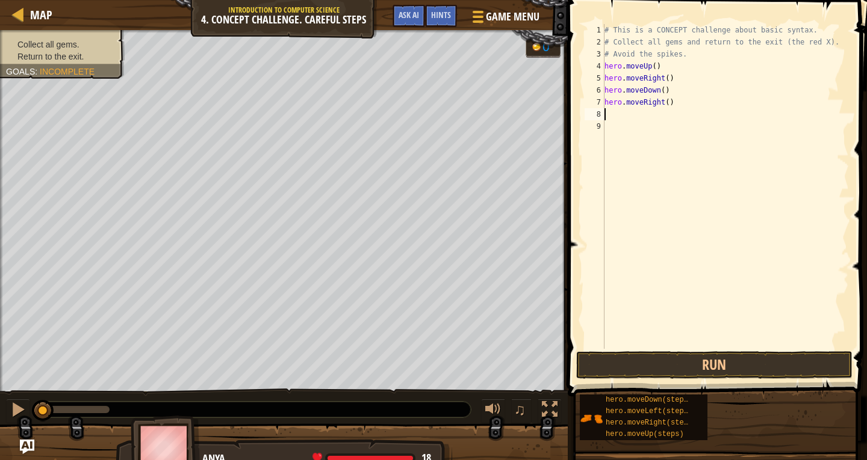
type textarea "h"
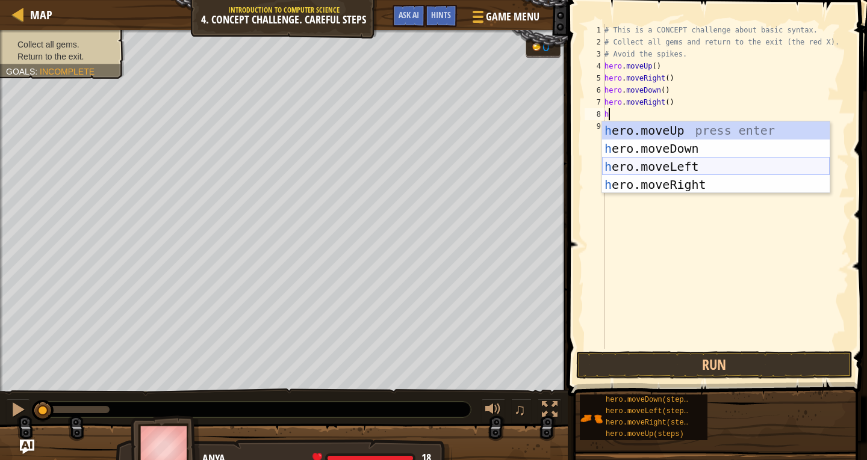
click at [667, 159] on div "h ero.moveUp press enter h ero.moveDown press enter h ero.moveLeft press enter …" at bounding box center [715, 176] width 227 height 108
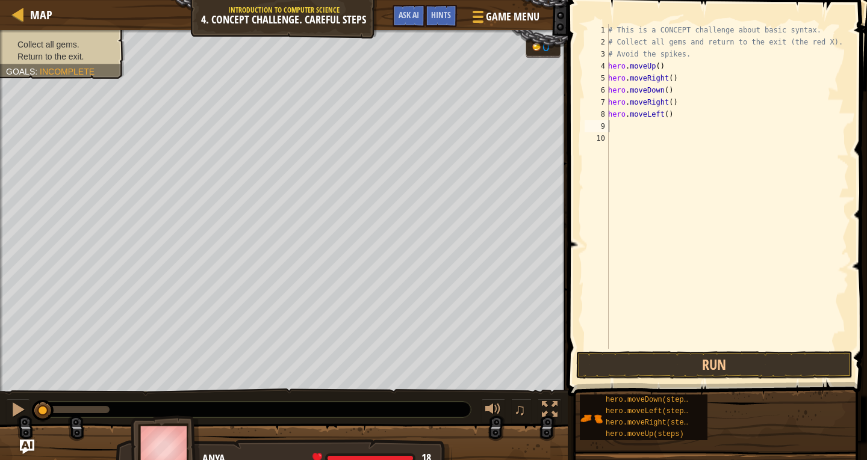
type textarea "h"
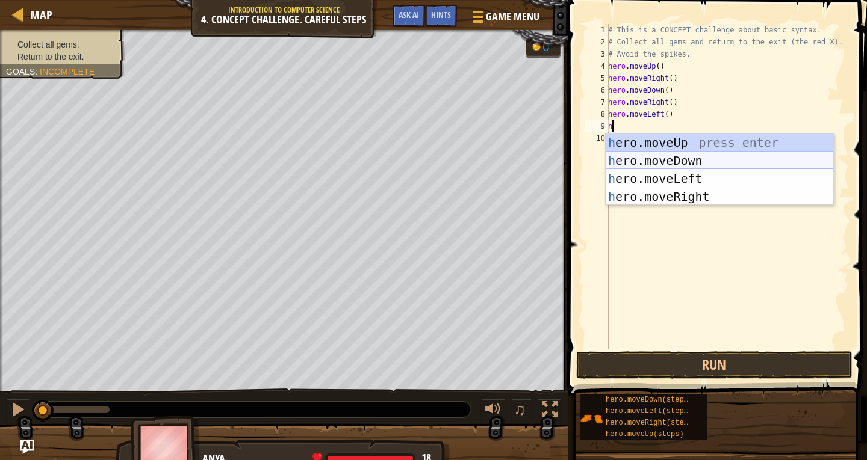
click at [664, 155] on div "h ero.moveUp press enter h ero.moveDown press enter h ero.moveLeft press enter …" at bounding box center [718, 188] width 227 height 108
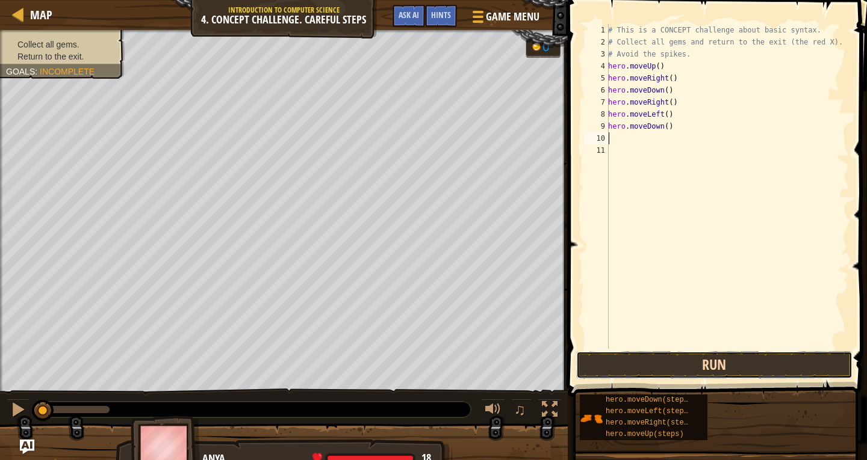
click at [630, 363] on button "Run" at bounding box center [714, 365] width 276 height 28
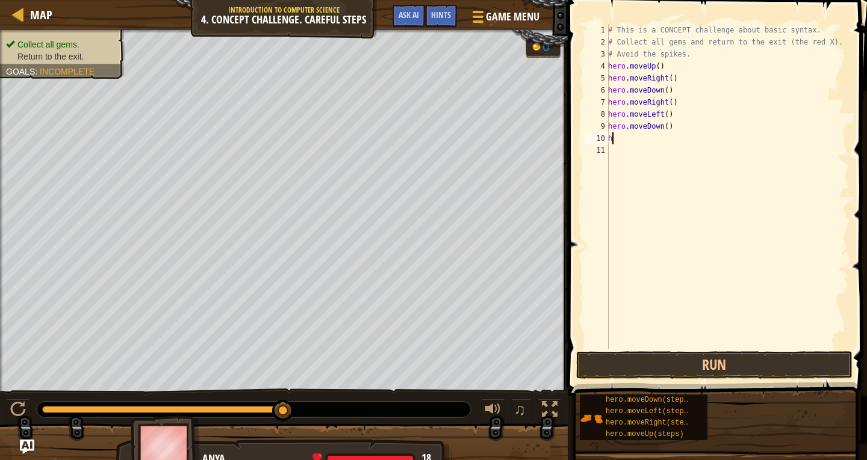
click at [679, 143] on div "# This is a CONCEPT challenge about basic syntax. # Collect all gems and return…" at bounding box center [726, 198] width 243 height 349
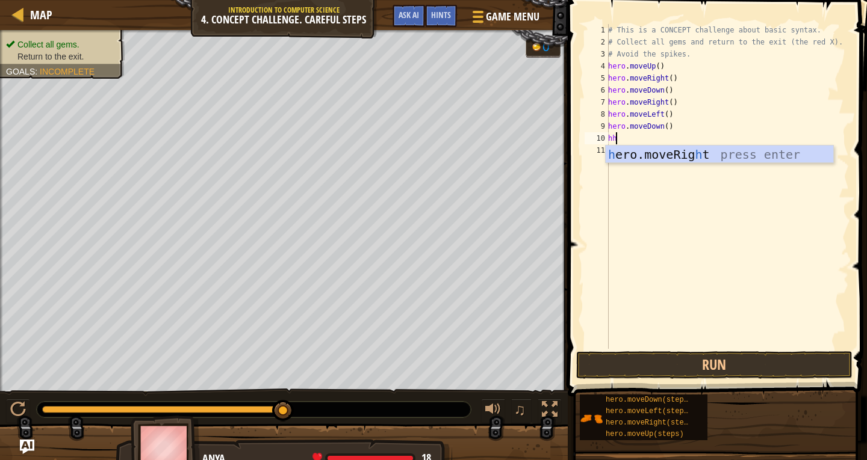
type textarea "h"
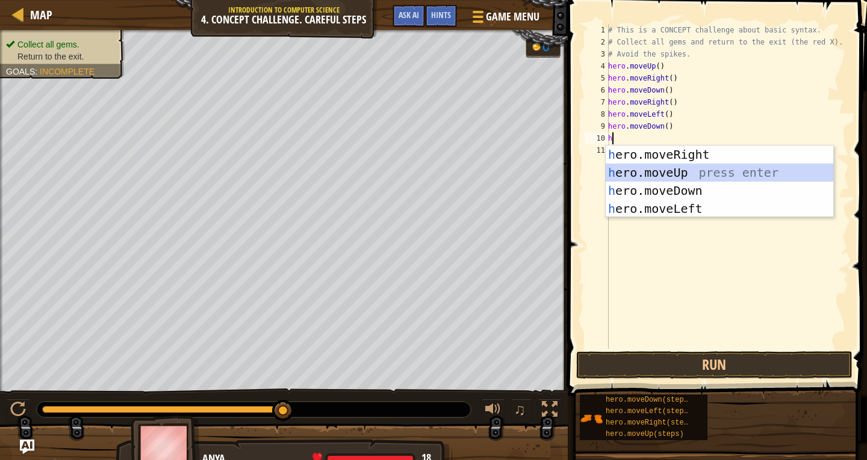
click at [644, 173] on div "h ero.moveRight press enter h ero.moveUp press enter h ero.moveDown press enter…" at bounding box center [718, 200] width 227 height 108
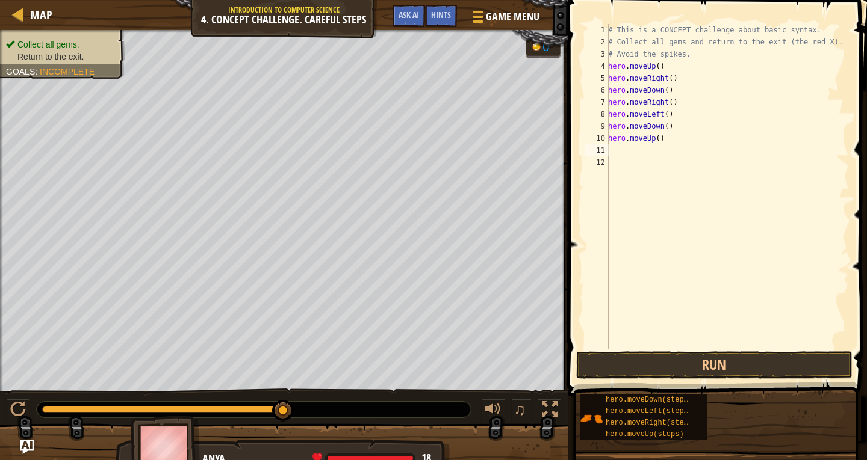
type textarea "h"
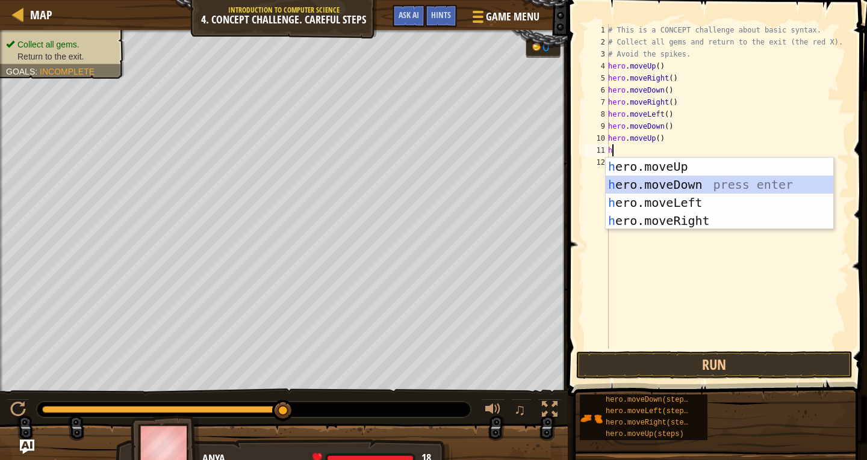
click at [645, 178] on div "h ero.moveUp press enter h ero.moveDown press enter h ero.moveLeft press enter …" at bounding box center [718, 212] width 227 height 108
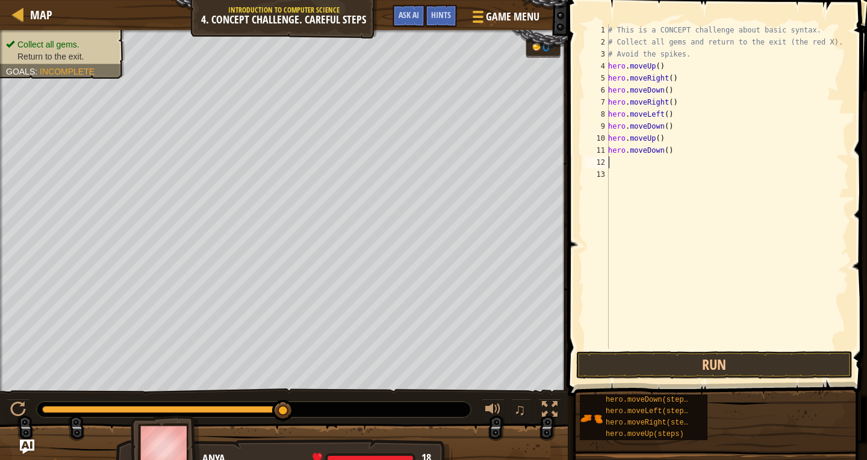
click at [670, 151] on div "# This is a CONCEPT challenge about basic syntax. # Collect all gems and return…" at bounding box center [726, 198] width 243 height 349
type textarea "hero.moveDown()"
